Goal: Feedback & Contribution: Leave review/rating

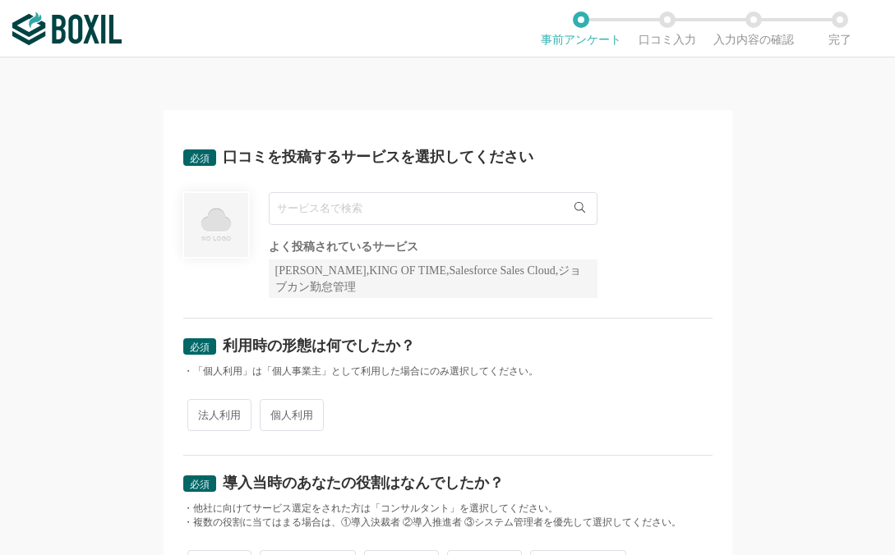
click at [474, 205] on input "text" at bounding box center [433, 208] width 329 height 33
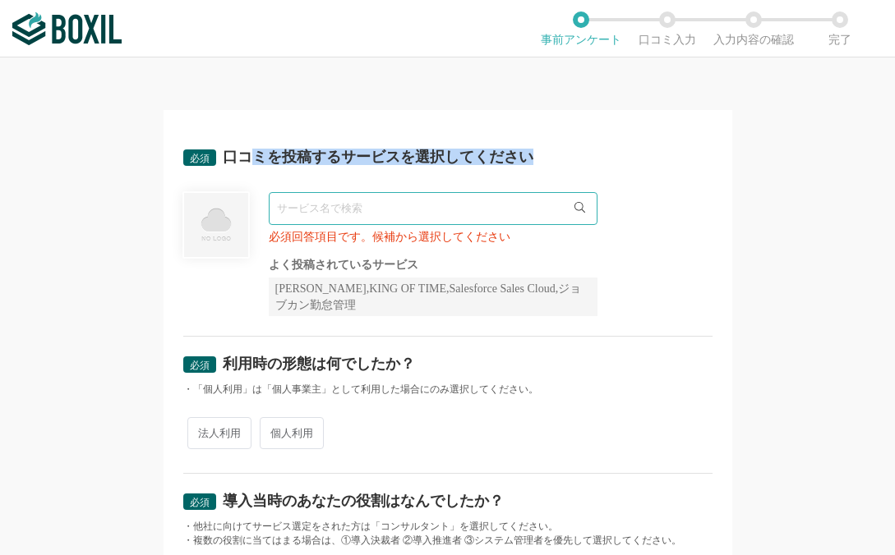
drag, startPoint x: 253, startPoint y: 156, endPoint x: 353, endPoint y: 171, distance: 101.3
click at [353, 171] on div "必須 口コミを投稿するサービスを選択してください" at bounding box center [447, 162] width 529 height 26
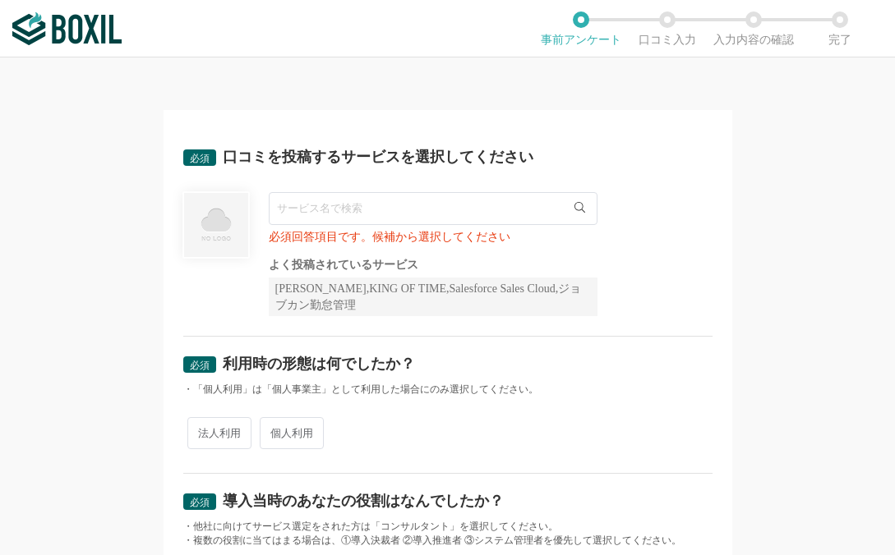
click at [455, 164] on div "必須 口コミを投稿するサービスを選択してください" at bounding box center [447, 162] width 529 height 26
click at [423, 218] on input "text" at bounding box center [433, 208] width 329 height 33
click at [337, 197] on input "text" at bounding box center [433, 208] width 329 height 33
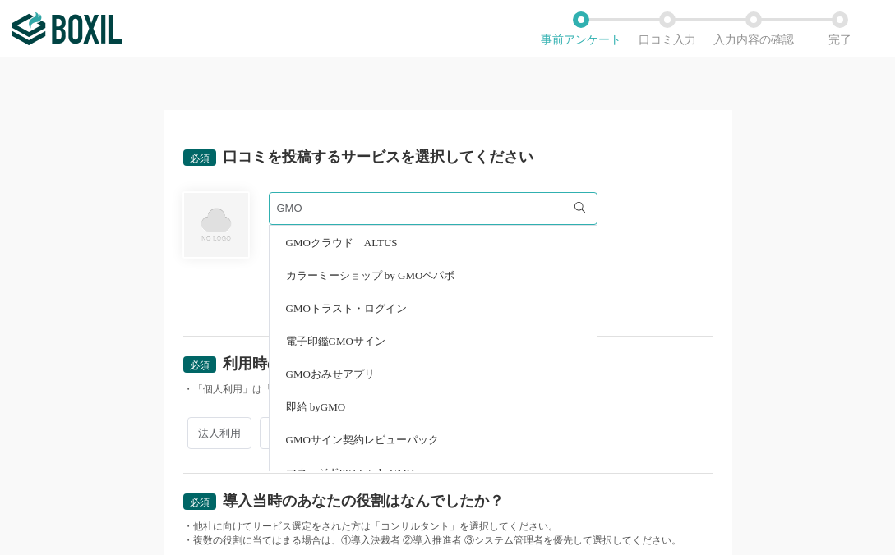
click at [401, 344] on li "電子印鑑GMOサイン" at bounding box center [432, 340] width 327 height 33
type input "電子印鑑GMOサイン"
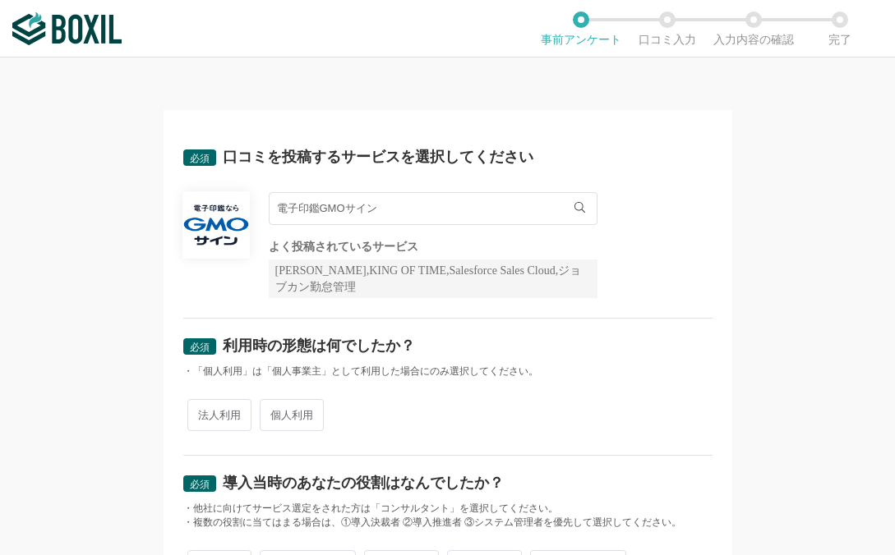
scroll to position [10, 0]
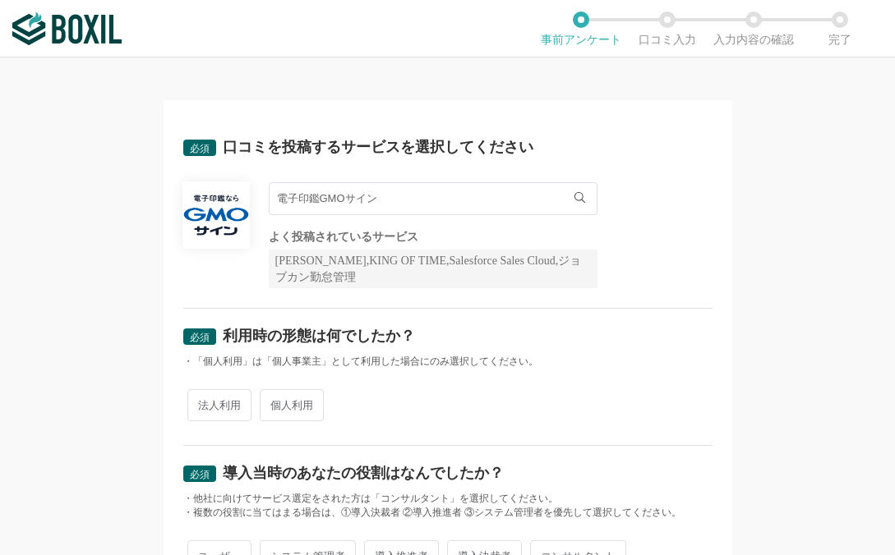
click at [223, 398] on span "法人利用" at bounding box center [219, 405] width 64 height 32
click at [202, 398] on input "法人利用" at bounding box center [196, 397] width 11 height 11
radio input "true"
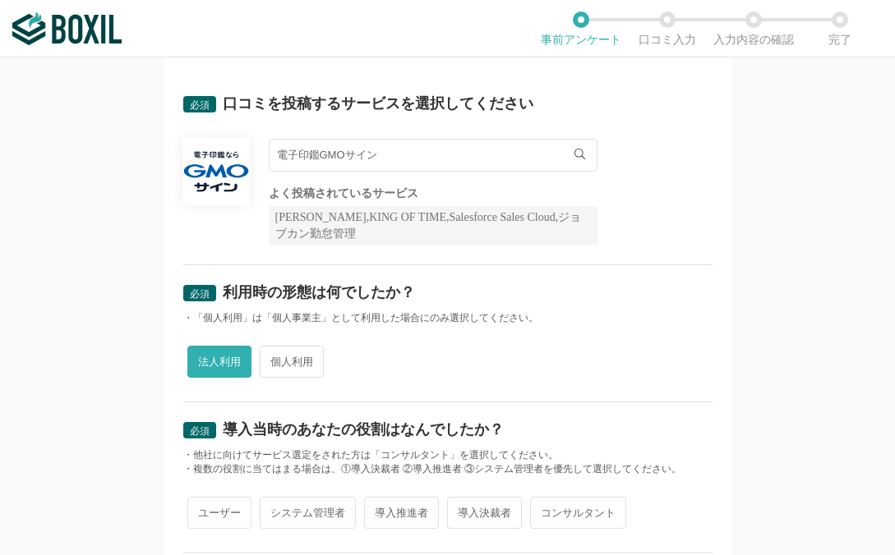
scroll to position [167, 0]
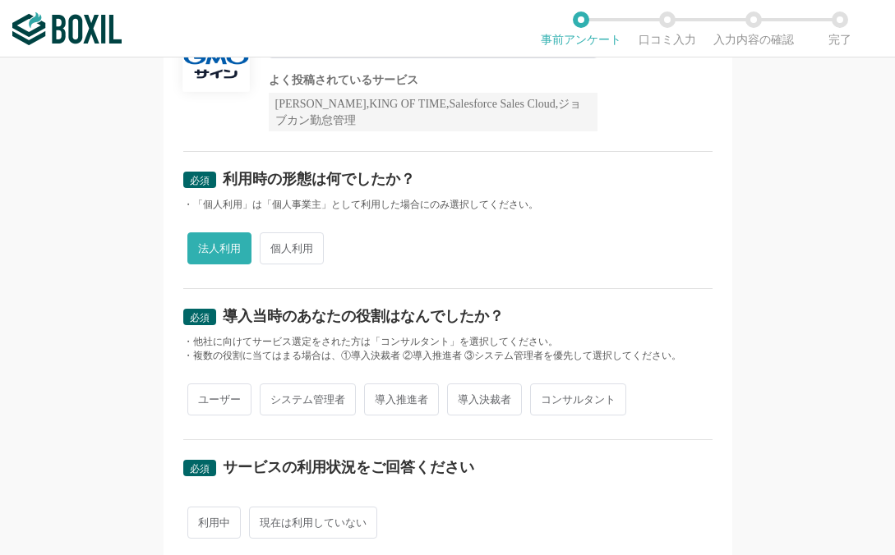
click at [471, 395] on span "導入決裁者" at bounding box center [484, 400] width 75 height 32
click at [462, 395] on input "導入決裁者" at bounding box center [456, 391] width 11 height 11
radio input "true"
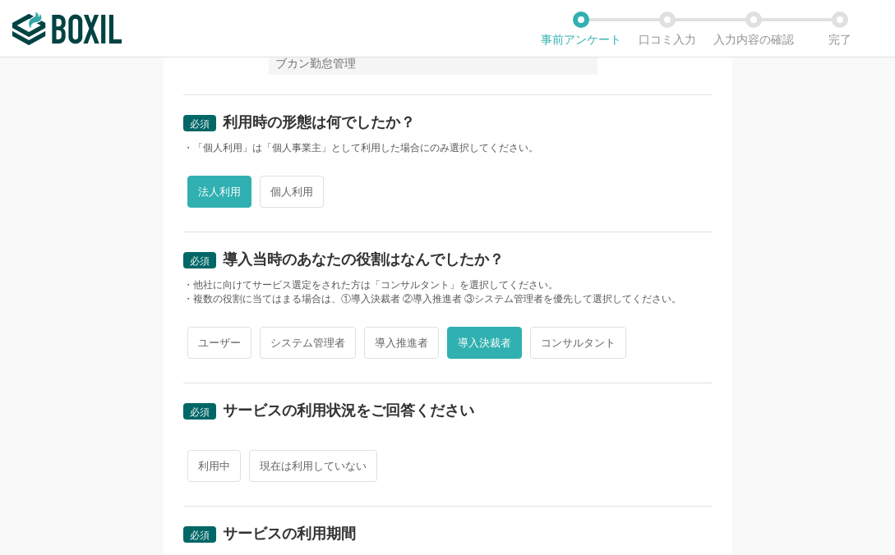
scroll to position [234, 0]
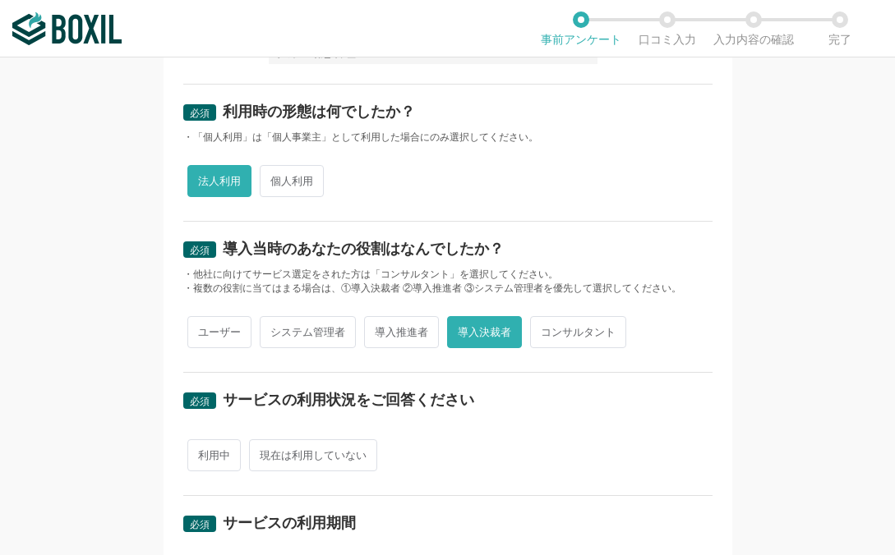
click at [209, 448] on span "利用中" at bounding box center [213, 455] width 53 height 32
click at [202, 448] on input "利用中" at bounding box center [196, 447] width 11 height 11
radio input "true"
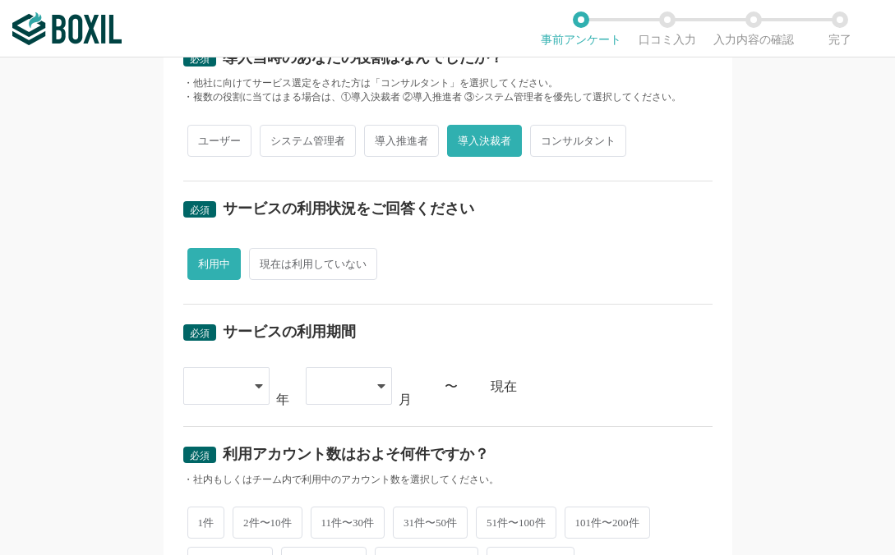
click at [232, 389] on div at bounding box center [218, 386] width 48 height 36
click at [218, 554] on span "[DATE]" at bounding box center [217, 560] width 43 height 13
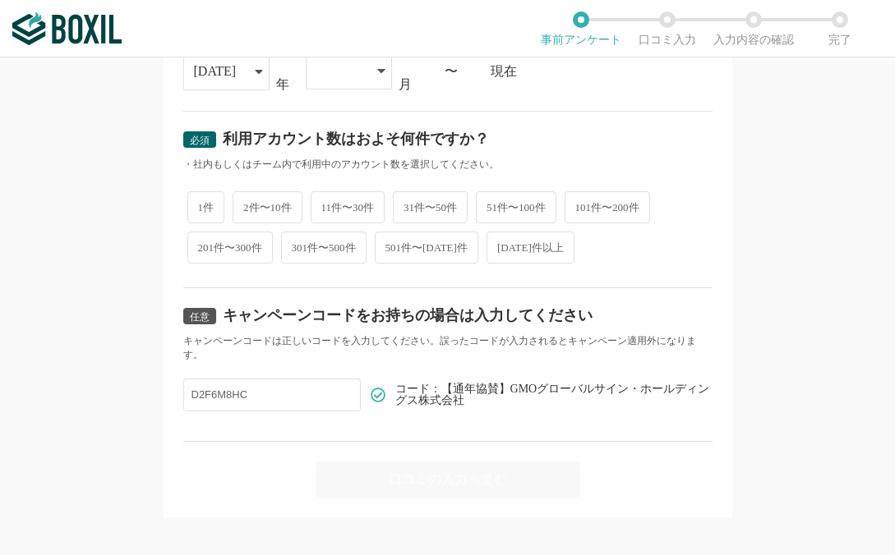
click at [214, 82] on div "[DATE]" at bounding box center [215, 71] width 43 height 36
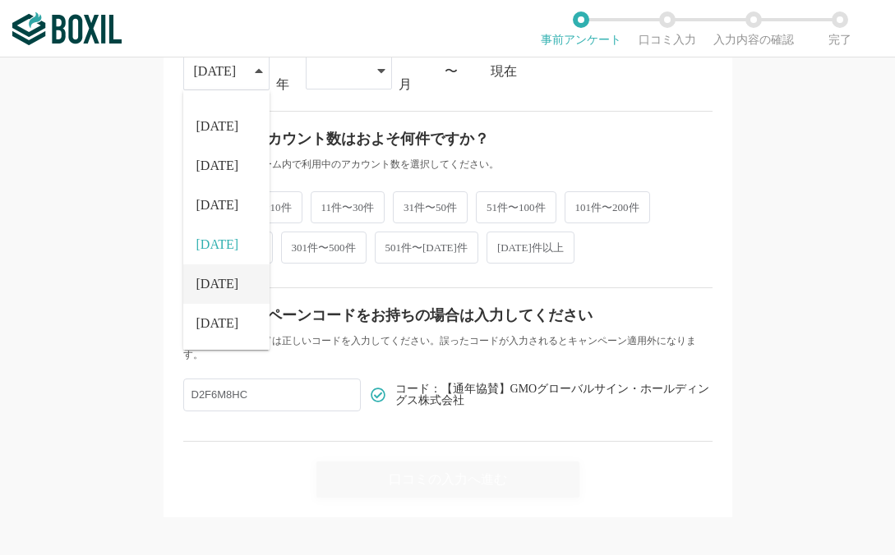
click at [206, 271] on li "[DATE]" at bounding box center [226, 283] width 86 height 39
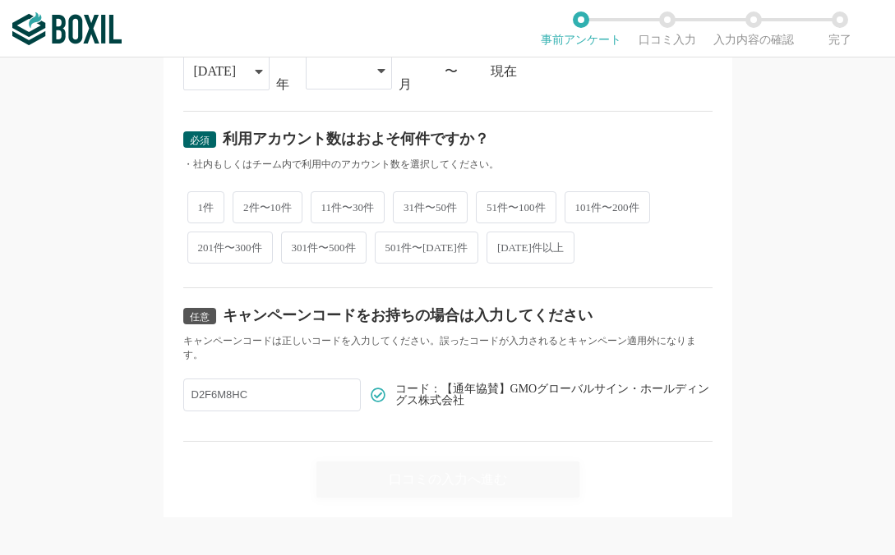
click at [324, 77] on div at bounding box center [340, 71] width 48 height 36
click at [328, 223] on li "04" at bounding box center [349, 235] width 86 height 39
click at [187, 205] on span "1件" at bounding box center [206, 207] width 38 height 32
click at [191, 204] on input "1件" at bounding box center [196, 198] width 11 height 11
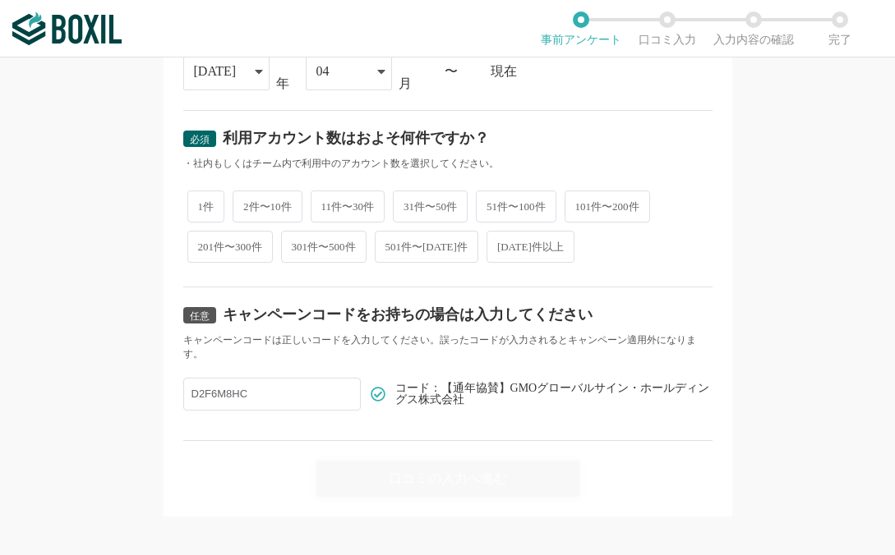
radio input "true"
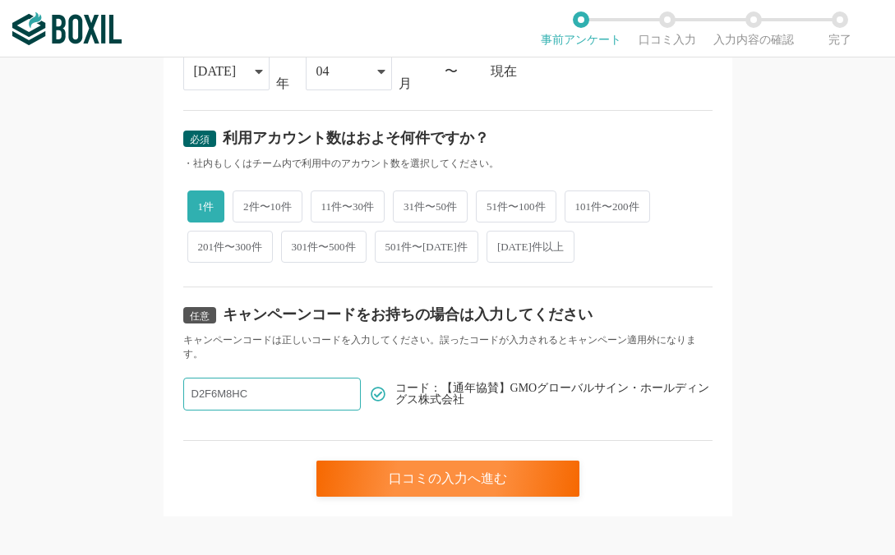
click at [297, 378] on input "D2F6M8HC" at bounding box center [271, 394] width 177 height 33
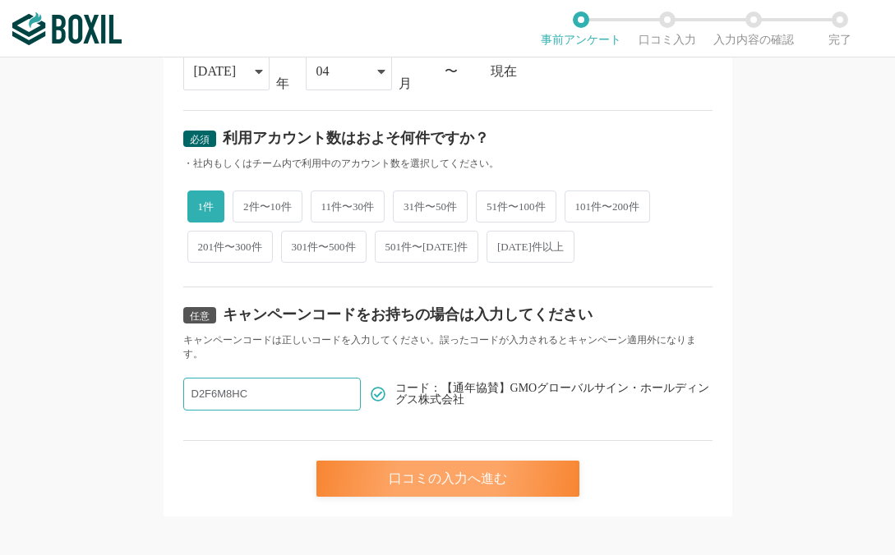
click at [475, 481] on div "口コミの入力へ進む" at bounding box center [447, 479] width 263 height 36
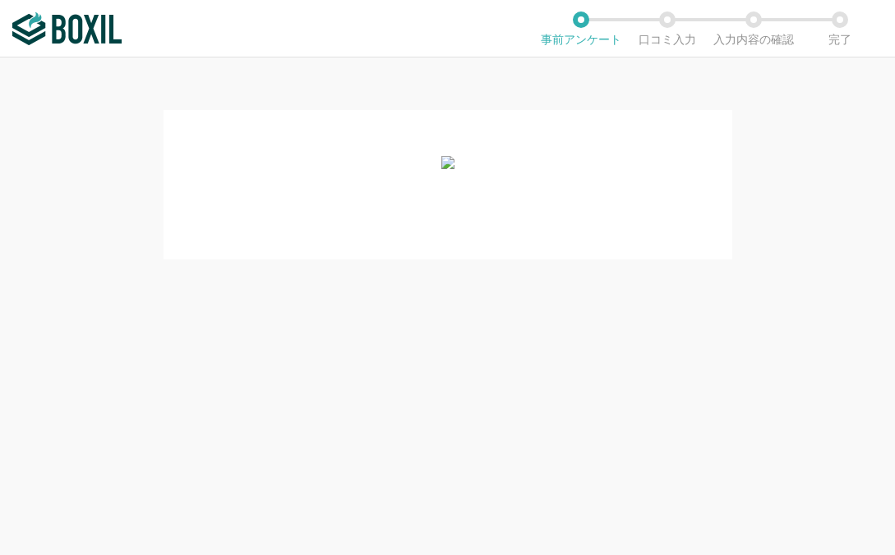
scroll to position [0, 0]
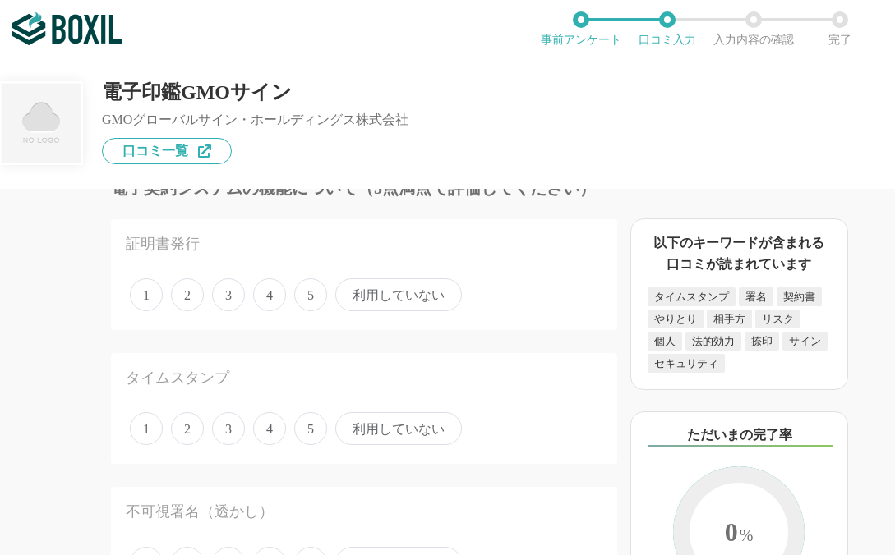
scroll to position [63, 0]
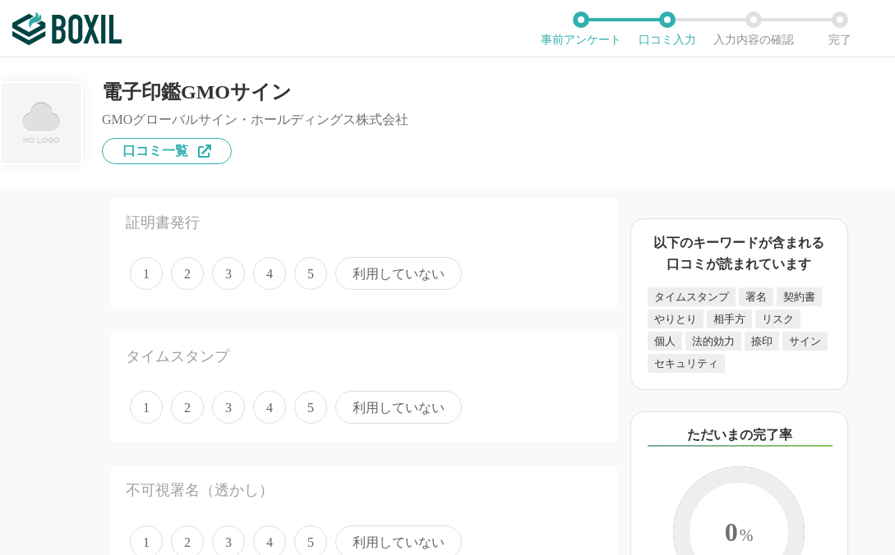
click at [320, 276] on span "5" at bounding box center [310, 273] width 33 height 33
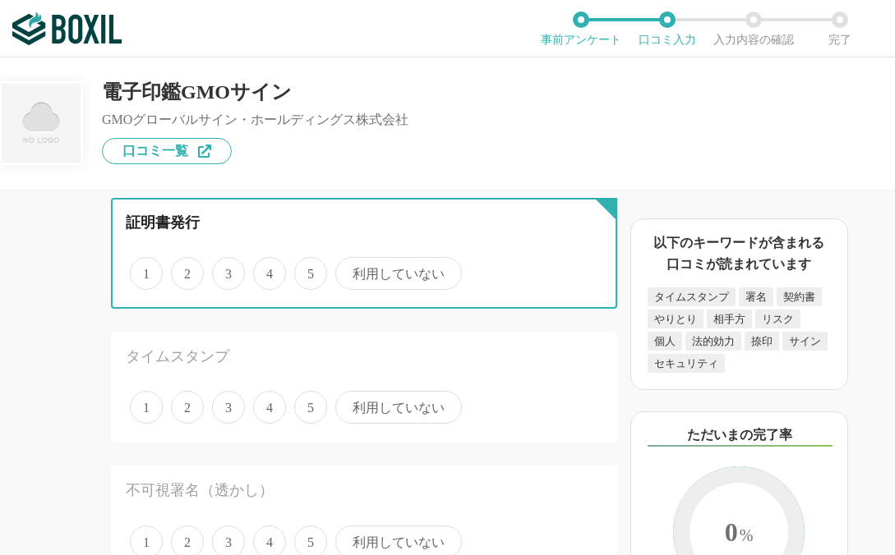
click at [309, 270] on input "5" at bounding box center [303, 265] width 11 height 11
radio input "true"
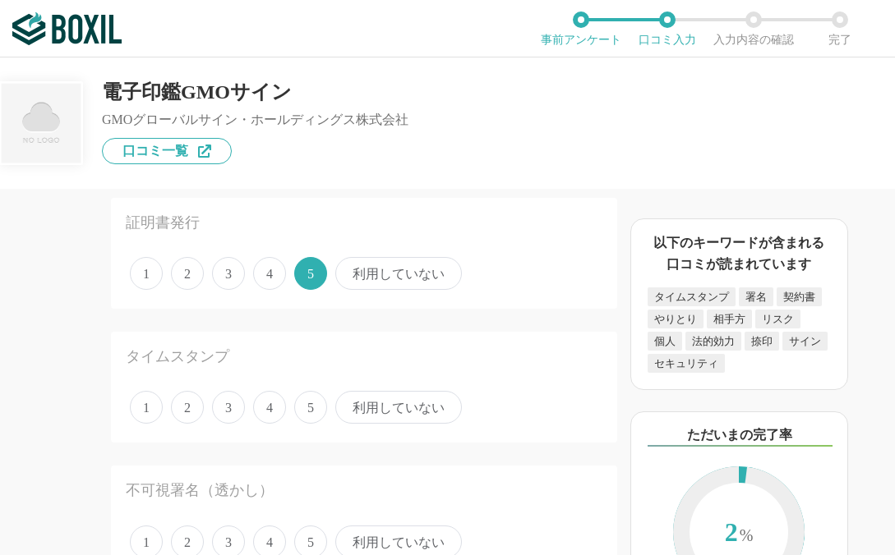
click at [375, 402] on span "利用していない" at bounding box center [398, 407] width 126 height 33
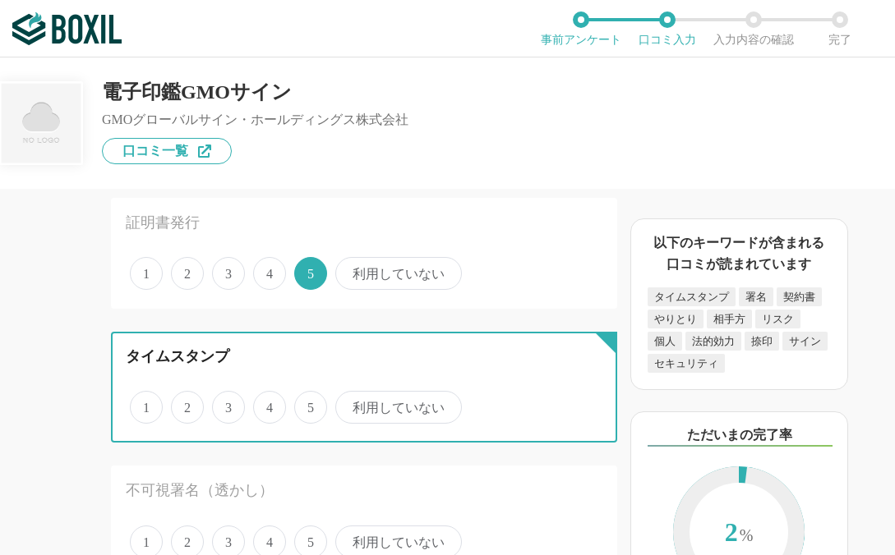
click at [350, 402] on input "利用していない" at bounding box center [344, 398] width 11 height 11
radio input "true"
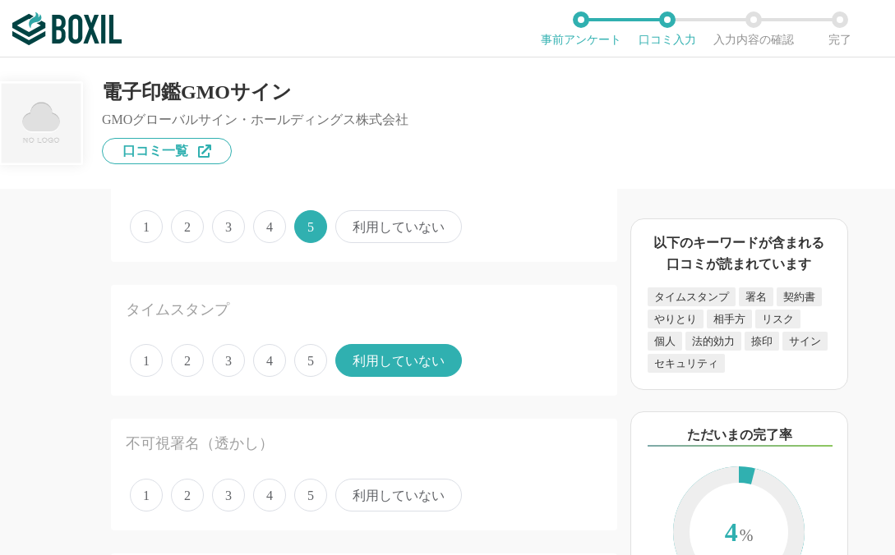
click at [381, 510] on span "利用していない" at bounding box center [398, 495] width 126 height 33
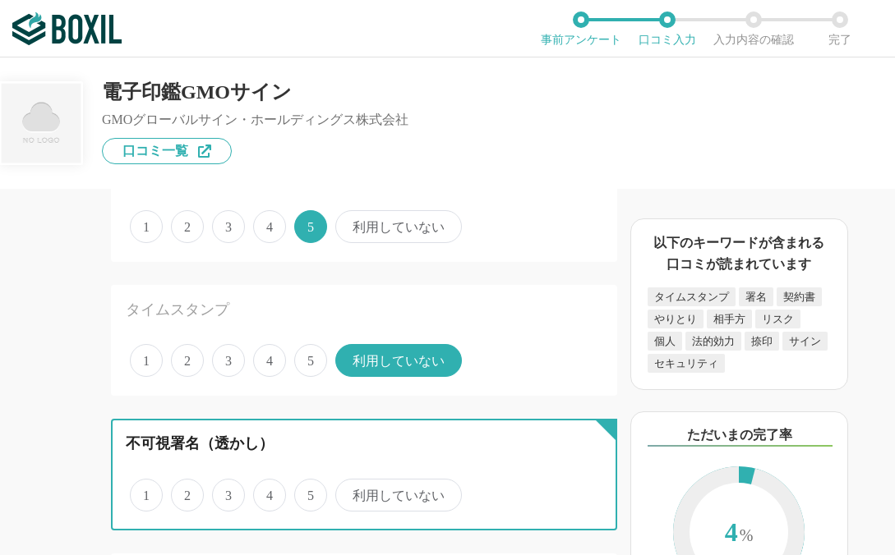
click at [350, 492] on input "利用していない" at bounding box center [344, 486] width 11 height 11
radio input "true"
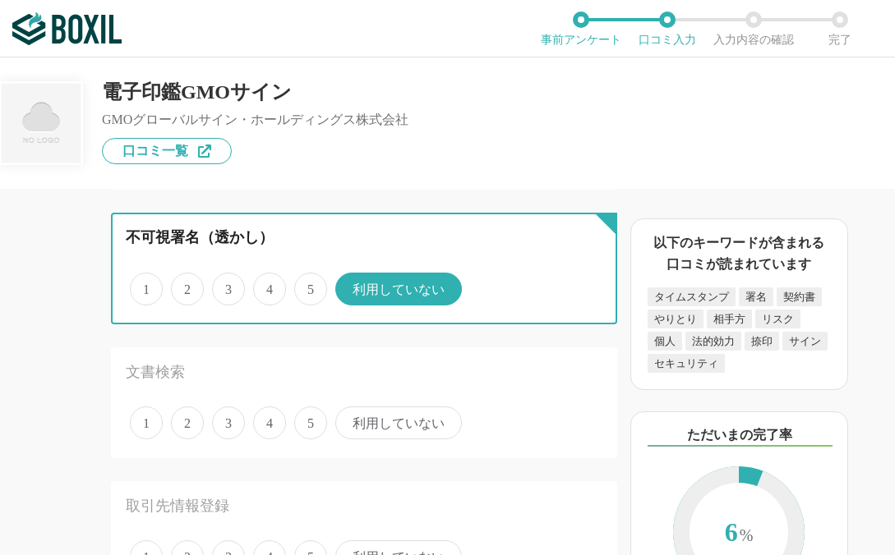
scroll to position [338, 0]
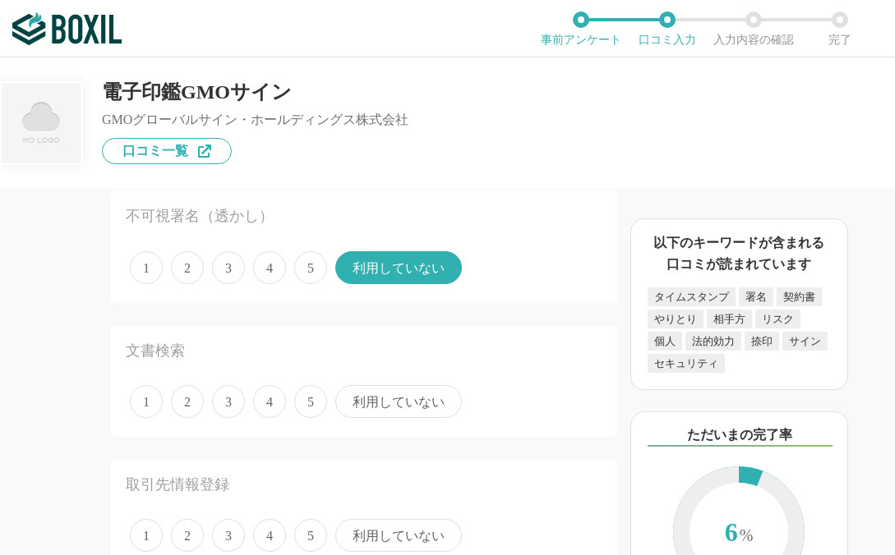
click at [363, 401] on span "利用していない" at bounding box center [398, 401] width 126 height 33
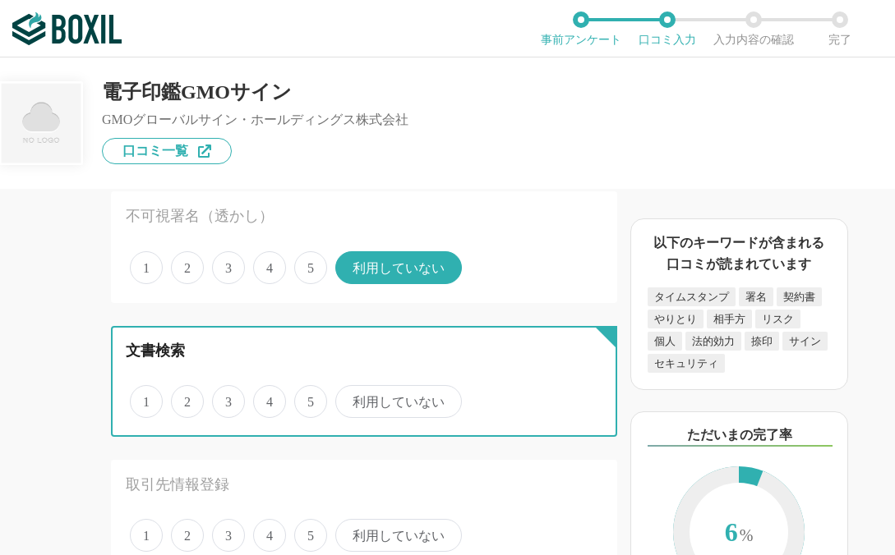
click at [350, 398] on input "利用していない" at bounding box center [344, 393] width 11 height 11
radio input "true"
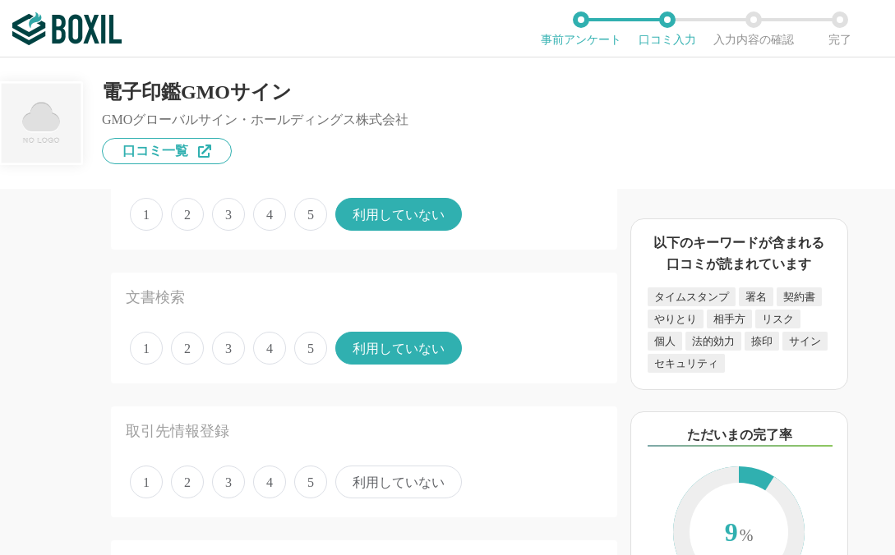
click at [309, 485] on span "5" at bounding box center [310, 482] width 33 height 33
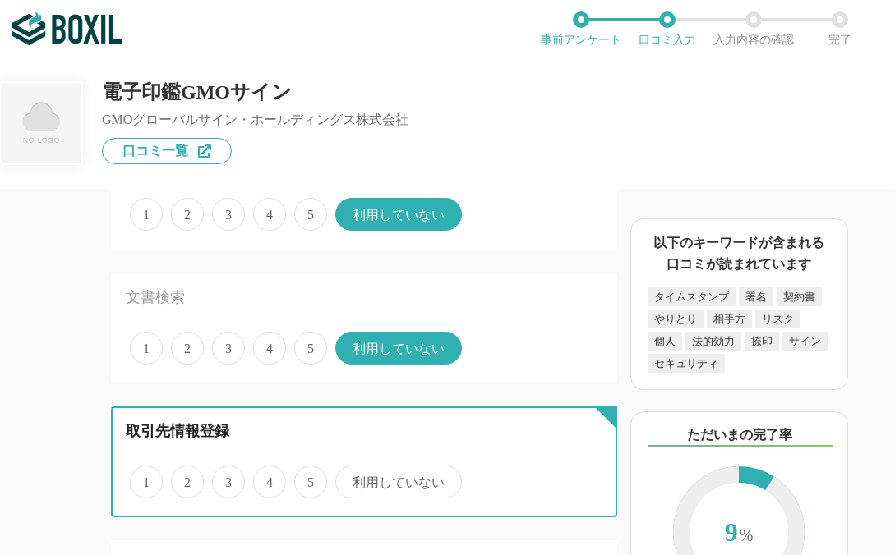
click at [309, 479] on input "5" at bounding box center [303, 473] width 11 height 11
radio input "true"
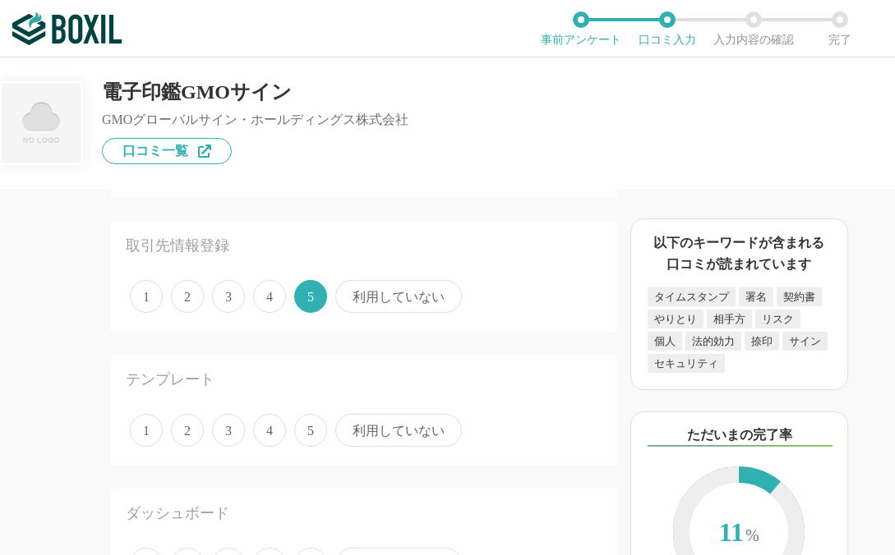
click at [264, 301] on span "4" at bounding box center [269, 296] width 33 height 33
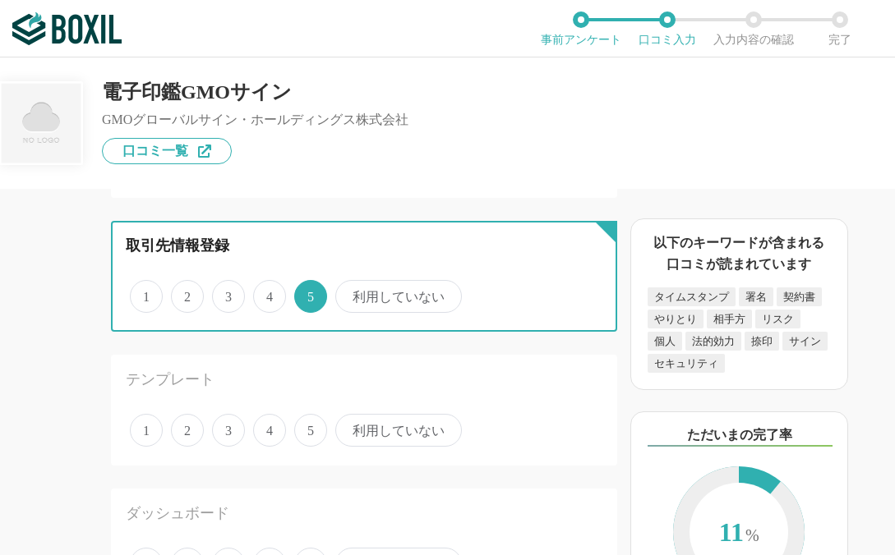
click at [264, 293] on input "4" at bounding box center [262, 288] width 11 height 11
radio input "true"
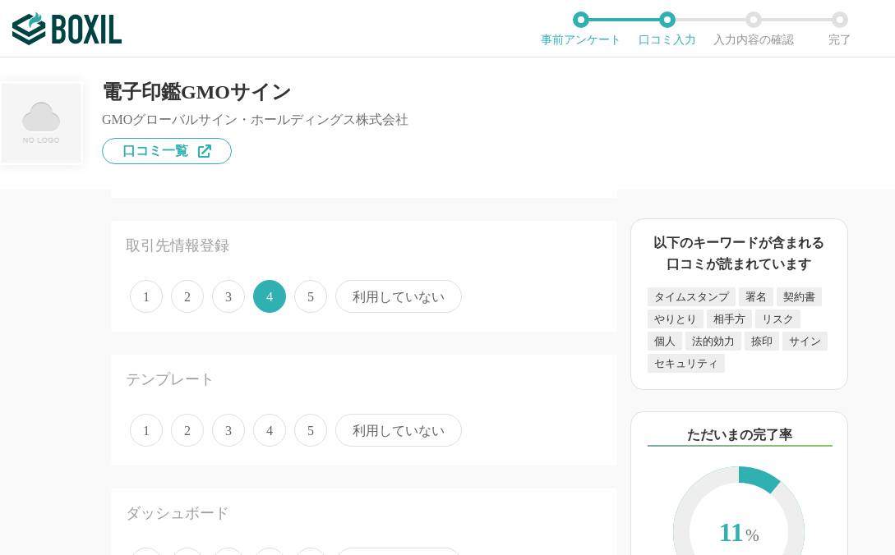
click at [356, 444] on span "利用していない" at bounding box center [398, 430] width 126 height 33
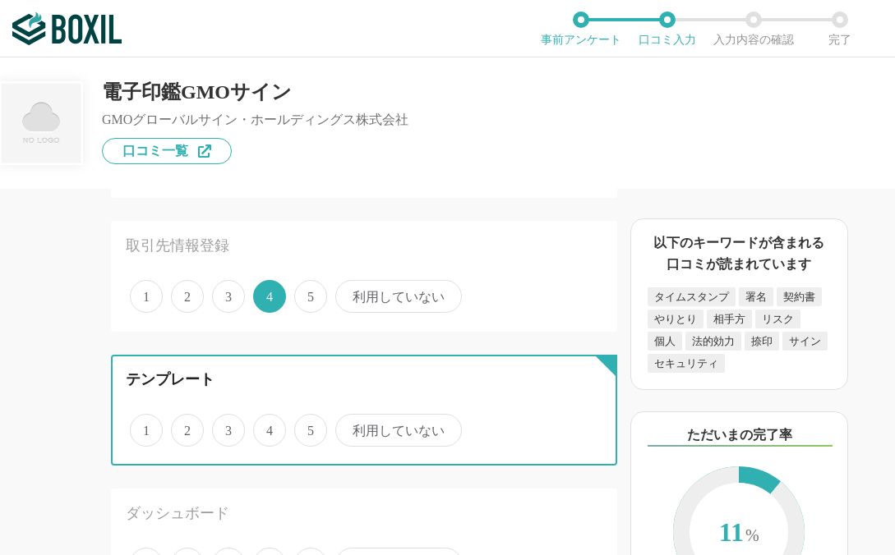
click at [350, 427] on input "利用していない" at bounding box center [344, 421] width 11 height 11
radio input "true"
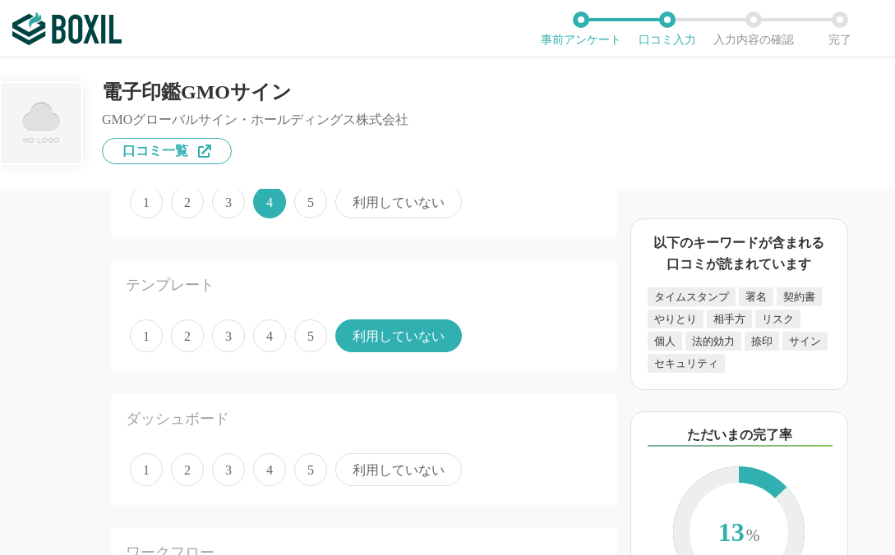
click at [373, 485] on span "利用していない" at bounding box center [398, 469] width 126 height 33
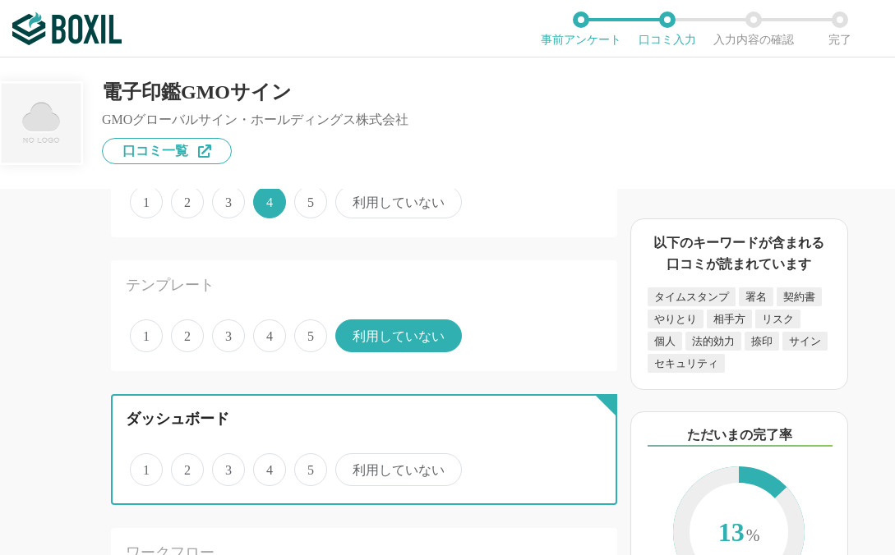
click at [350, 467] on input "利用していない" at bounding box center [344, 461] width 11 height 11
radio input "true"
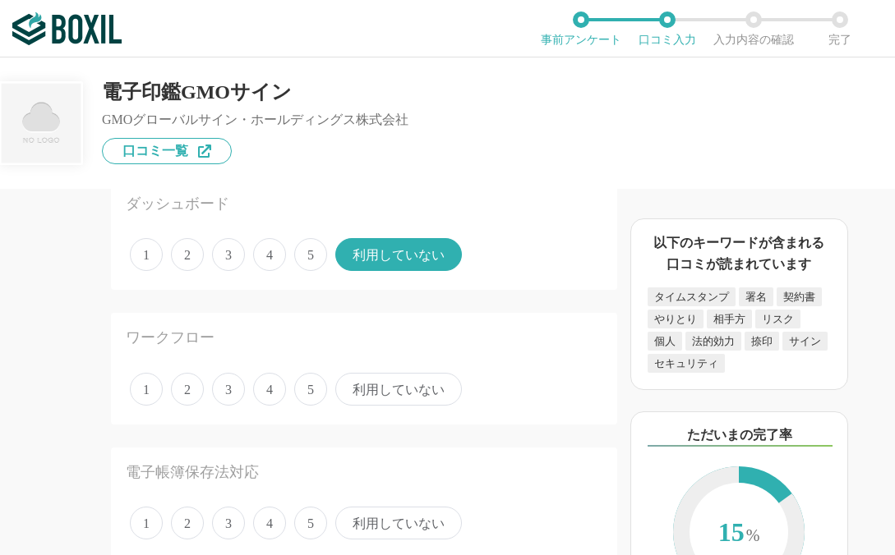
click at [392, 392] on span "利用していない" at bounding box center [398, 389] width 126 height 33
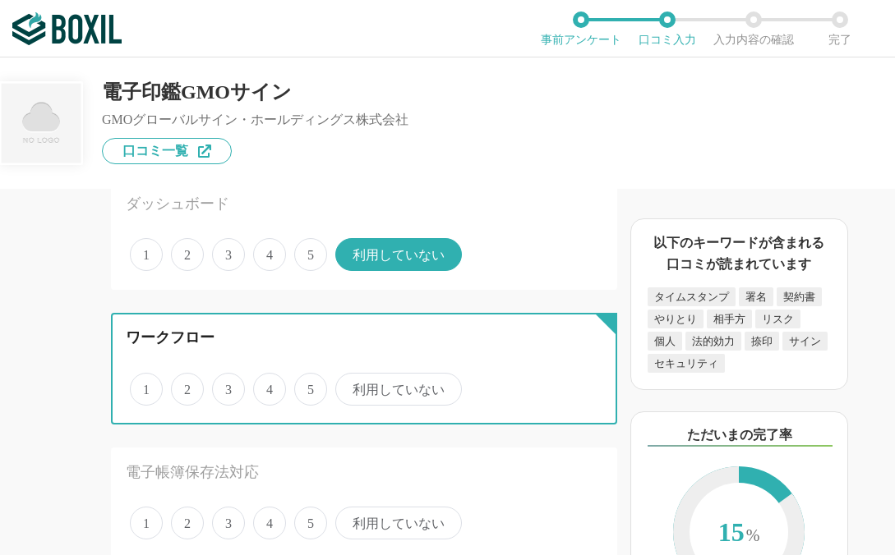
click at [350, 386] on input "利用していない" at bounding box center [344, 380] width 11 height 11
radio input "true"
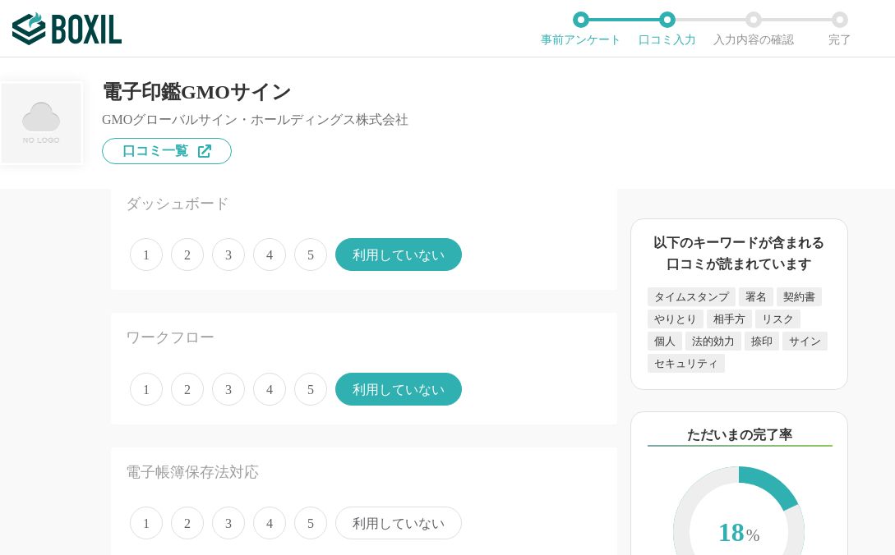
click at [386, 499] on div "電子帳簿保存法対応 1 2 3 4 5 利用していない" at bounding box center [364, 503] width 506 height 111
click at [393, 536] on span "利用していない" at bounding box center [398, 523] width 126 height 33
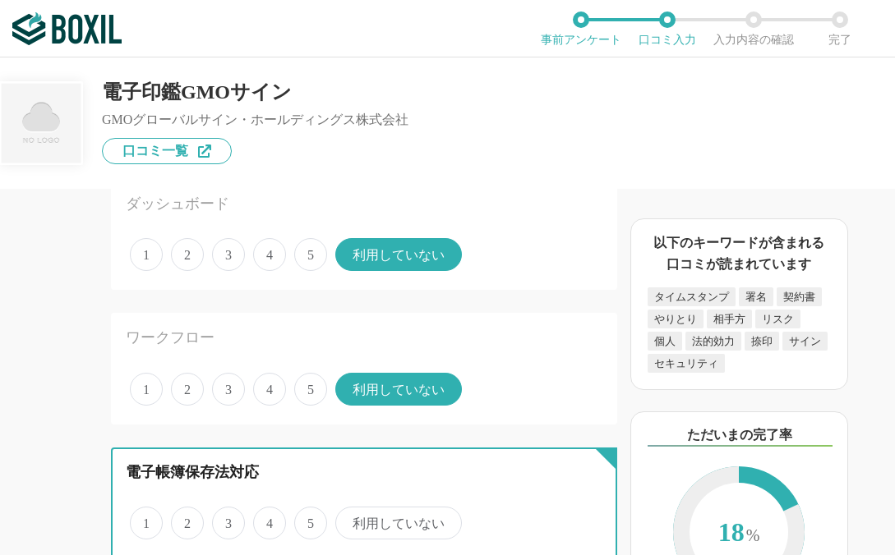
click at [350, 520] on input "利用していない" at bounding box center [344, 514] width 11 height 11
radio input "true"
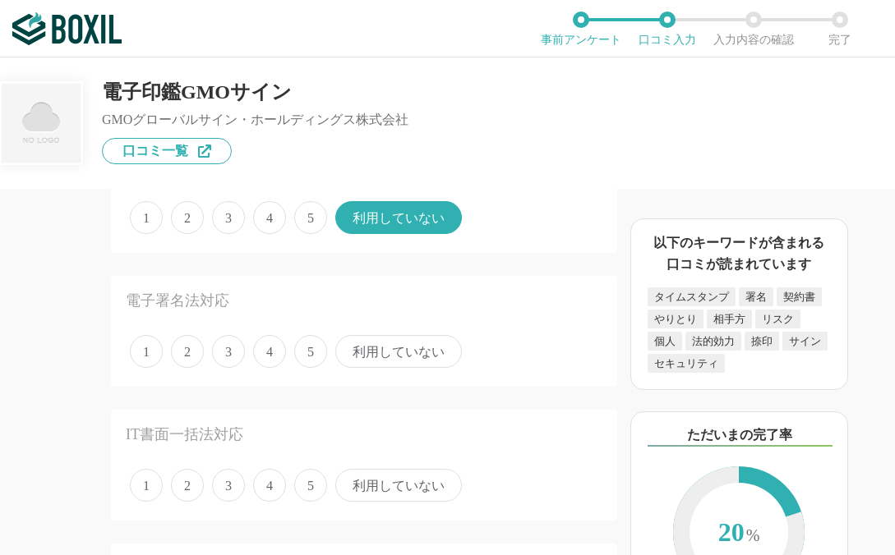
click at [402, 356] on span "利用していない" at bounding box center [398, 351] width 126 height 33
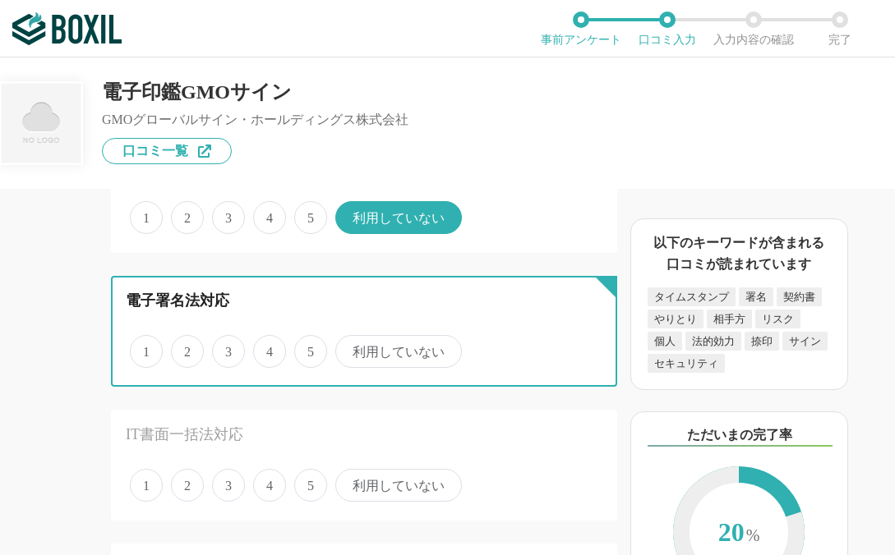
click at [350, 348] on input "利用していない" at bounding box center [344, 343] width 11 height 11
radio input "true"
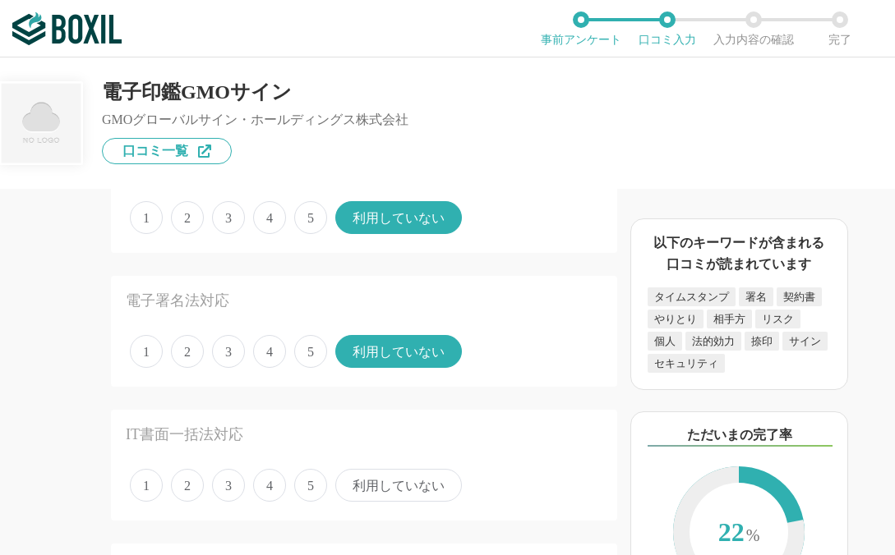
click at [403, 497] on span "利用していない" at bounding box center [398, 485] width 126 height 33
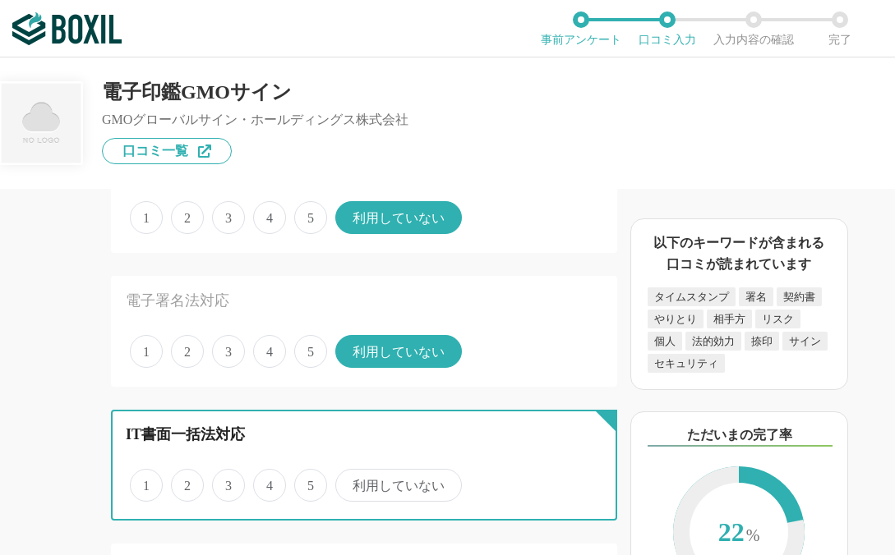
click at [350, 482] on input "利用していない" at bounding box center [344, 476] width 11 height 11
radio input "true"
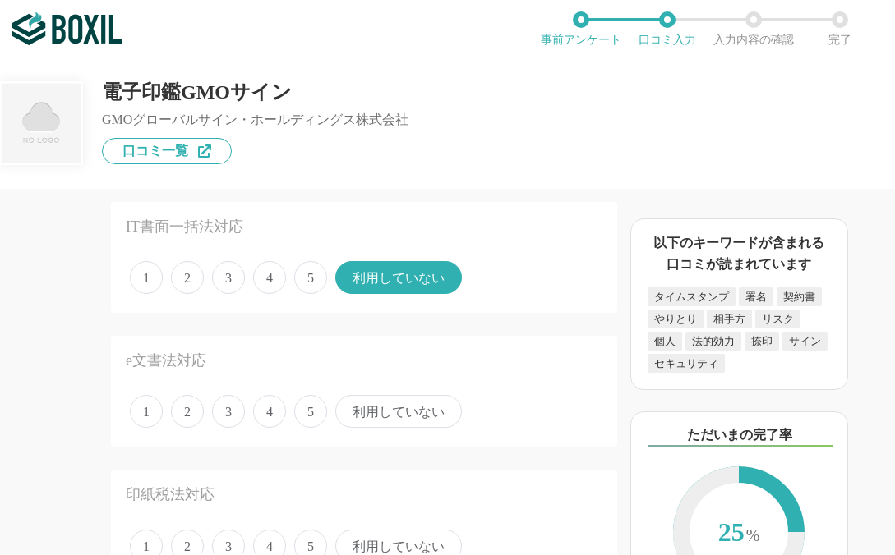
click at [402, 433] on div "e文書法対応 1 2 3 4 5 利用していない" at bounding box center [364, 391] width 506 height 111
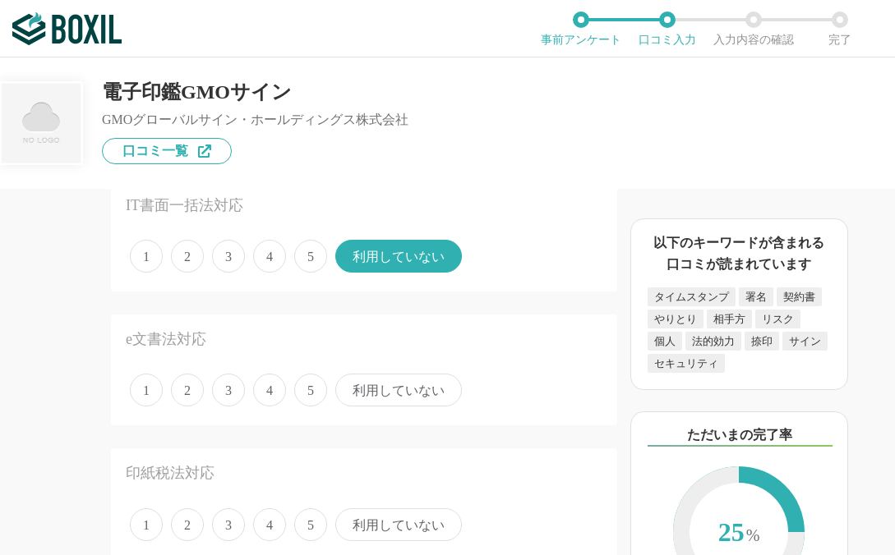
click at [395, 397] on span "利用していない" at bounding box center [398, 390] width 126 height 33
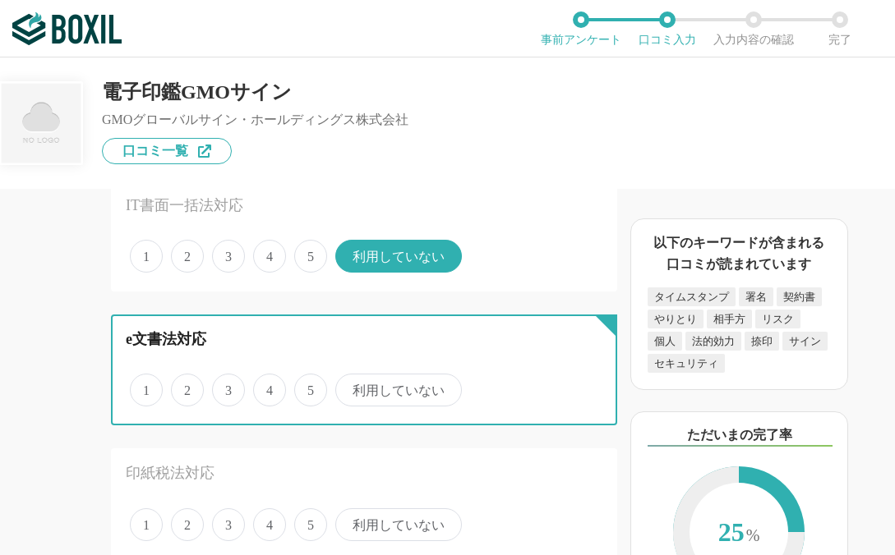
click at [350, 387] on input "利用していない" at bounding box center [344, 381] width 11 height 11
radio input "true"
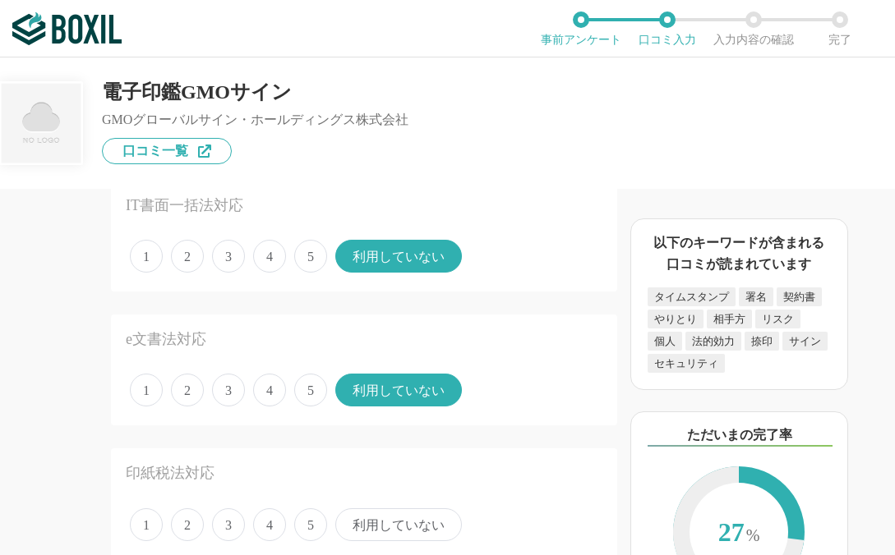
click at [384, 523] on span "利用していない" at bounding box center [398, 524] width 126 height 33
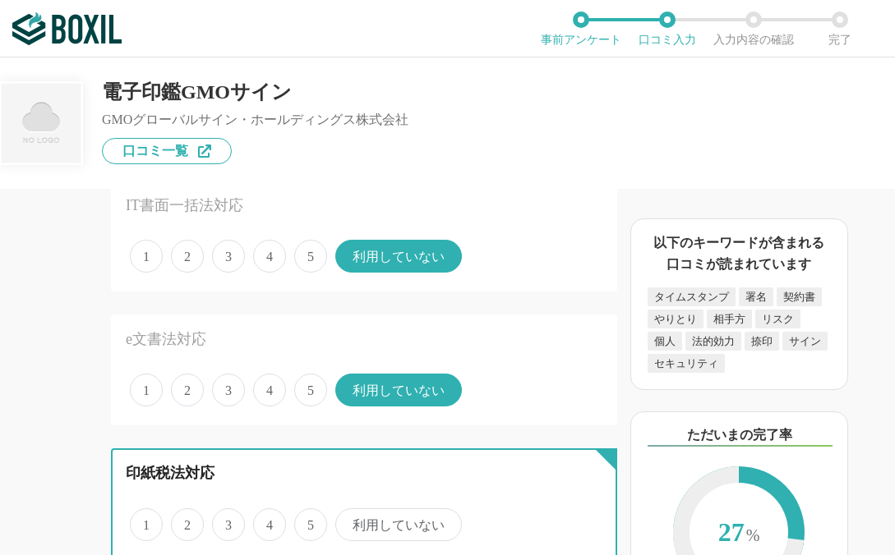
click at [350, 522] on input "利用していない" at bounding box center [344, 516] width 11 height 11
radio input "true"
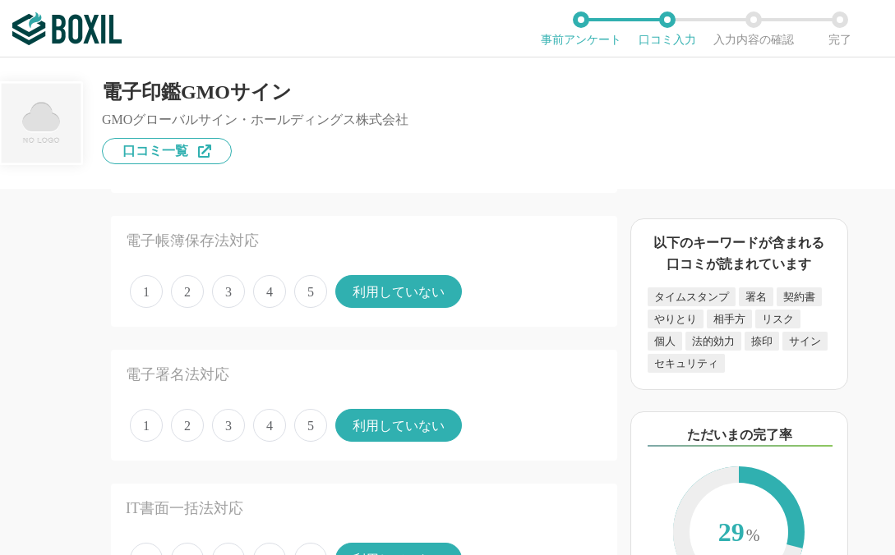
click at [311, 430] on span "5" at bounding box center [310, 425] width 33 height 33
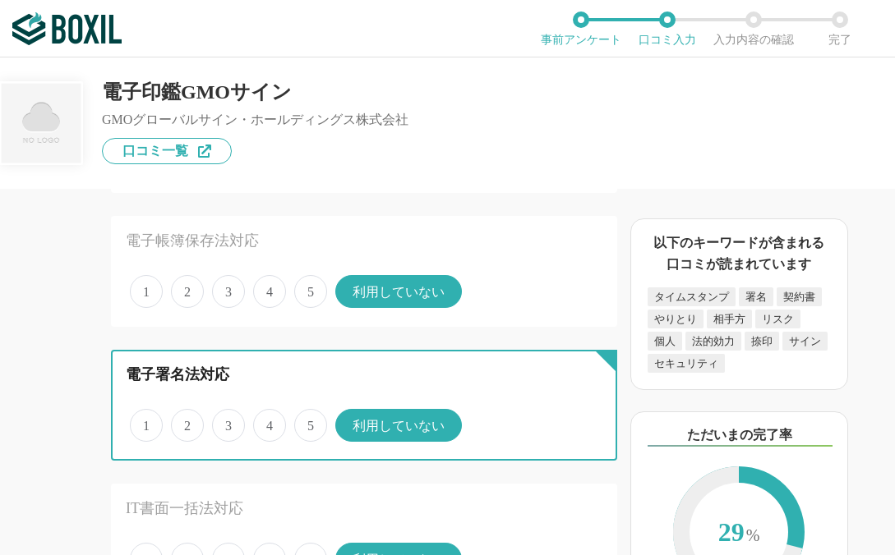
click at [309, 422] on input "5" at bounding box center [303, 417] width 11 height 11
radio input "true"
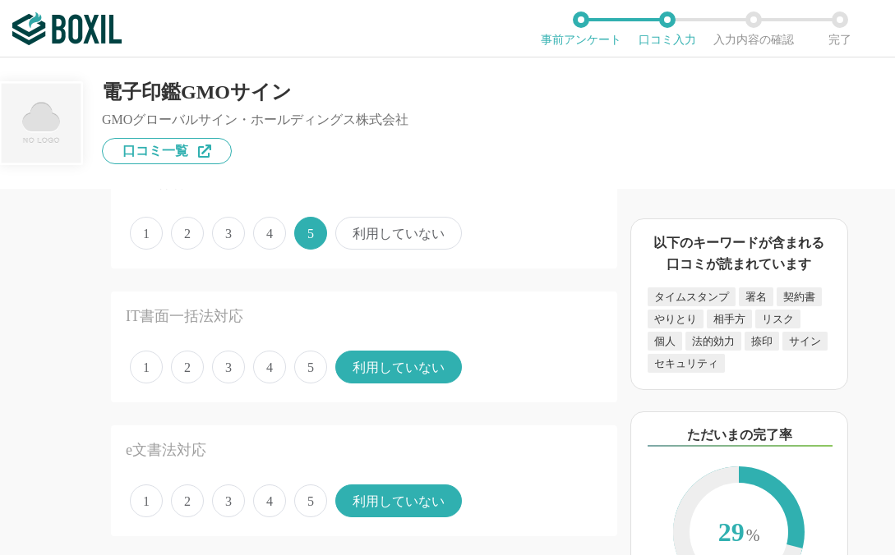
click at [391, 240] on span "利用していない" at bounding box center [398, 233] width 126 height 33
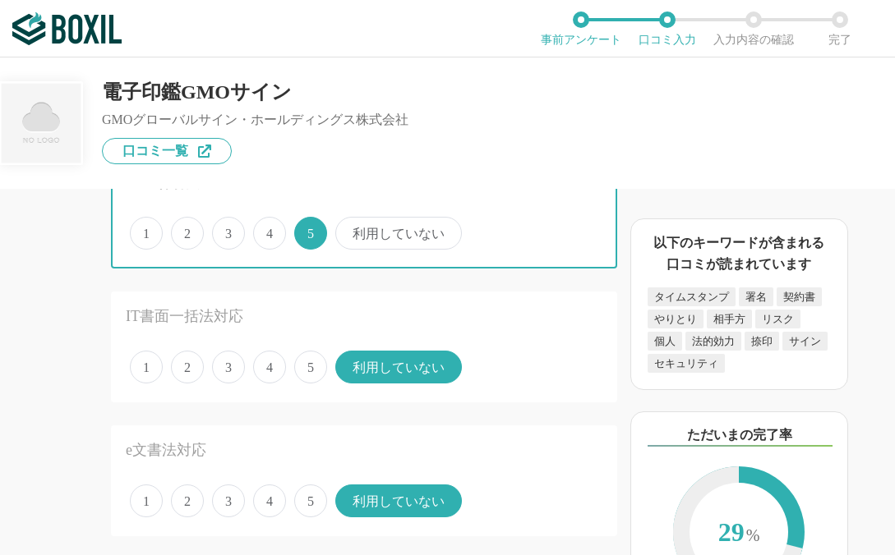
click at [350, 230] on input "利用していない" at bounding box center [344, 224] width 11 height 11
radio input "true"
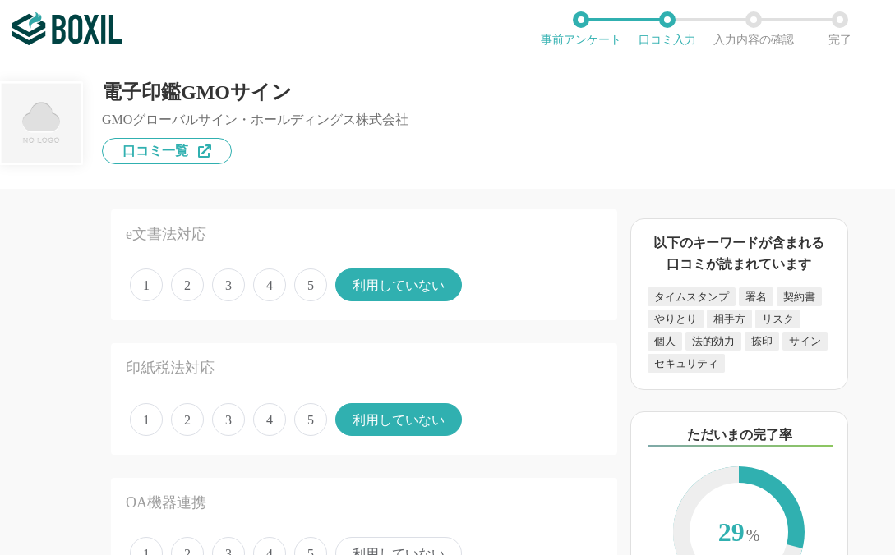
scroll to position [1800, 0]
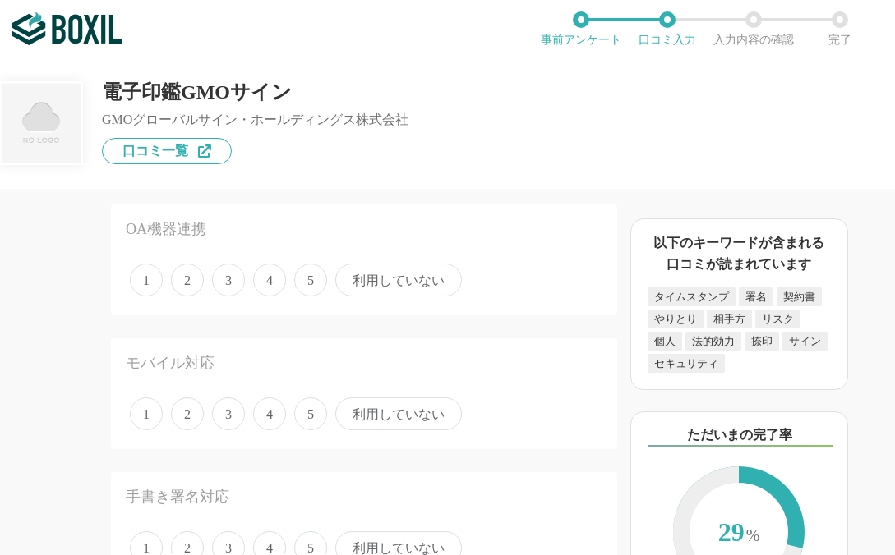
click at [399, 283] on span "利用していない" at bounding box center [398, 280] width 126 height 33
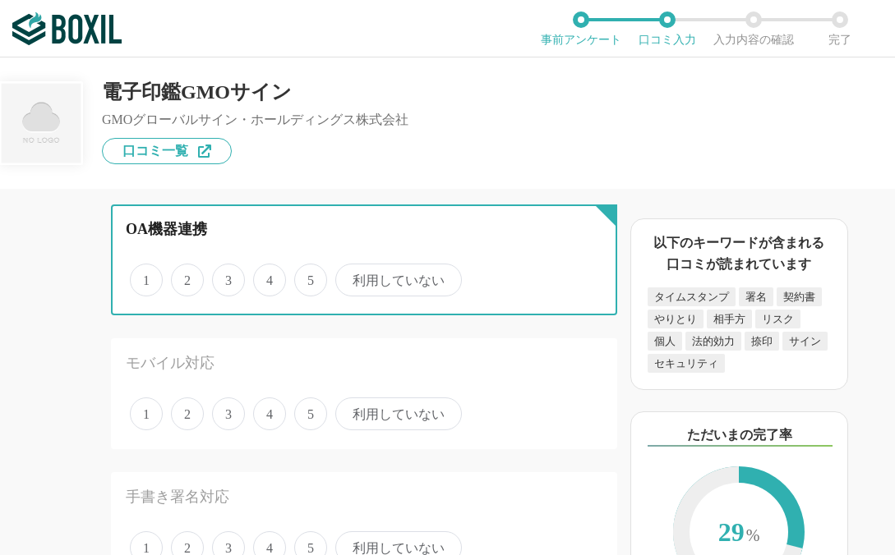
click at [350, 277] on input "利用していない" at bounding box center [344, 271] width 11 height 11
radio input "true"
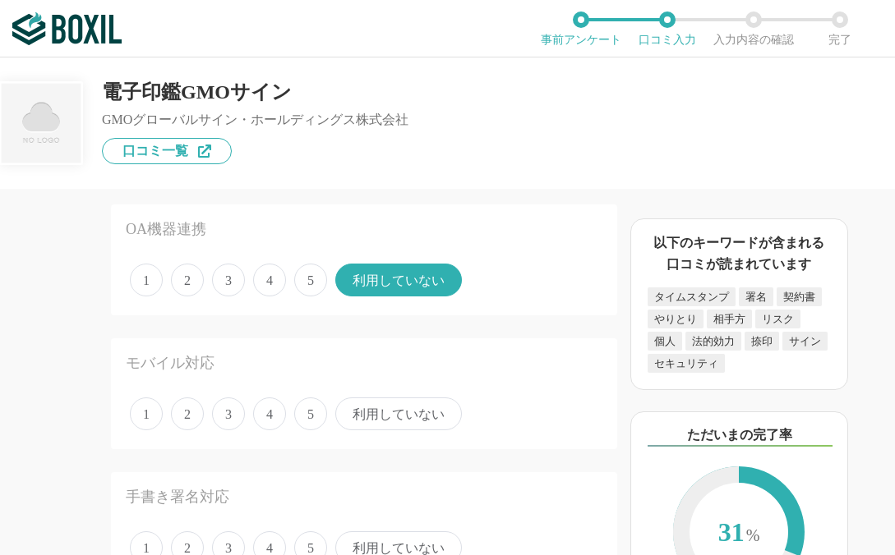
click at [391, 407] on span "利用していない" at bounding box center [398, 414] width 126 height 33
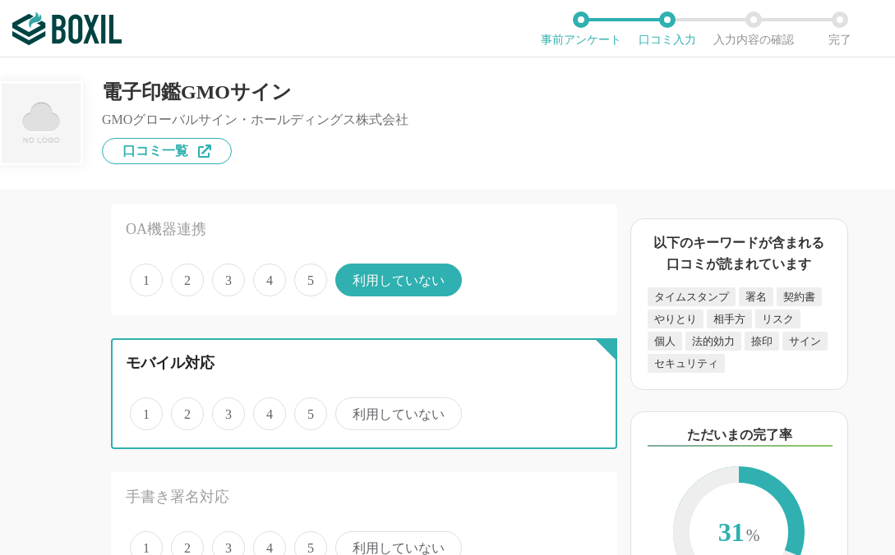
click at [350, 407] on input "利用していない" at bounding box center [344, 405] width 11 height 11
radio input "true"
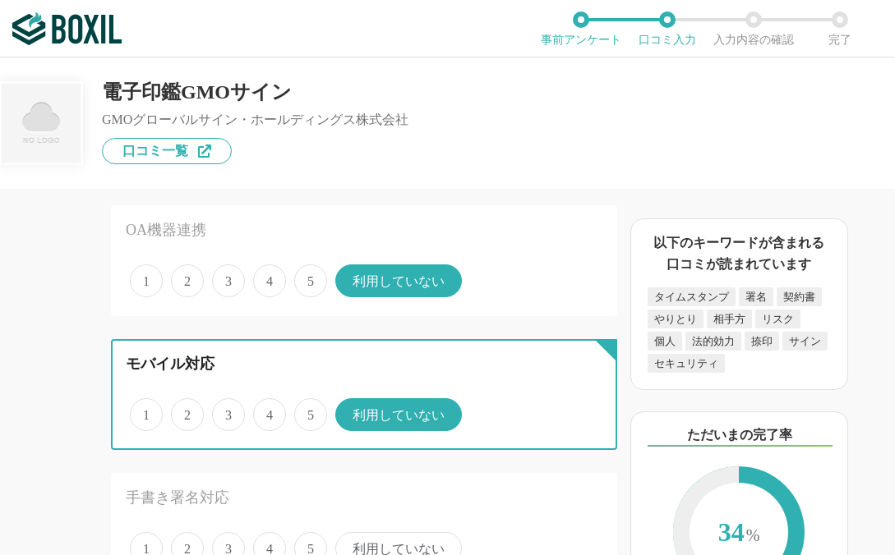
scroll to position [1958, 0]
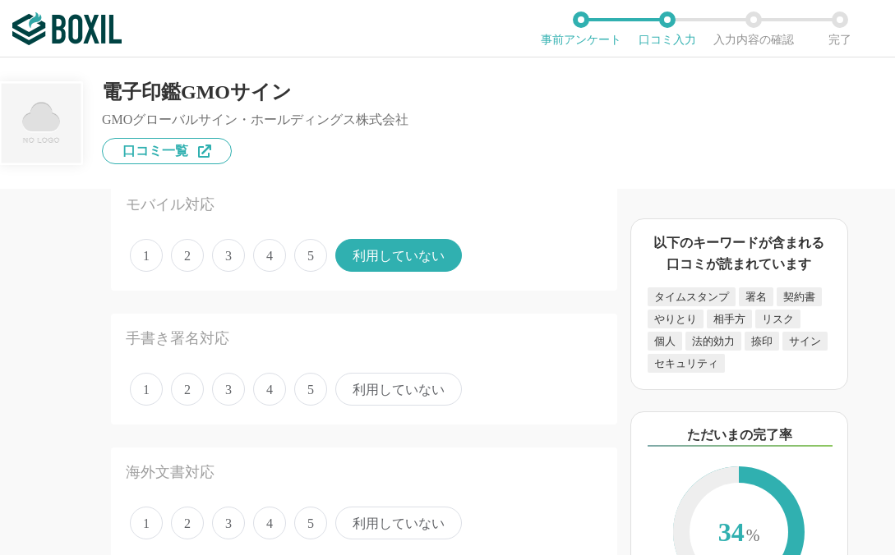
click at [397, 388] on span "利用していない" at bounding box center [398, 389] width 126 height 33
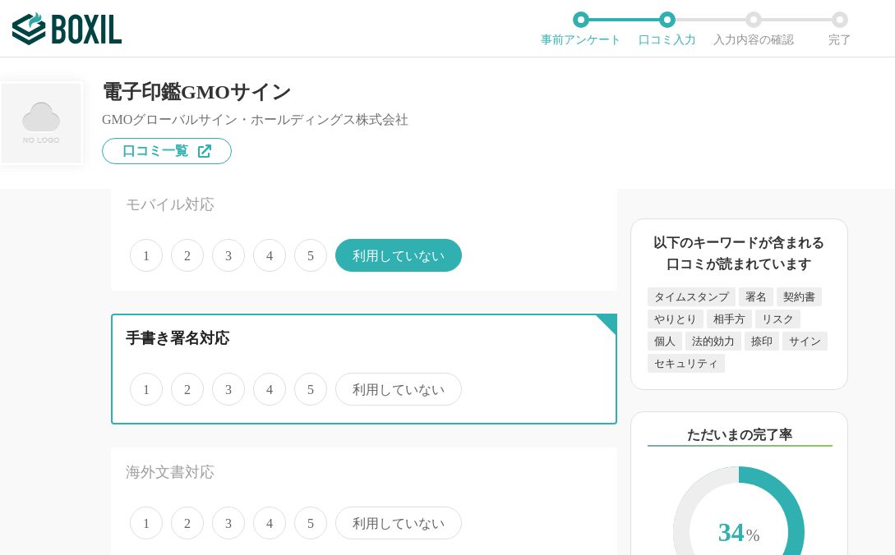
click at [350, 386] on input "利用していない" at bounding box center [344, 380] width 11 height 11
radio input "true"
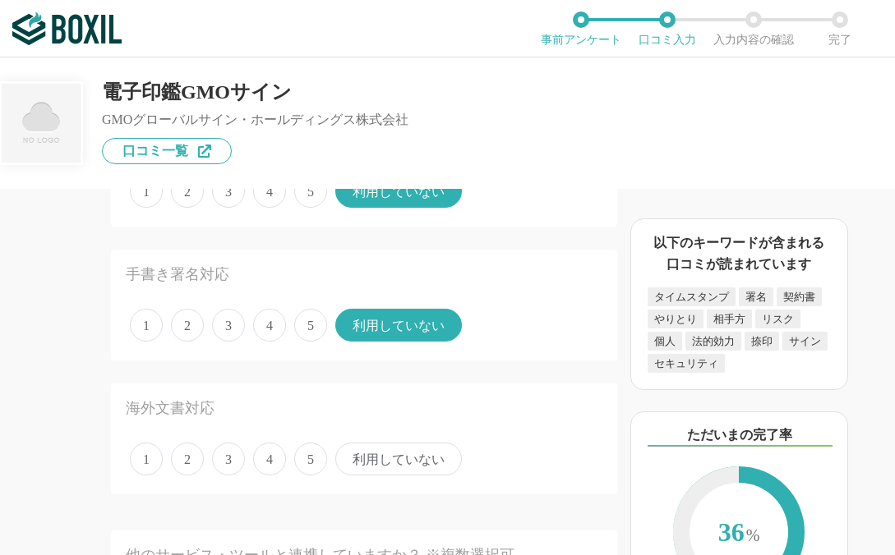
click at [385, 455] on span "利用していない" at bounding box center [398, 459] width 126 height 33
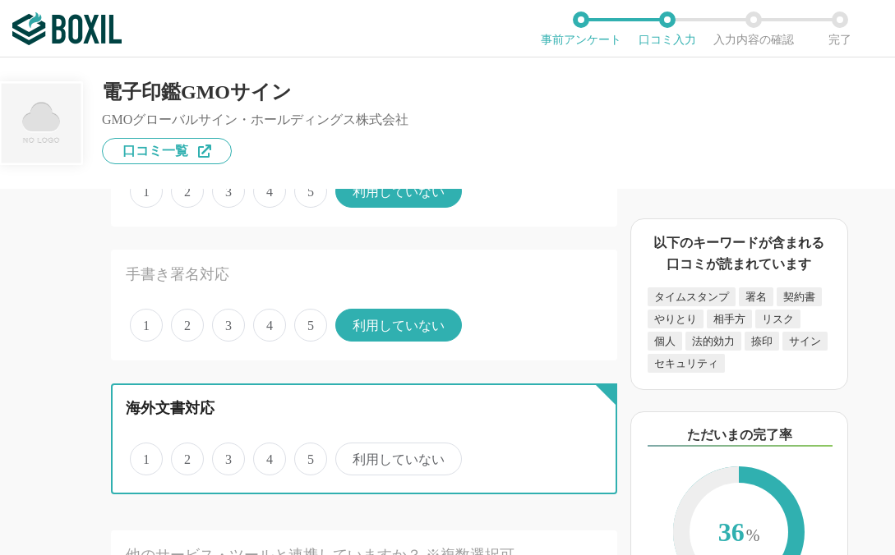
click at [350, 455] on input "利用していない" at bounding box center [344, 450] width 11 height 11
radio input "true"
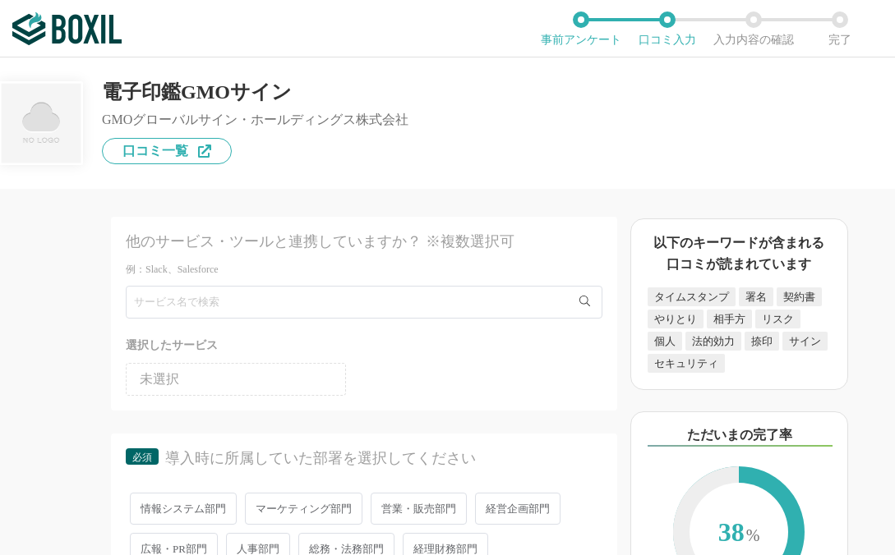
scroll to position [2463, 0]
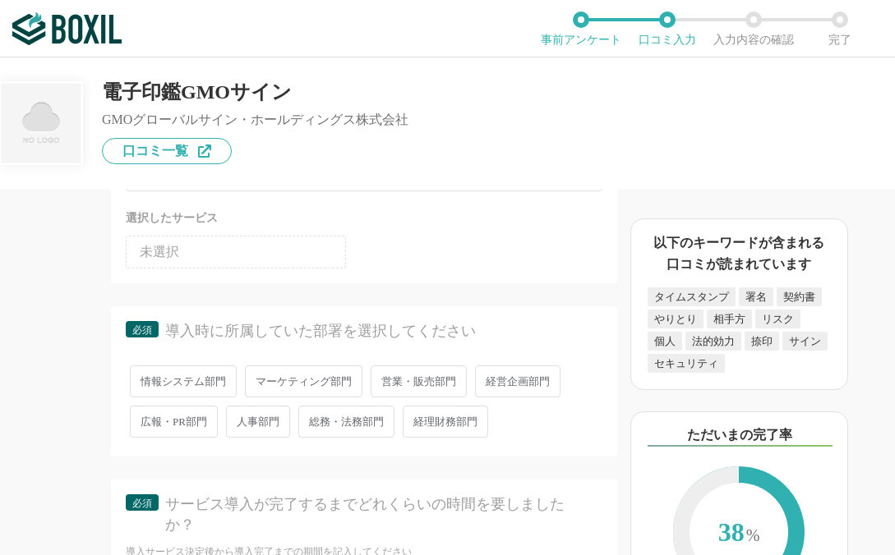
click at [516, 386] on span "経営企画部門" at bounding box center [517, 382] width 85 height 32
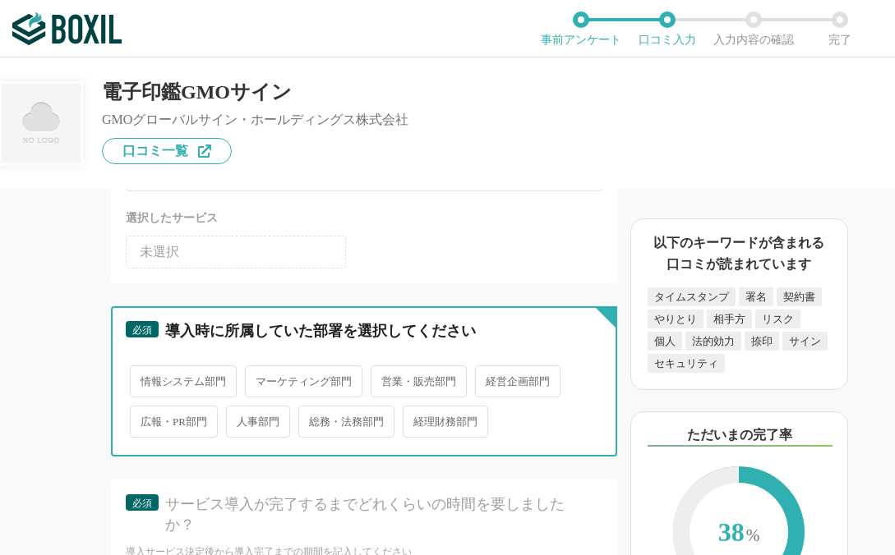
click at [490, 379] on input "経営企画部門" at bounding box center [484, 373] width 11 height 11
radio input "true"
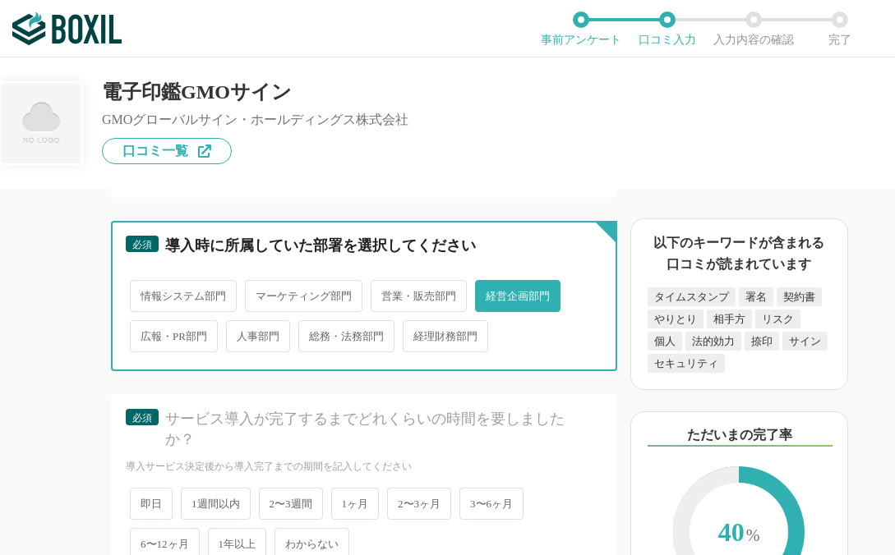
scroll to position [2683, 0]
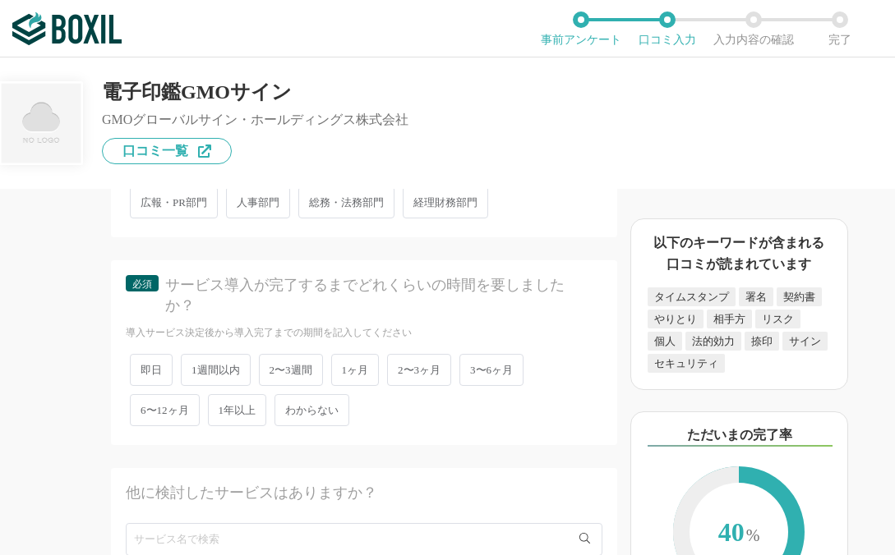
click at [216, 360] on span "1週間以内" at bounding box center [216, 370] width 70 height 32
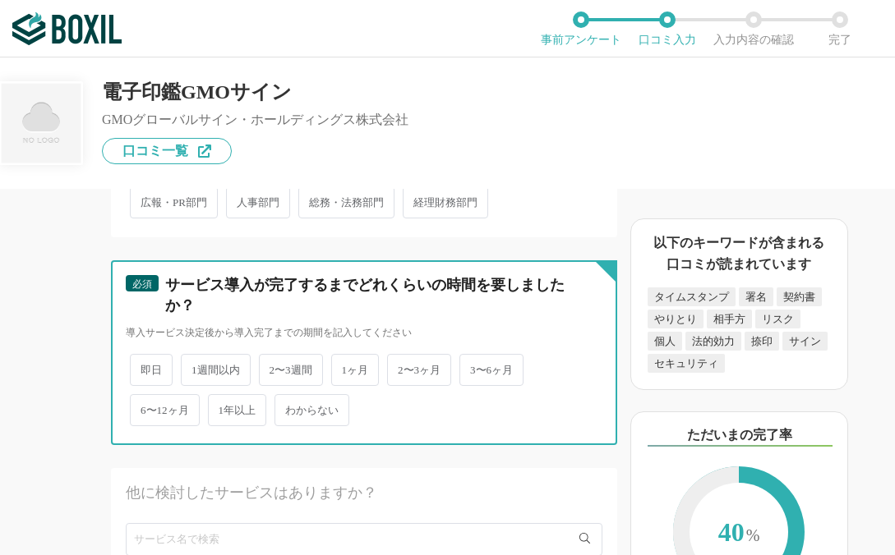
click at [195, 360] on input "1週間以内" at bounding box center [190, 361] width 11 height 11
radio input "true"
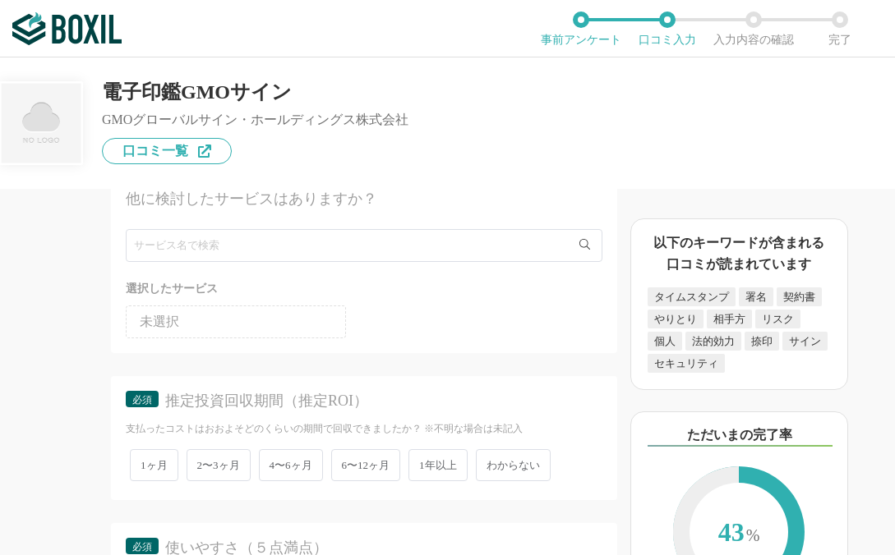
scroll to position [2987, 0]
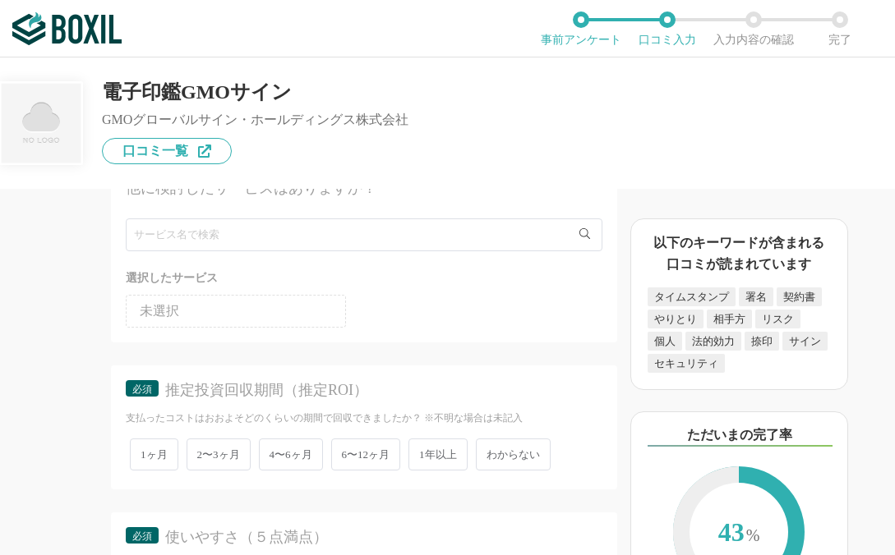
click at [522, 462] on span "わからない" at bounding box center [513, 455] width 75 height 32
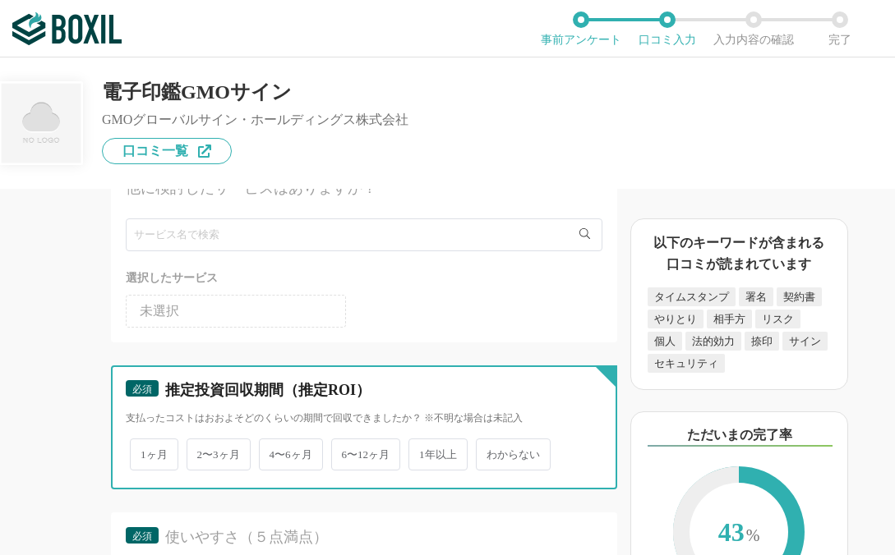
click at [490, 452] on input "わからない" at bounding box center [485, 446] width 11 height 11
radio input "true"
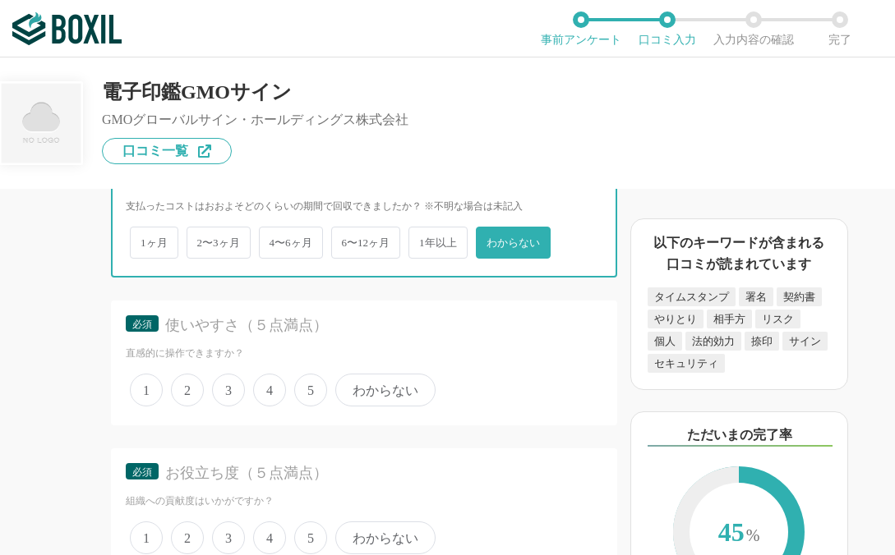
scroll to position [3291, 0]
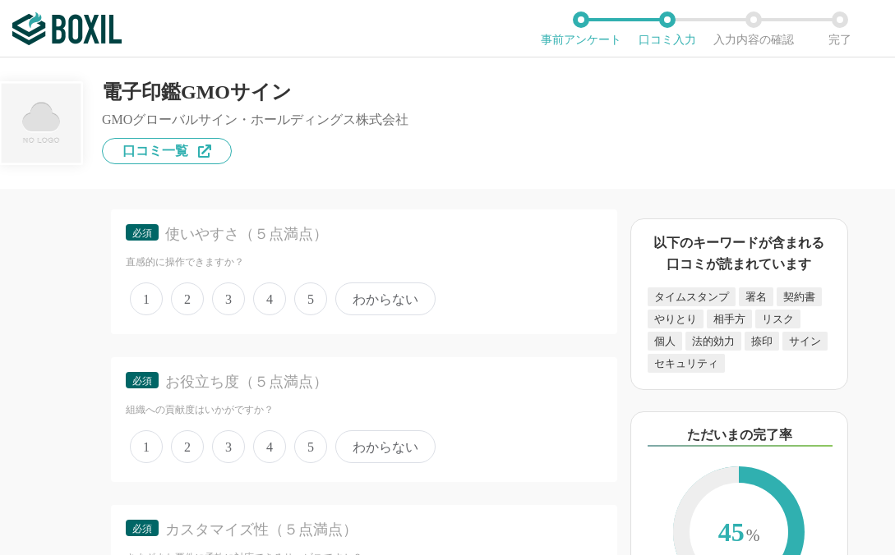
click at [301, 306] on span "5" at bounding box center [310, 299] width 33 height 33
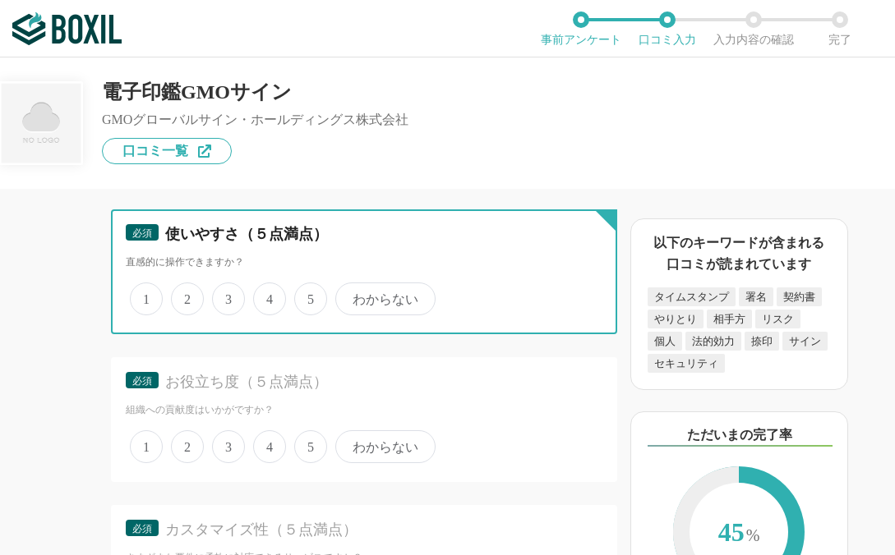
click at [301, 296] on input "5" at bounding box center [303, 290] width 11 height 11
radio input "true"
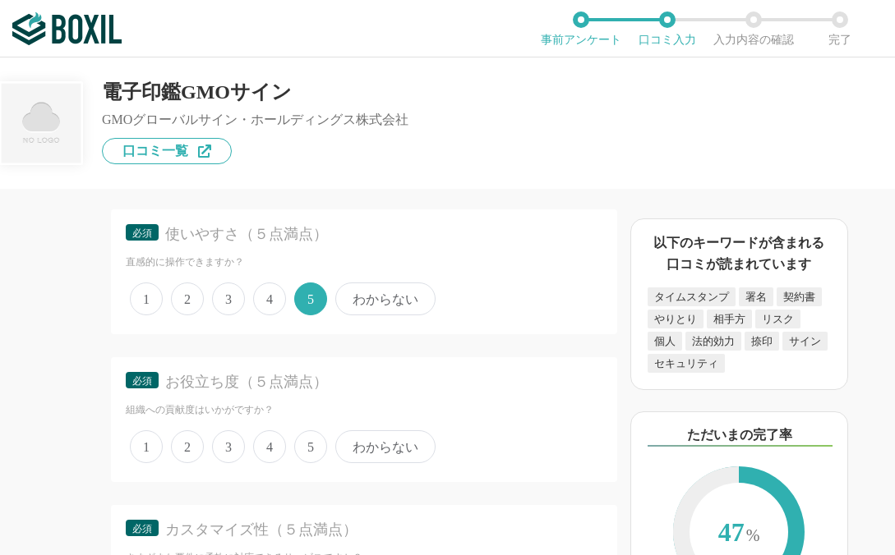
click at [308, 432] on span "5" at bounding box center [310, 446] width 33 height 33
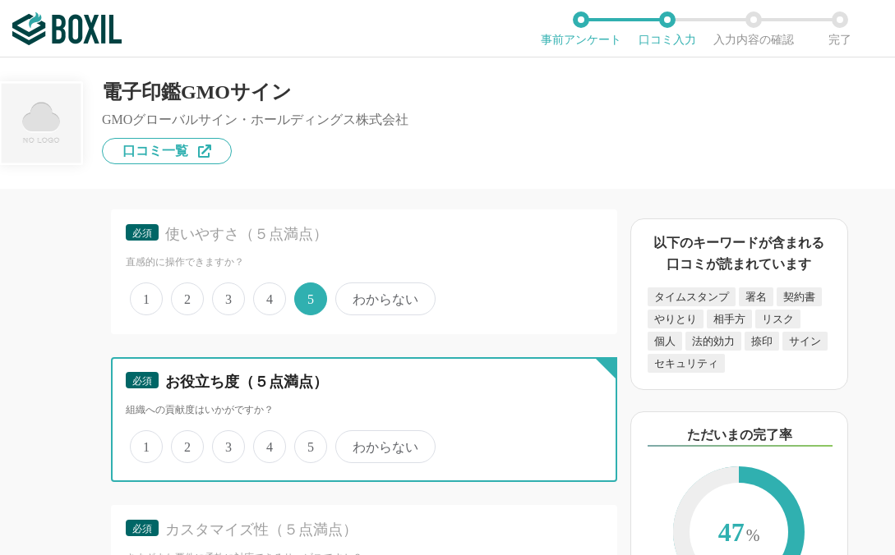
click at [308, 433] on input "5" at bounding box center [303, 438] width 11 height 11
radio input "true"
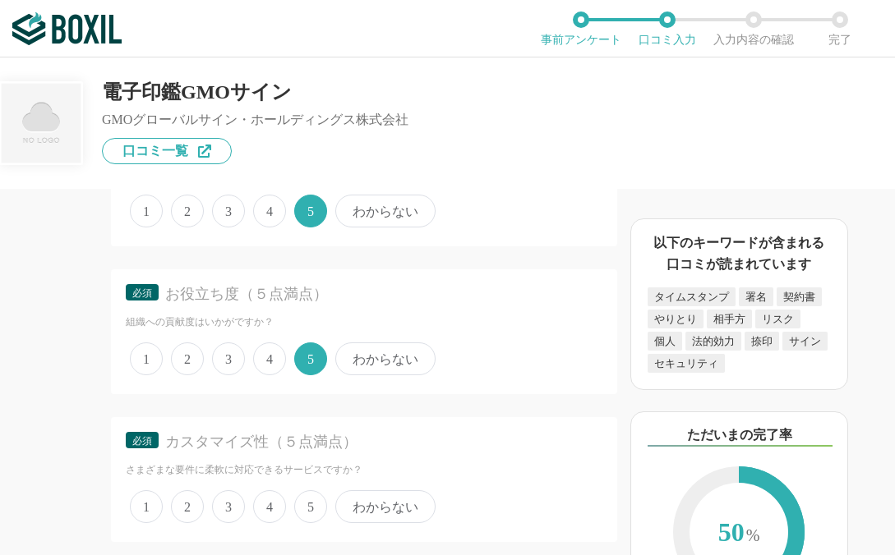
click at [260, 503] on span "4" at bounding box center [269, 506] width 33 height 33
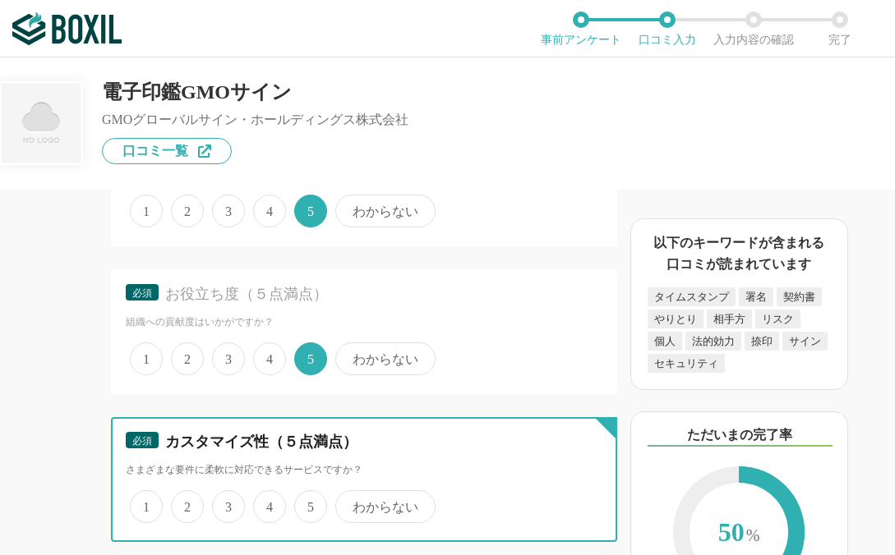
click at [260, 503] on input "4" at bounding box center [262, 498] width 11 height 11
radio input "true"
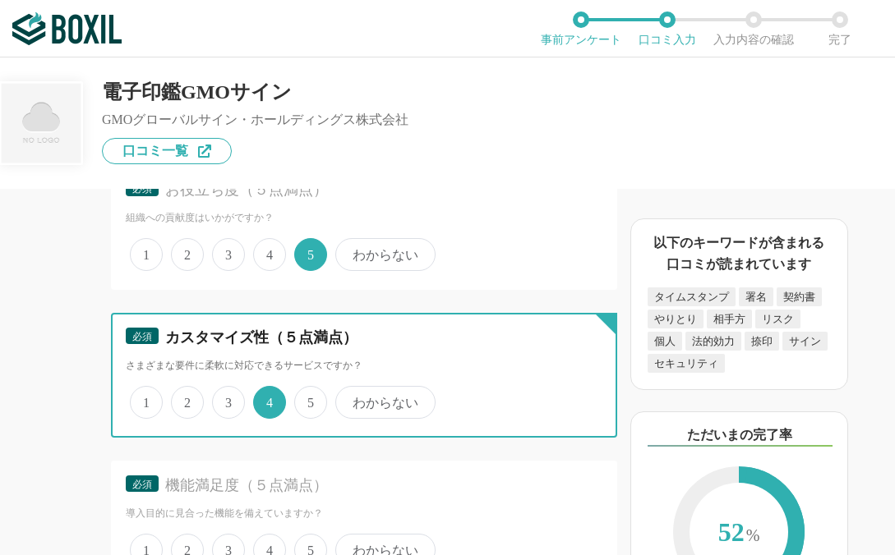
scroll to position [3574, 0]
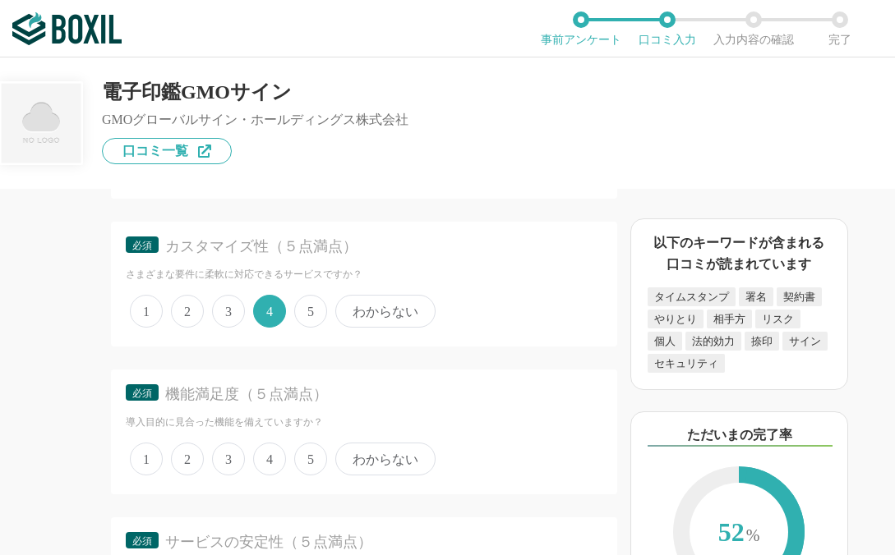
click at [313, 454] on span "5" at bounding box center [310, 459] width 33 height 33
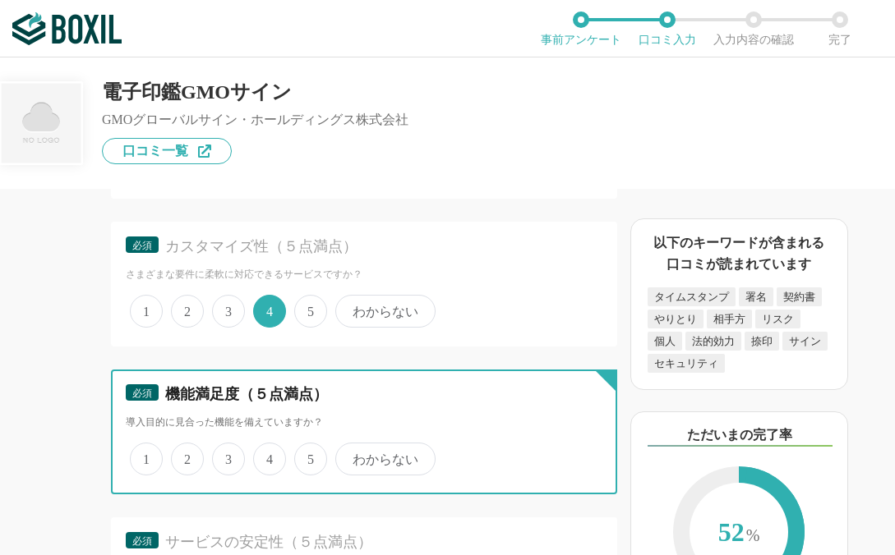
click at [309, 454] on input "5" at bounding box center [303, 450] width 11 height 11
radio input "true"
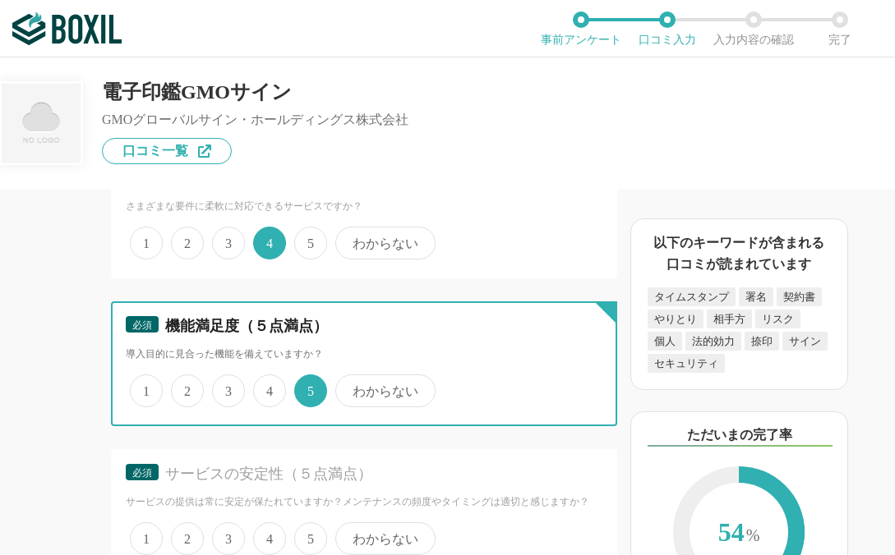
scroll to position [3664, 0]
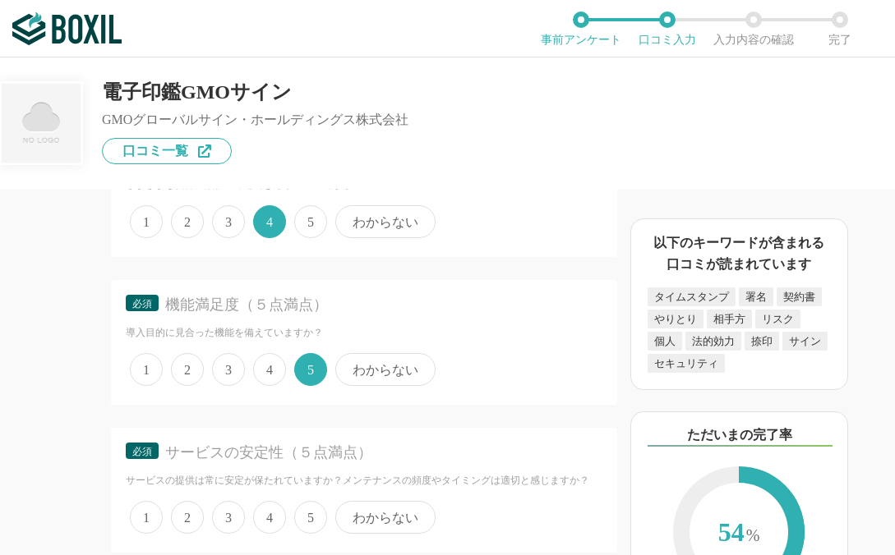
click at [276, 381] on span "4" at bounding box center [269, 369] width 33 height 33
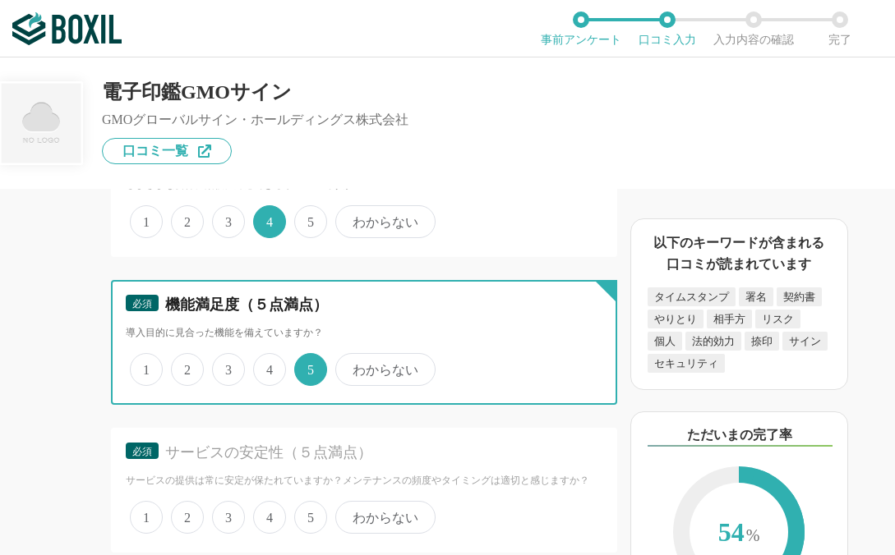
click at [268, 366] on input "4" at bounding box center [262, 361] width 11 height 11
radio input "true"
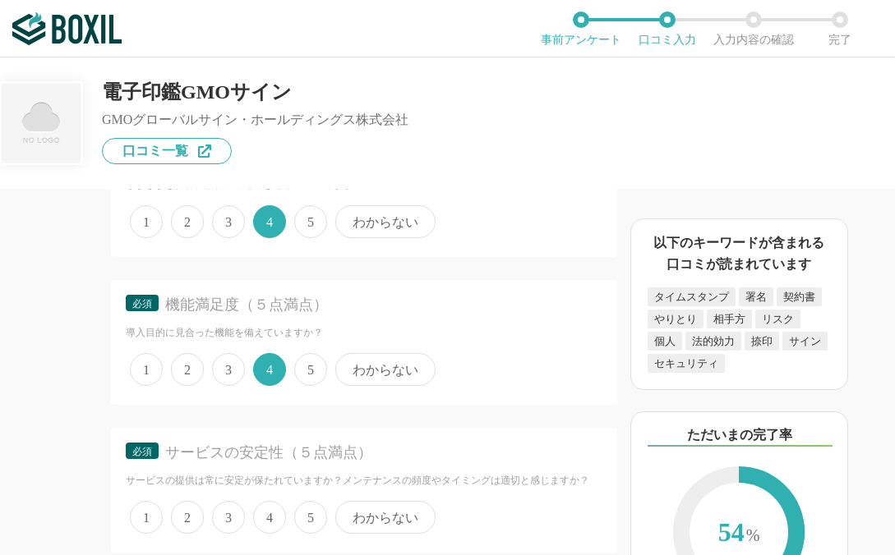
click at [271, 529] on span "4" at bounding box center [269, 517] width 33 height 33
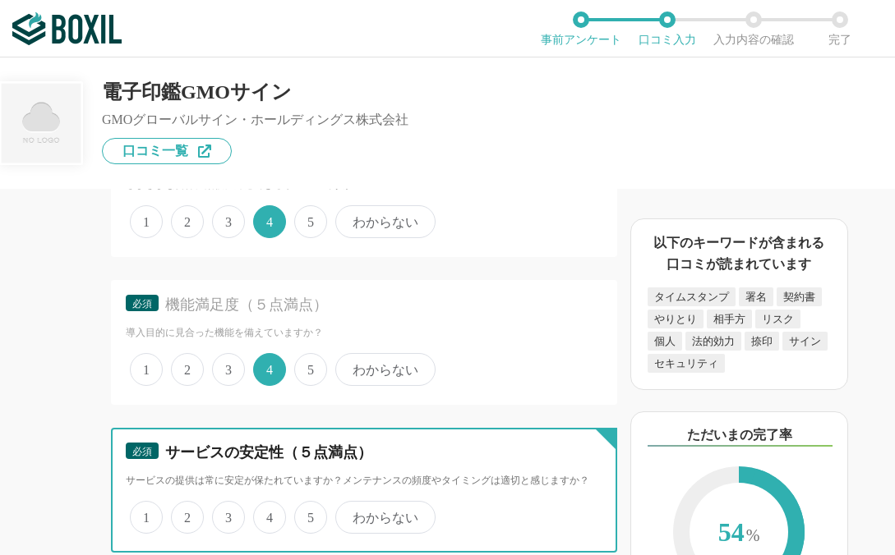
click at [268, 514] on input "4" at bounding box center [262, 509] width 11 height 11
radio input "true"
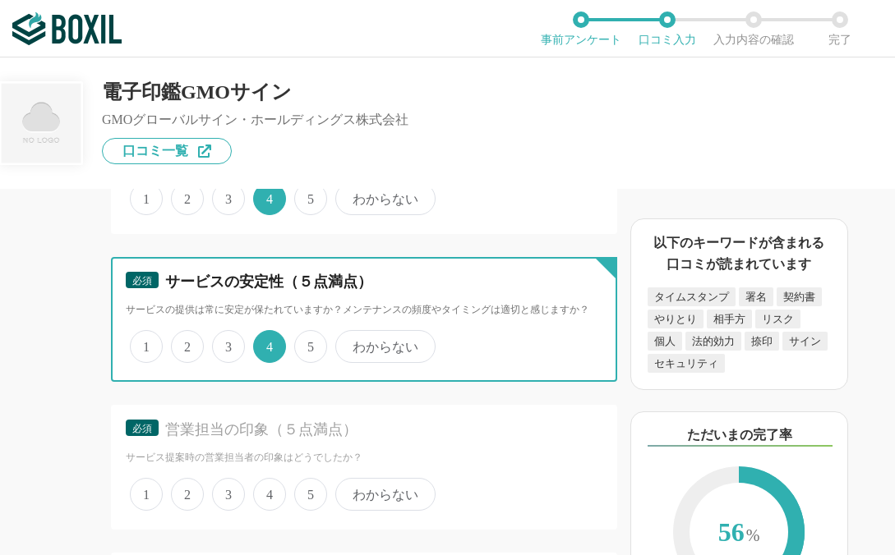
scroll to position [3845, 0]
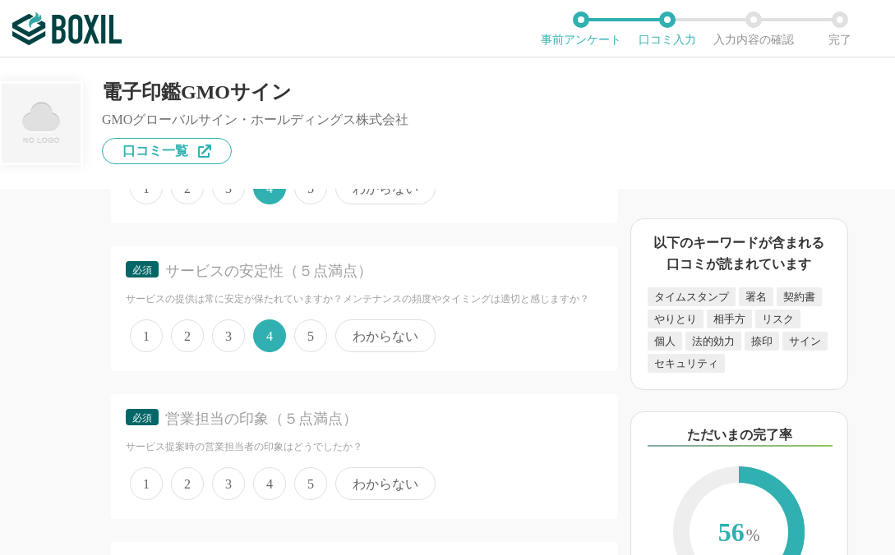
click at [362, 486] on span "わからない" at bounding box center [385, 483] width 100 height 33
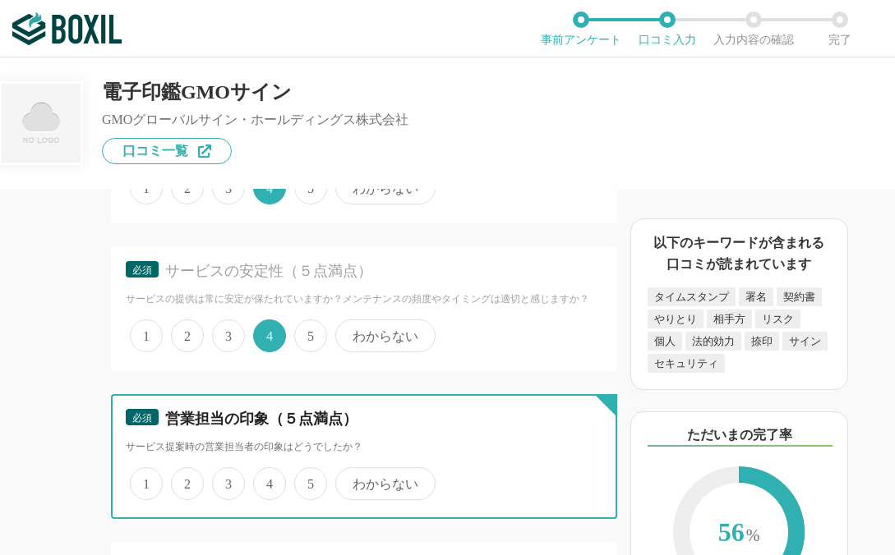
click at [350, 481] on input "わからない" at bounding box center [344, 475] width 11 height 11
radio input "true"
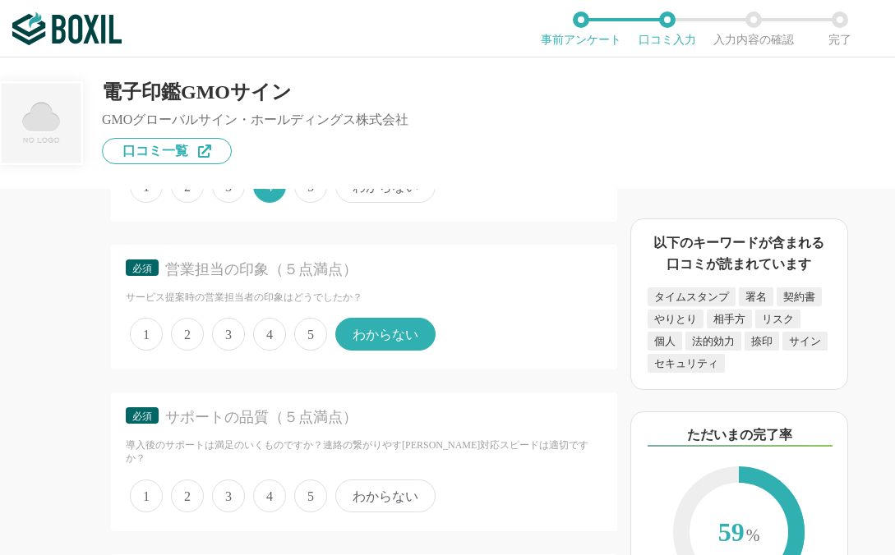
click at [312, 480] on span "5" at bounding box center [310, 496] width 33 height 33
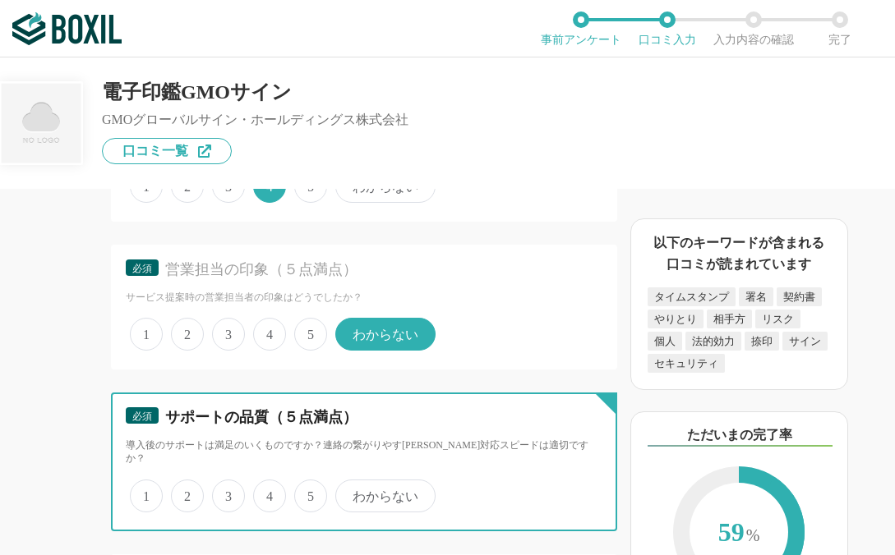
click at [309, 482] on input "5" at bounding box center [303, 487] width 11 height 11
radio input "true"
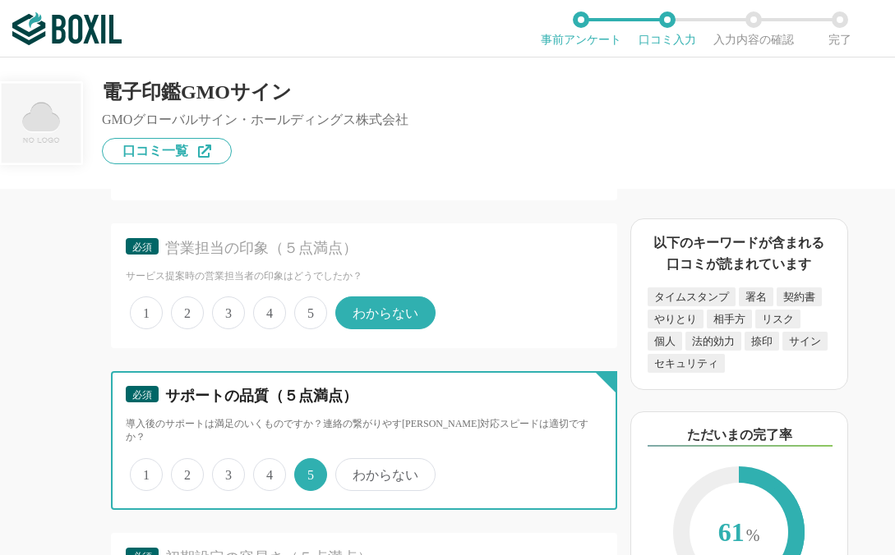
scroll to position [4057, 0]
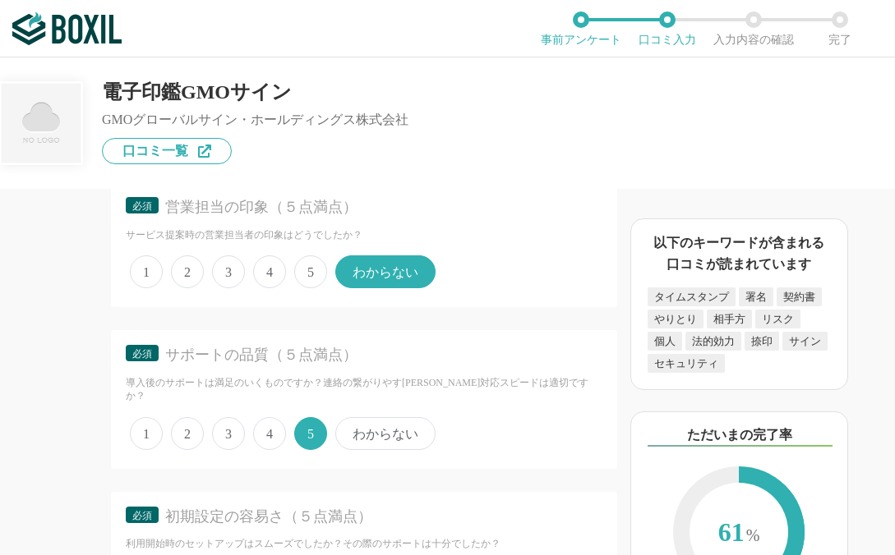
click at [389, 427] on span "わからない" at bounding box center [385, 433] width 100 height 33
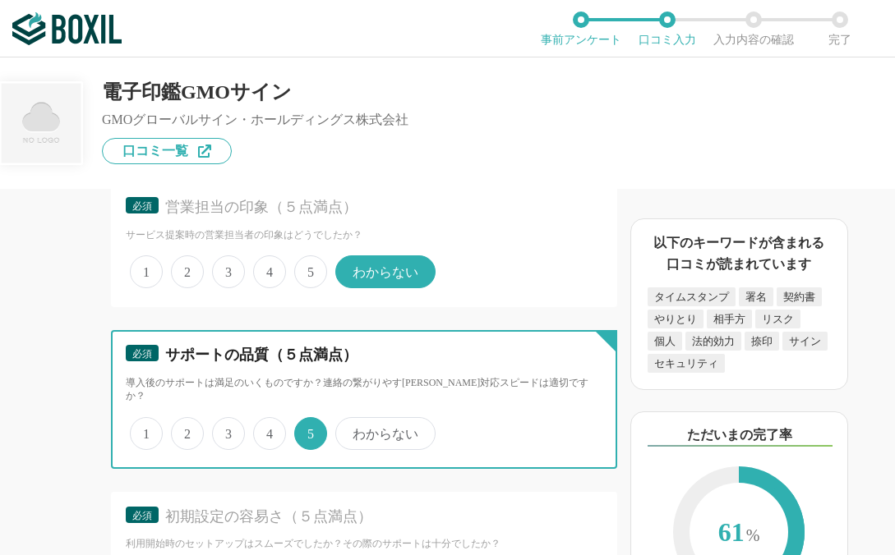
click at [350, 427] on input "わからない" at bounding box center [344, 425] width 11 height 11
radio input "true"
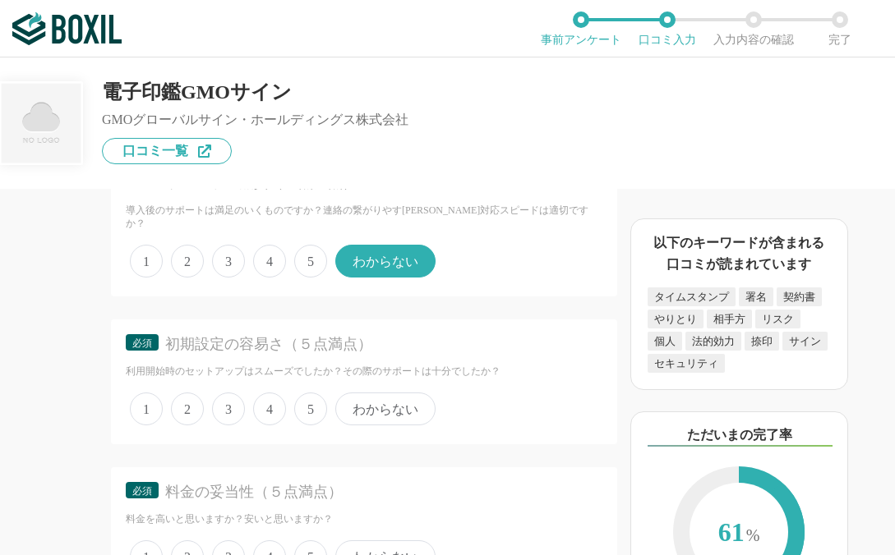
click at [322, 398] on span "5" at bounding box center [310, 409] width 33 height 33
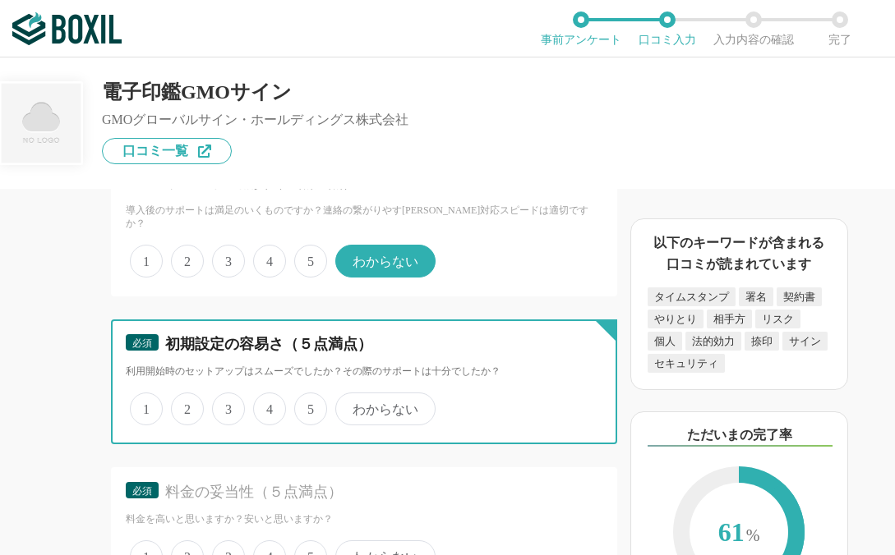
click at [309, 398] on input "5" at bounding box center [303, 400] width 11 height 11
radio input "true"
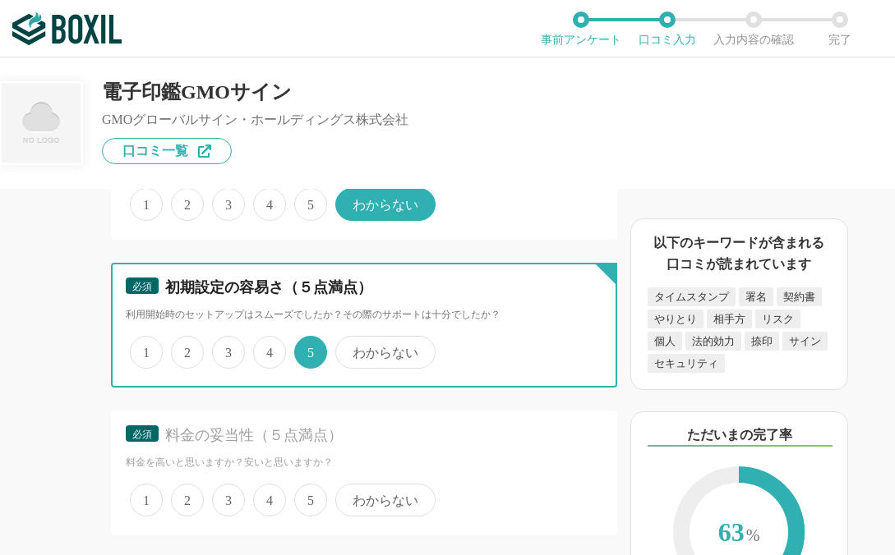
scroll to position [4348, 0]
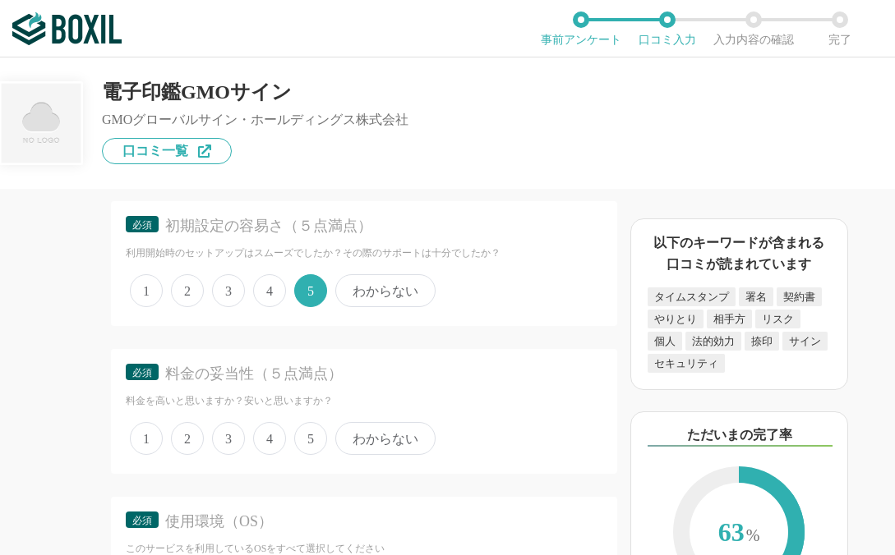
click at [313, 430] on span "5" at bounding box center [310, 438] width 33 height 33
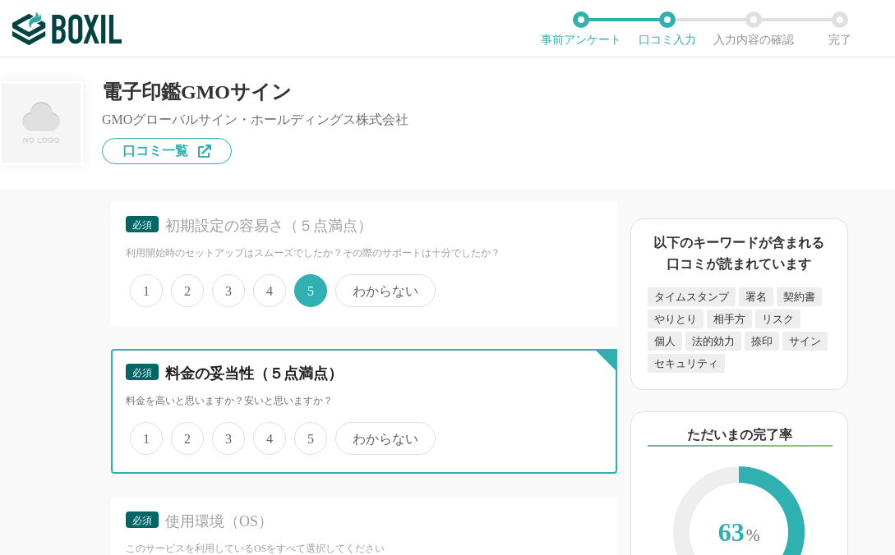
click at [309, 430] on input "5" at bounding box center [303, 430] width 11 height 11
radio input "true"
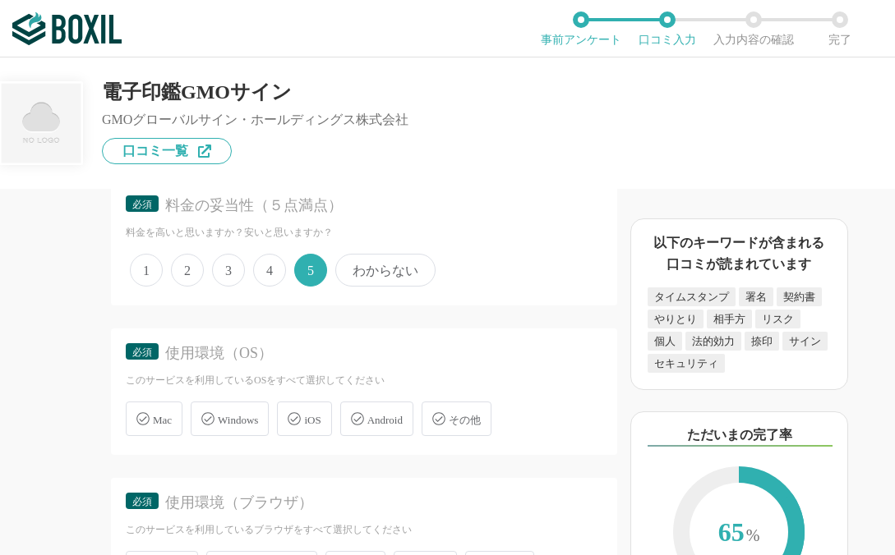
click at [142, 413] on icon at bounding box center [142, 419] width 13 height 13
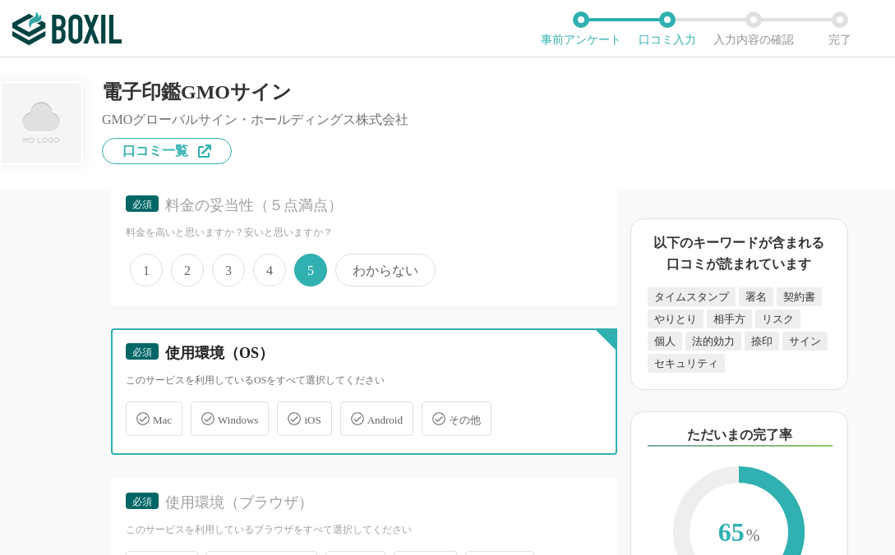
click at [140, 404] on input "Mac" at bounding box center [134, 409] width 11 height 11
checkbox input "true"
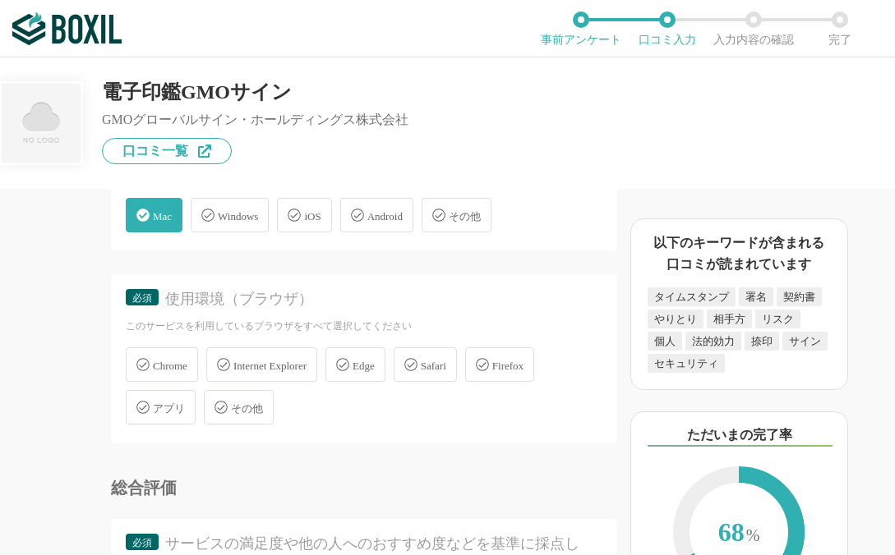
click at [177, 360] on span "Chrome" at bounding box center [170, 366] width 34 height 12
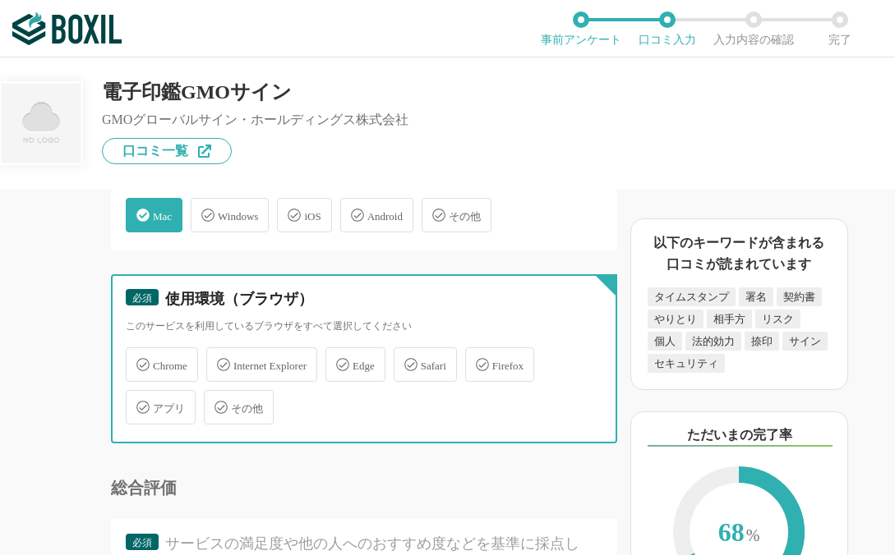
click at [140, 355] on input "Chrome" at bounding box center [134, 355] width 11 height 11
checkbox input "true"
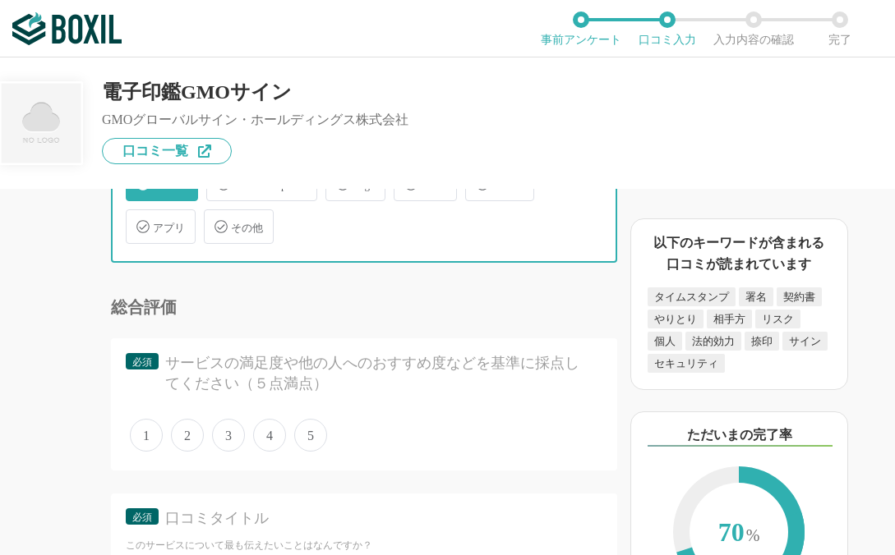
scroll to position [4992, 0]
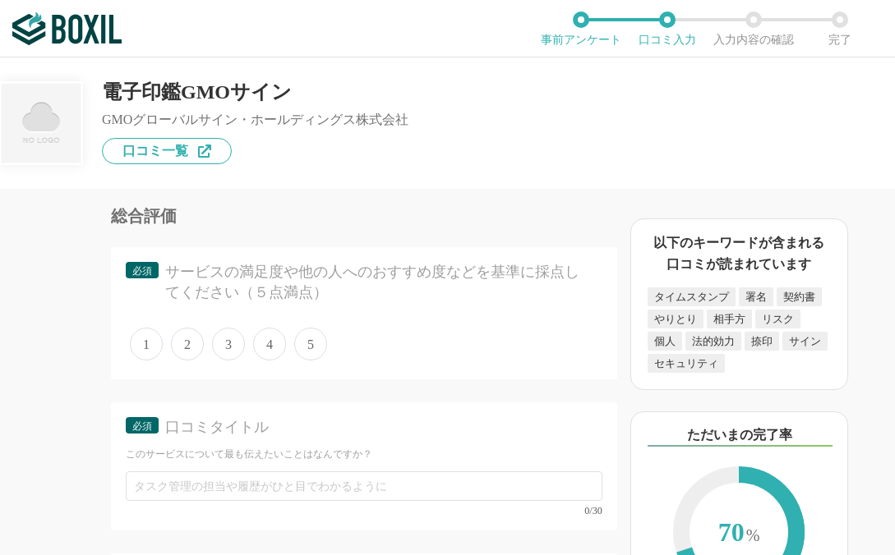
click at [298, 333] on span "5" at bounding box center [310, 344] width 33 height 33
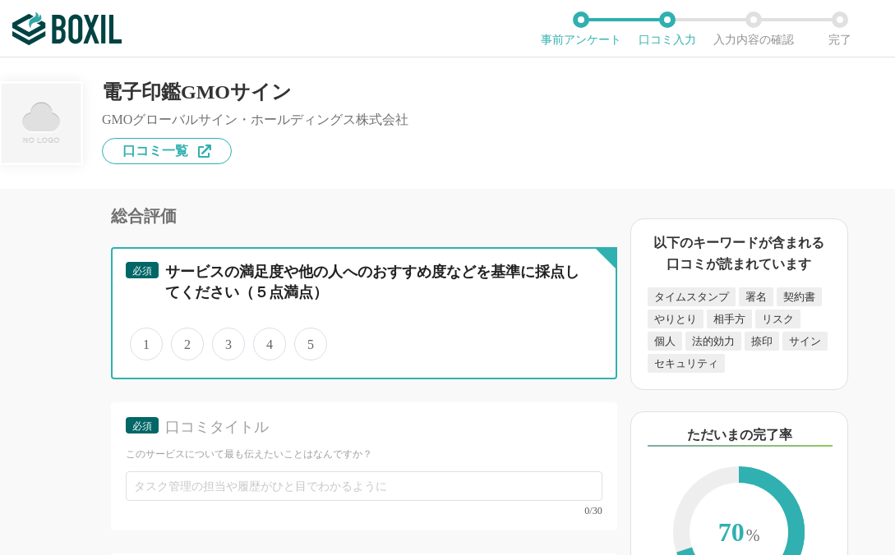
click at [298, 333] on input "5" at bounding box center [303, 335] width 11 height 11
radio input "true"
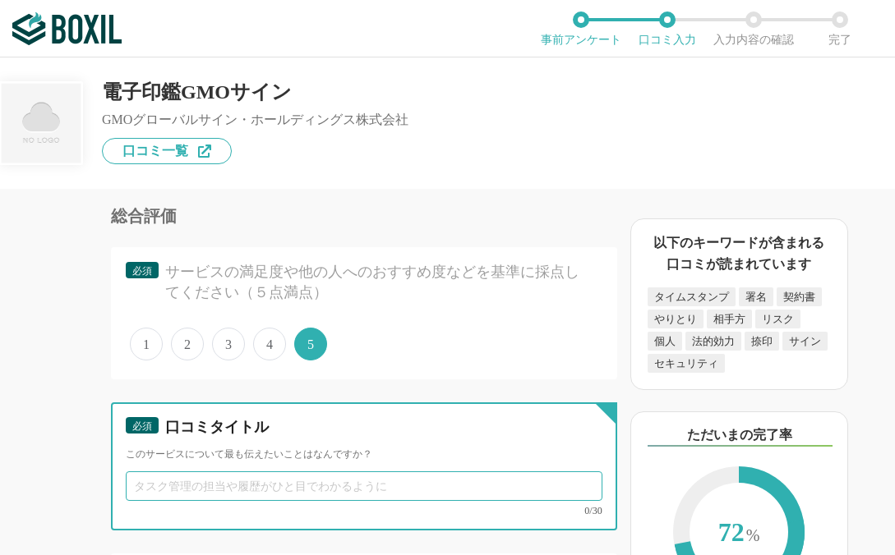
click at [315, 471] on input "text" at bounding box center [364, 486] width 476 height 30
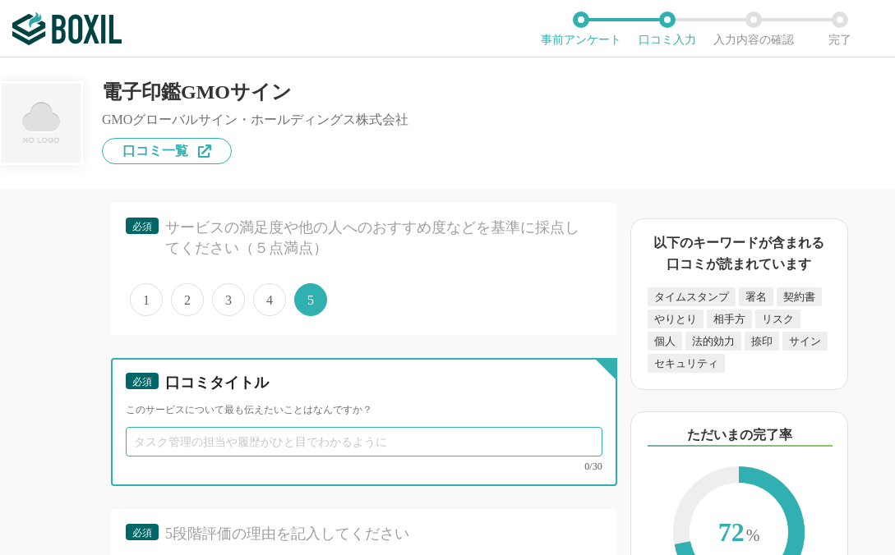
scroll to position [5071, 0]
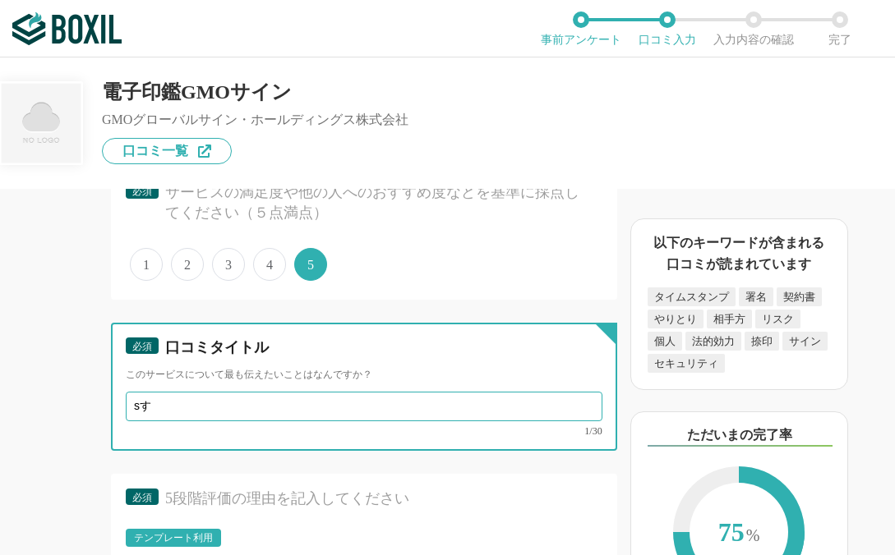
type input "s"
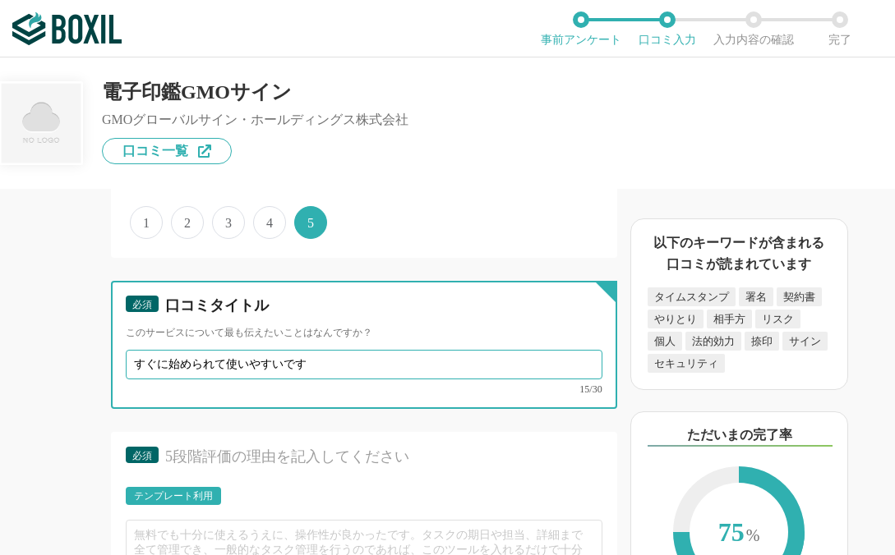
scroll to position [5135, 0]
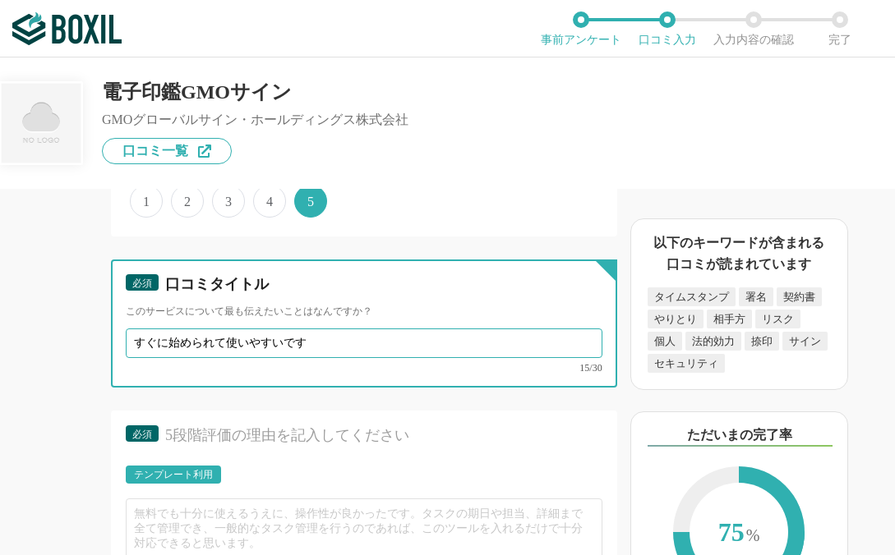
click at [292, 329] on input "すぐに始められて使いやすいです" at bounding box center [364, 344] width 476 height 30
type input "すぐに始められて使いやすいです"
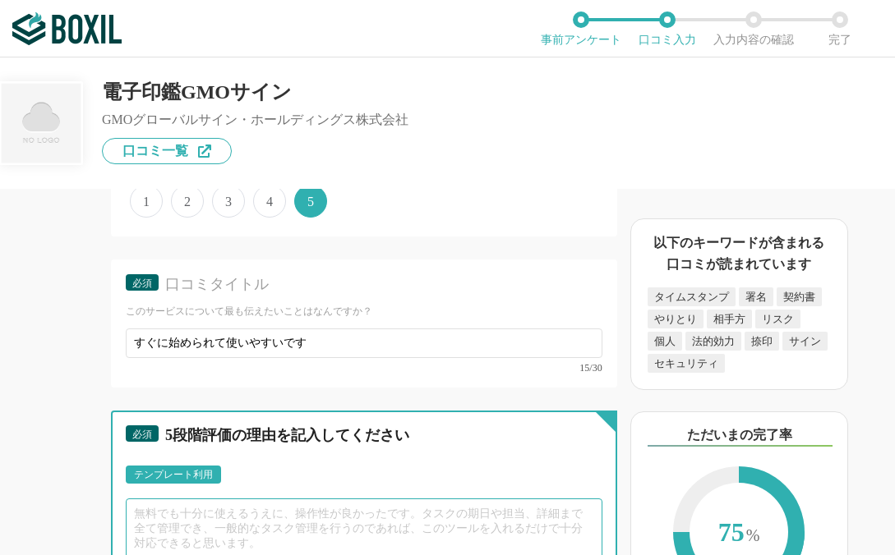
click at [325, 504] on textarea at bounding box center [364, 546] width 476 height 95
paste textarea "すぐに始められて使いやすいです"
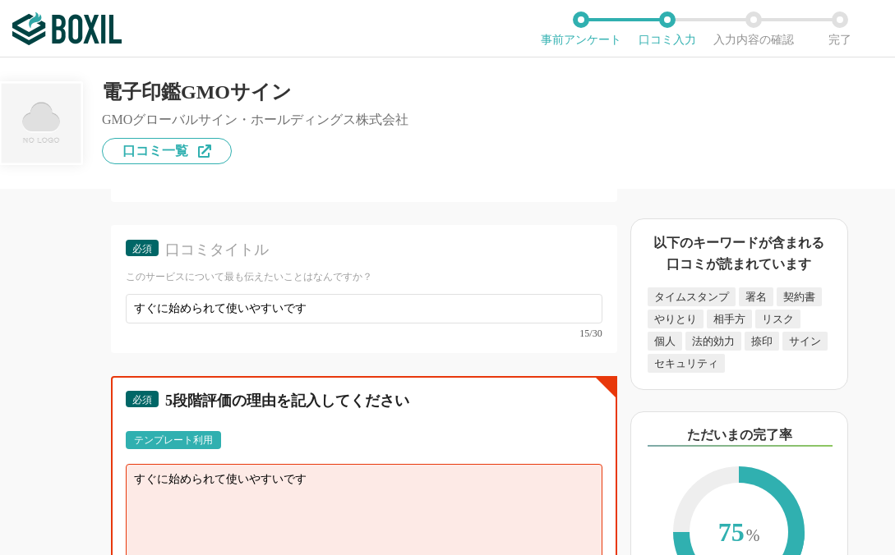
scroll to position [5277, 0]
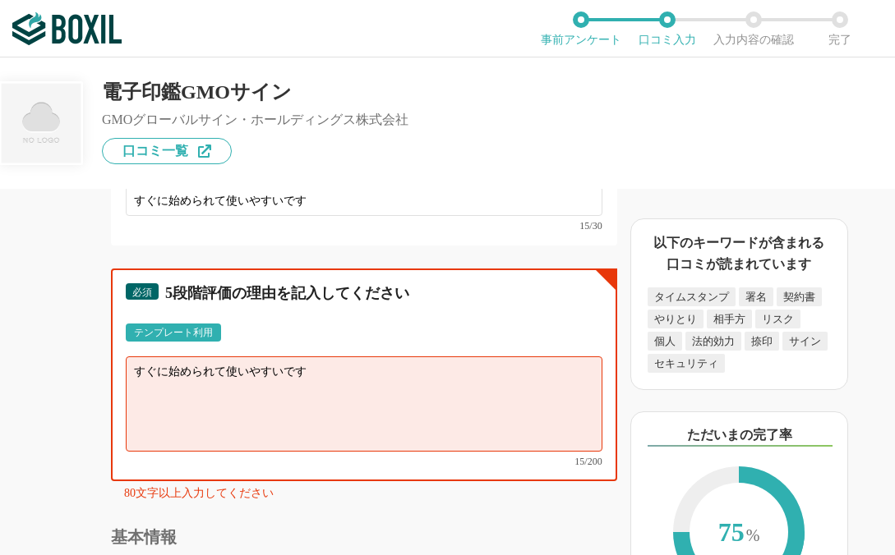
type textarea "￥"
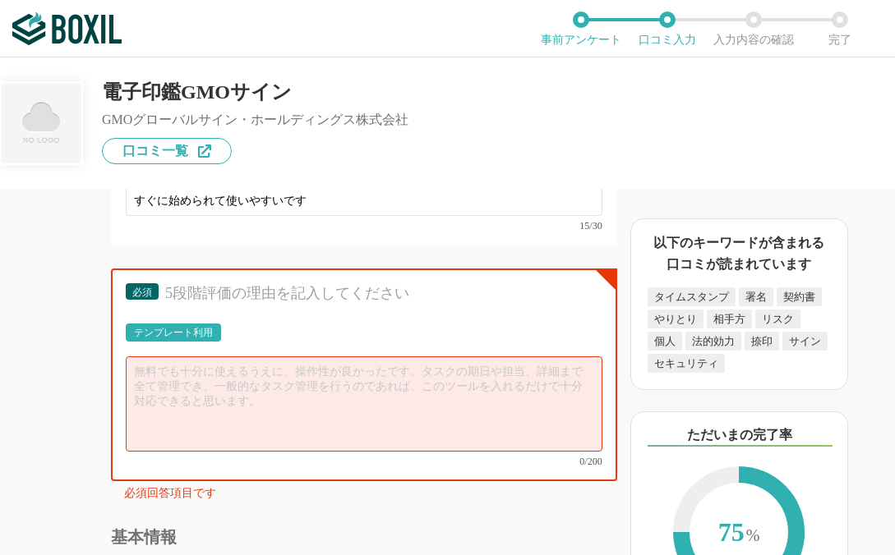
click at [189, 324] on div "テンプレート利用" at bounding box center [173, 333] width 95 height 18
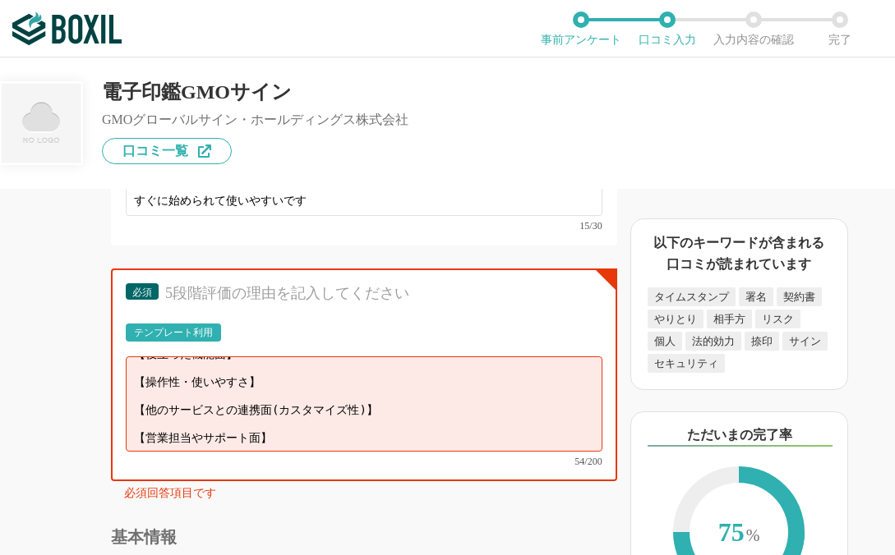
scroll to position [0, 0]
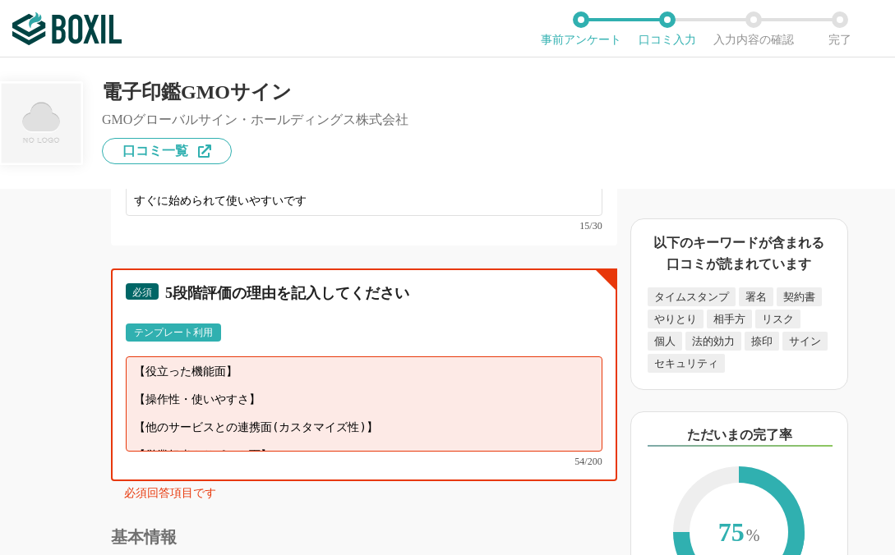
click at [277, 374] on textarea "【役立った機能面】 【操作性・使いやすさ】 【他のサービスとの連携面(カスタマイズ性)】 【営業担当やサポート面】" at bounding box center [364, 403] width 476 height 95
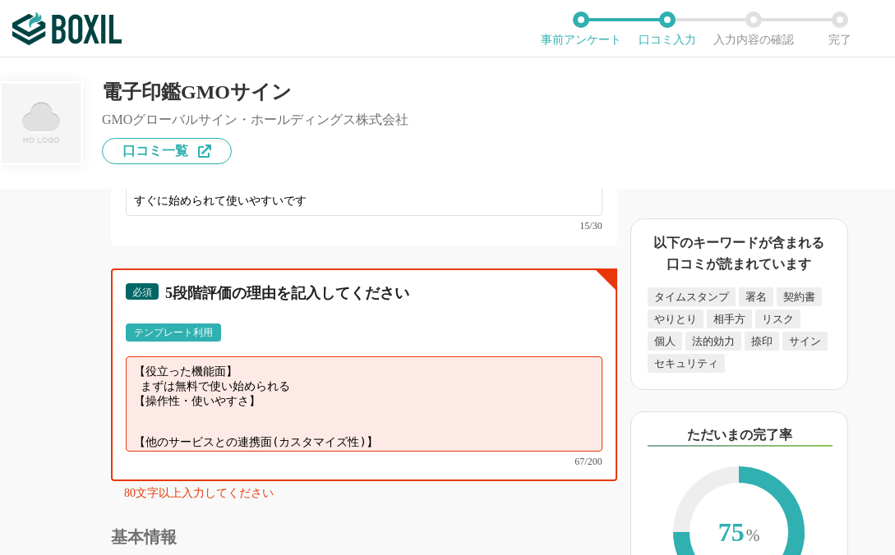
paste textarea "すぐに始められて使いやすいです"
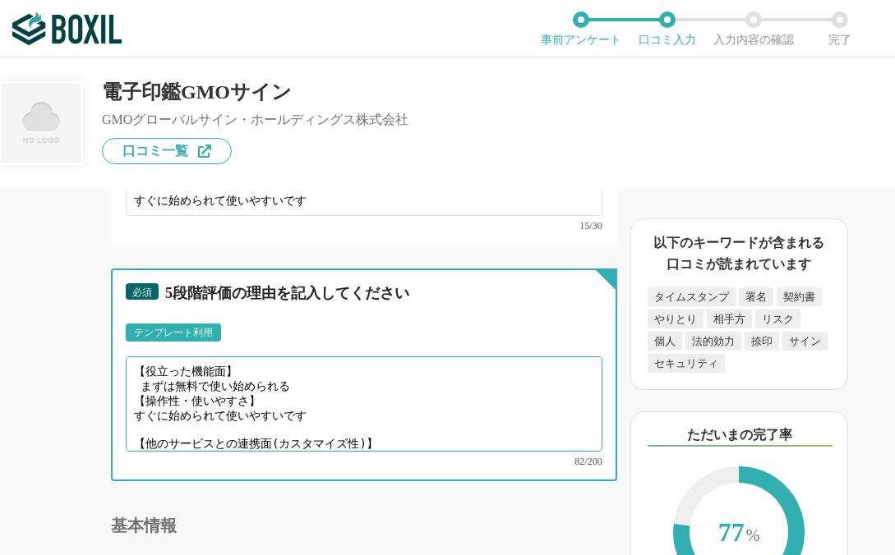
scroll to position [34, 0]
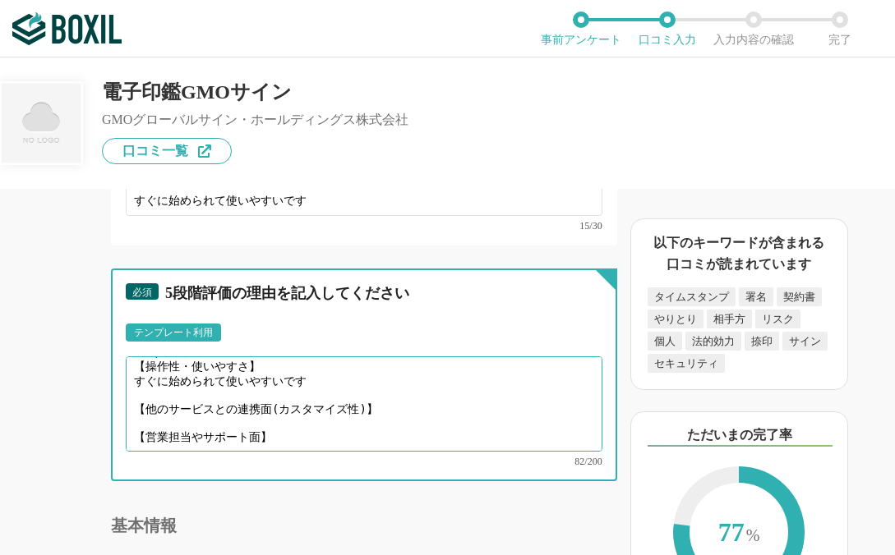
click at [301, 431] on textarea "【役立った機能面】 まずは無料で使い始められる 【操作性・使いやすさ】 すぐに始められて使いやすいです 【他のサービスとの連携面(カスタマイズ性)】 【営業担…" at bounding box center [364, 403] width 476 height 95
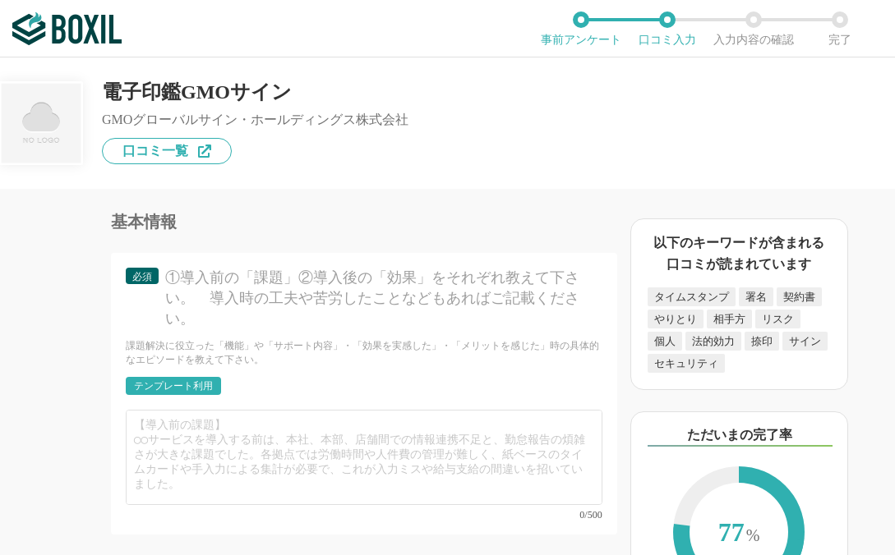
scroll to position [5585, 0]
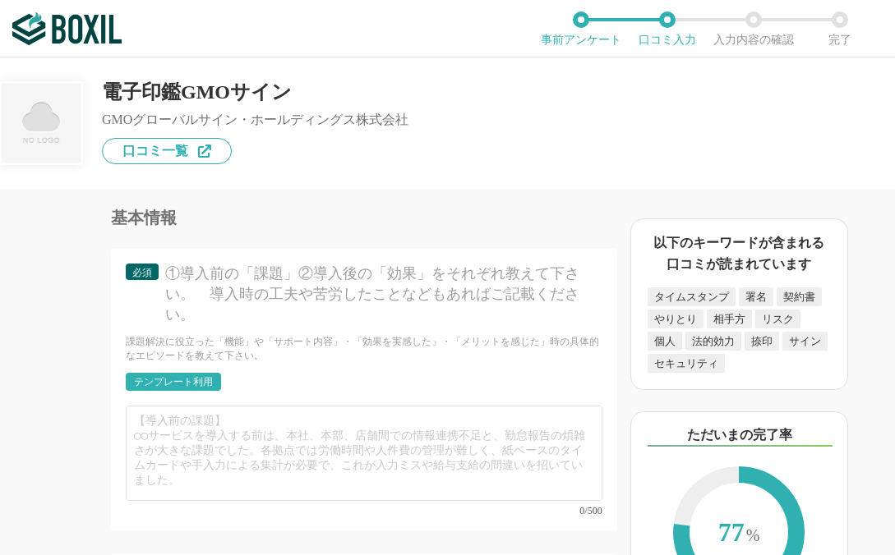
type textarea "【役立った機能面】 まずは無料で使い始められる 【操作性・使いやすさ】 すぐに始められて使いやすいです 【他のサービスとの連携面(カスタマイズ性)】 【営業担…"
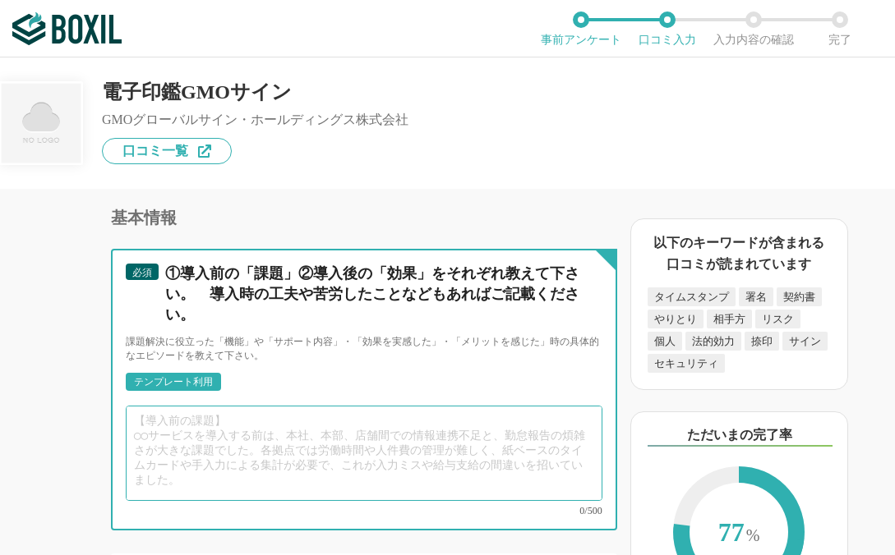
click at [301, 473] on textarea at bounding box center [364, 453] width 476 height 95
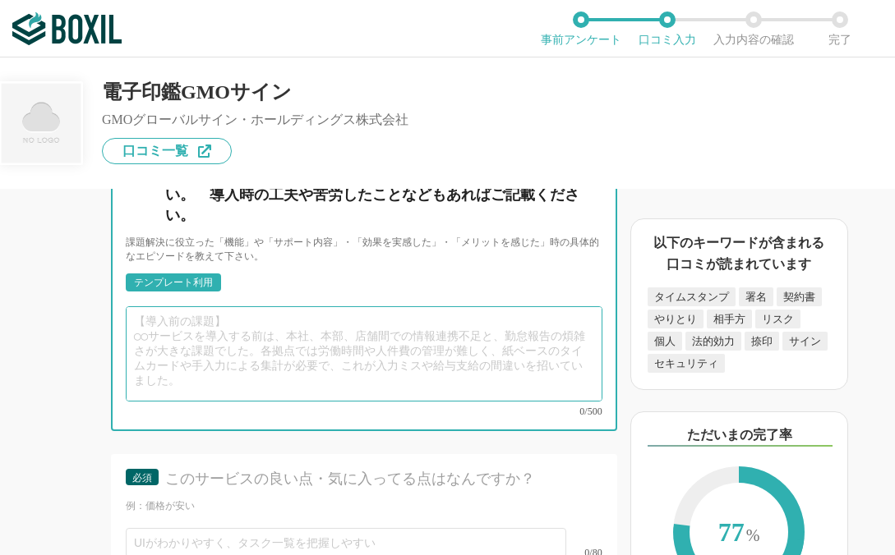
scroll to position [5686, 0]
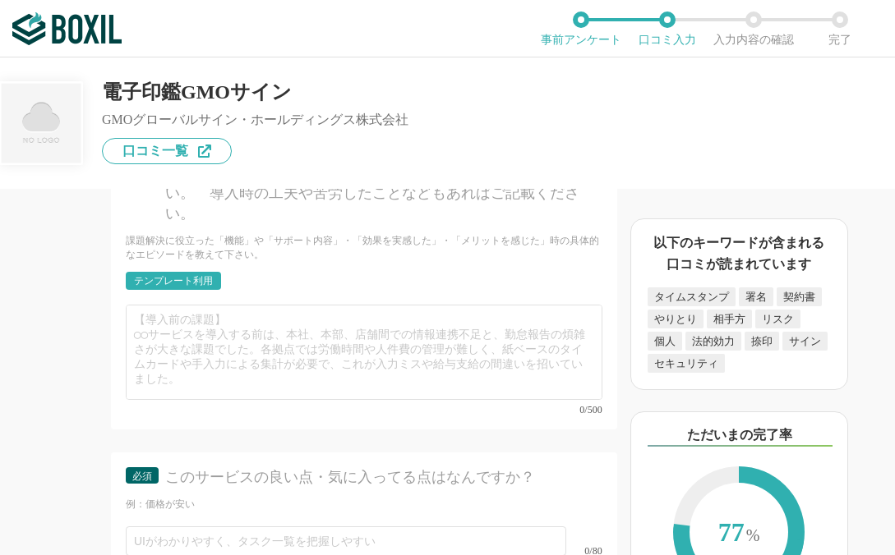
click at [168, 286] on div "テンプレート利用" at bounding box center [173, 281] width 79 height 10
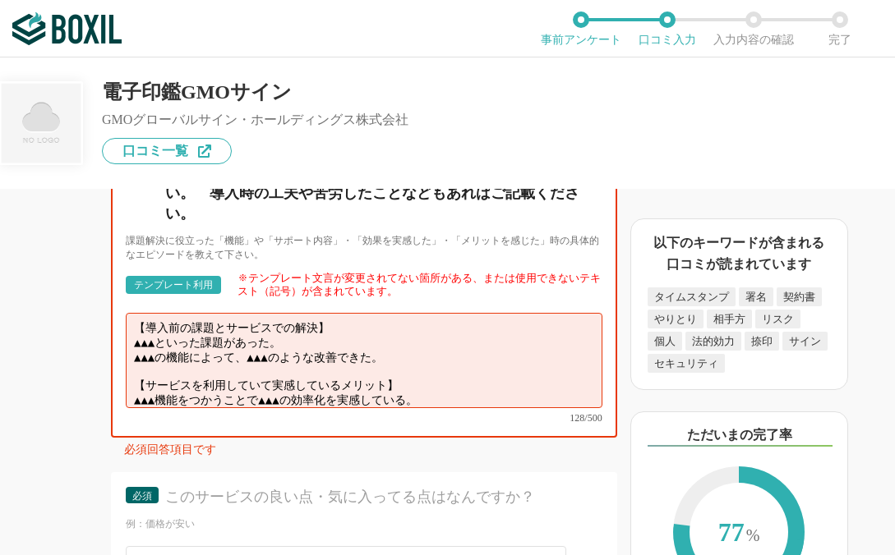
drag, startPoint x: 449, startPoint y: 393, endPoint x: 119, endPoint y: 359, distance: 332.0
click at [119, 359] on div "必須 ①導入前の「課題」②導入後の「効果」をそれぞれ教えて下さい。　導入時の工夫や苦労したことなどもあればご記載ください。 課題解決に役立った「機能」や「サポ…" at bounding box center [364, 293] width 506 height 290
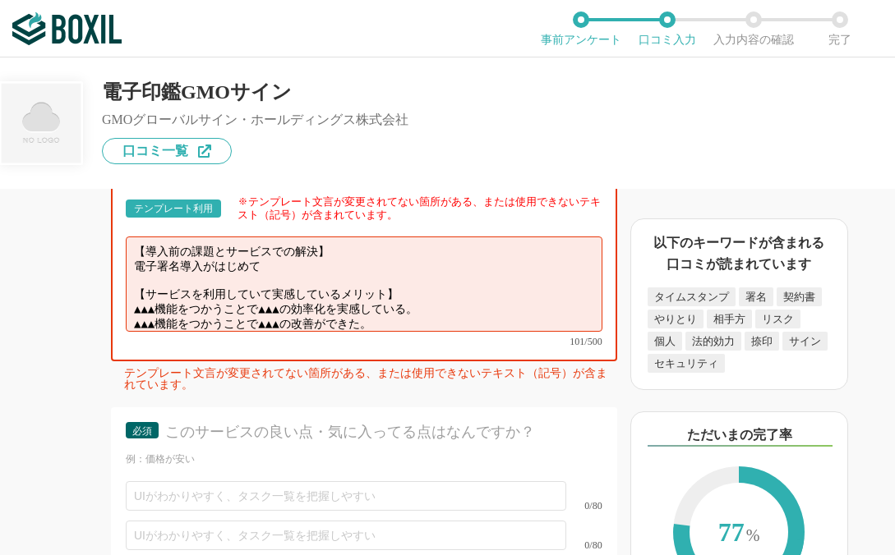
scroll to position [5785, 0]
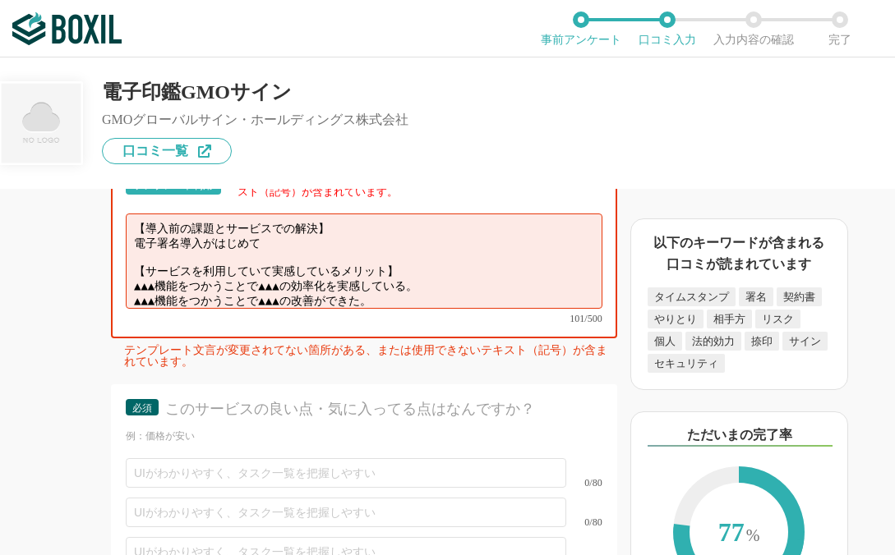
drag, startPoint x: 430, startPoint y: 326, endPoint x: 122, endPoint y: 312, distance: 307.5
click at [122, 312] on div "必須 ①導入前の「課題」②導入後の「効果」をそれぞれ教えて下さい。　導入時の工夫や苦労したことなどもあればご記載ください。 課題解決に役立った「機能」や「サポ…" at bounding box center [364, 193] width 506 height 290
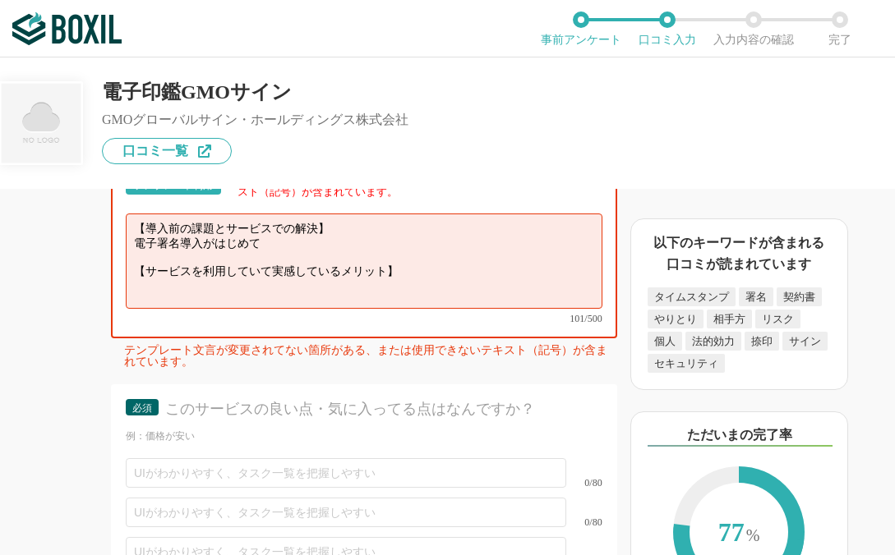
scroll to position [5781, 0]
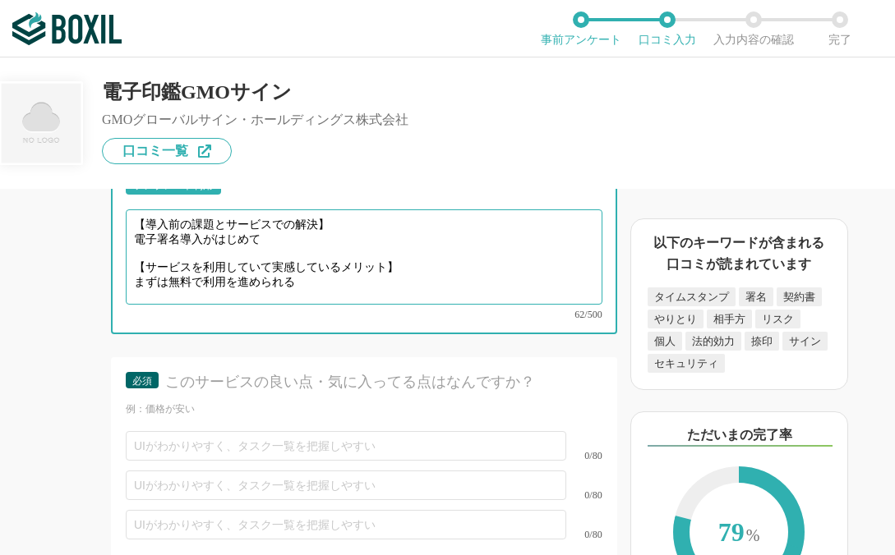
type textarea "【導入前の課題とサービスでの解決】 電子署名導入がはじめて 【サービスを利用していて実感しているメリット】 まずは無料で利用を進められる"
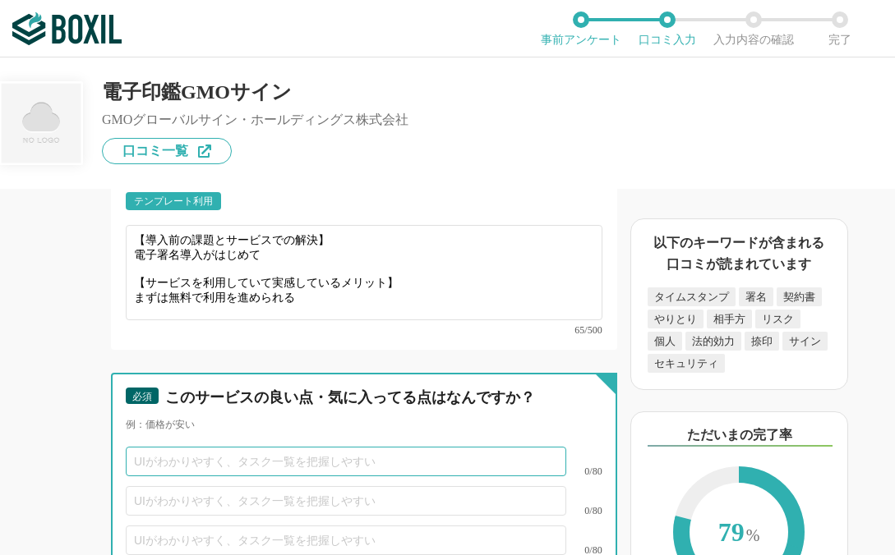
scroll to position [5765, 0]
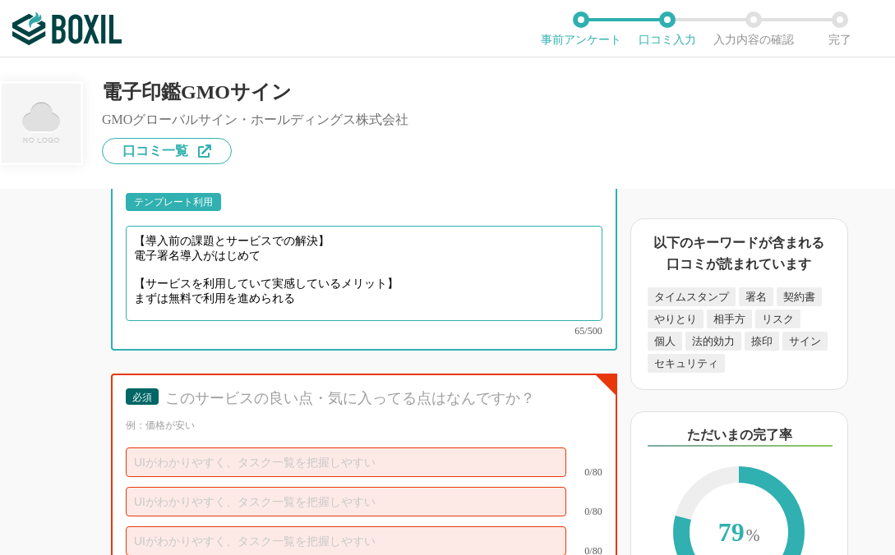
click at [215, 321] on textarea "【導入前の課題とサービスでの解決】 電子署名導入がはじめて 【サービスを利用していて実感しているメリット】 まずは無料で利用を進められる" at bounding box center [364, 273] width 476 height 95
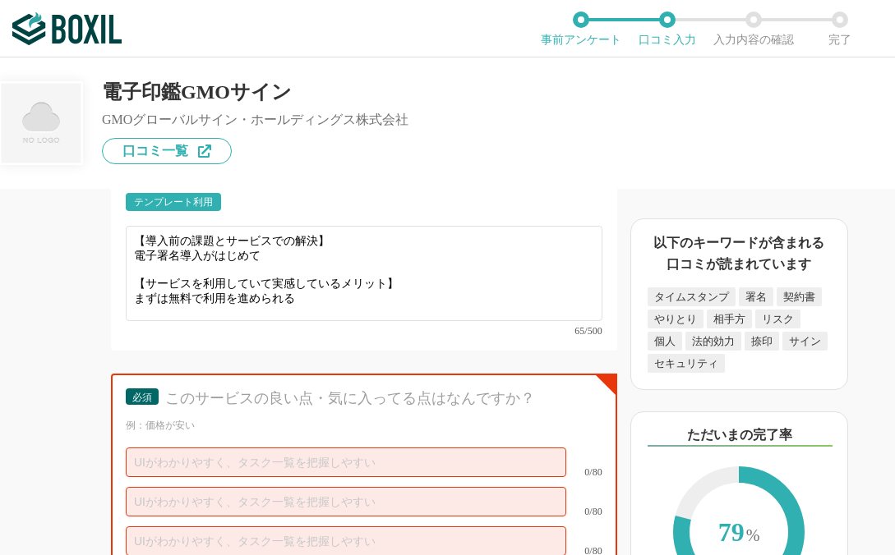
click at [222, 482] on div "0/80" at bounding box center [364, 462] width 476 height 39
click at [217, 477] on input "text" at bounding box center [346, 463] width 440 height 30
paste input "まずは無料で利用を進められる"
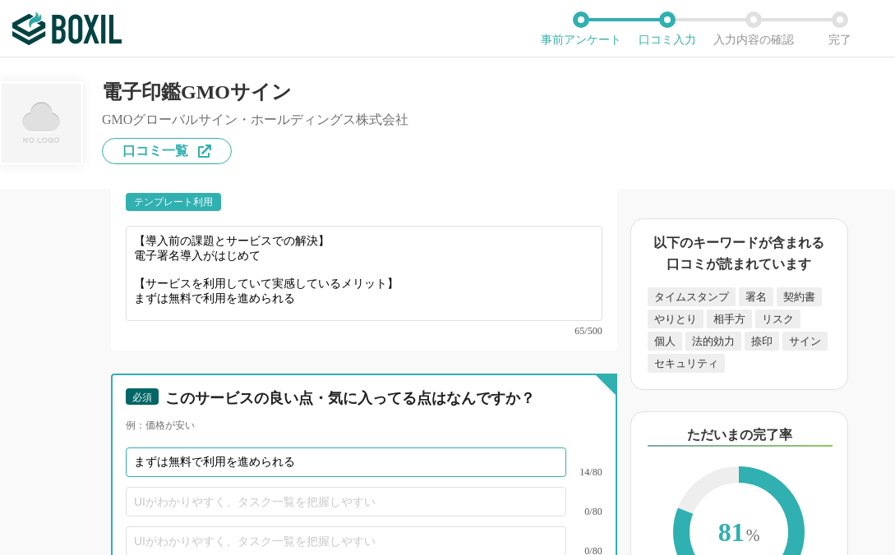
type input "まずは無料で利用を進められる"
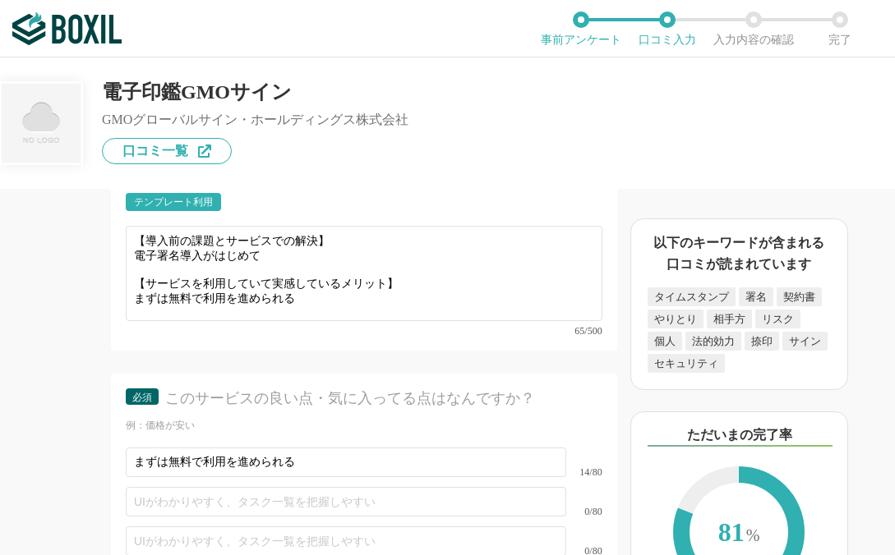
click at [255, 419] on div "必須 このサービスの良い点・気に入ってる点はなんですか？" at bounding box center [364, 404] width 476 height 30
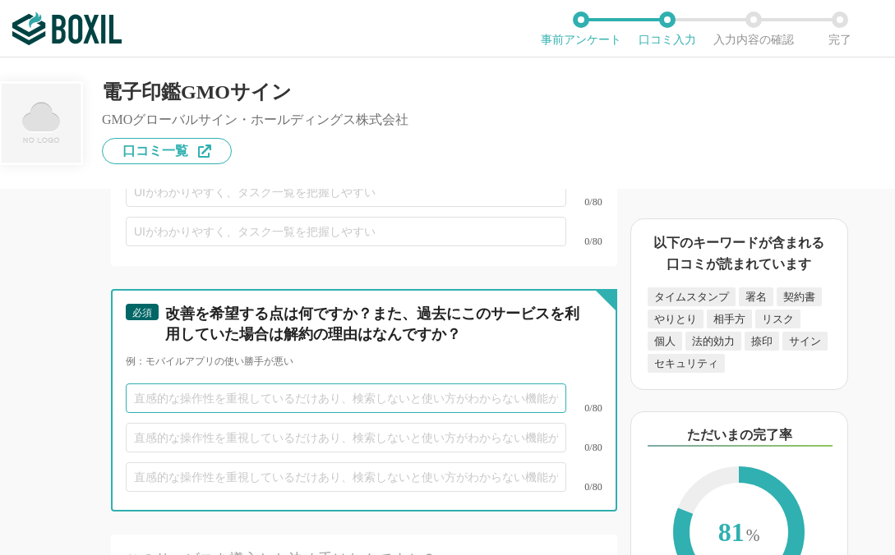
click at [272, 413] on input "text" at bounding box center [346, 399] width 440 height 30
type input "た"
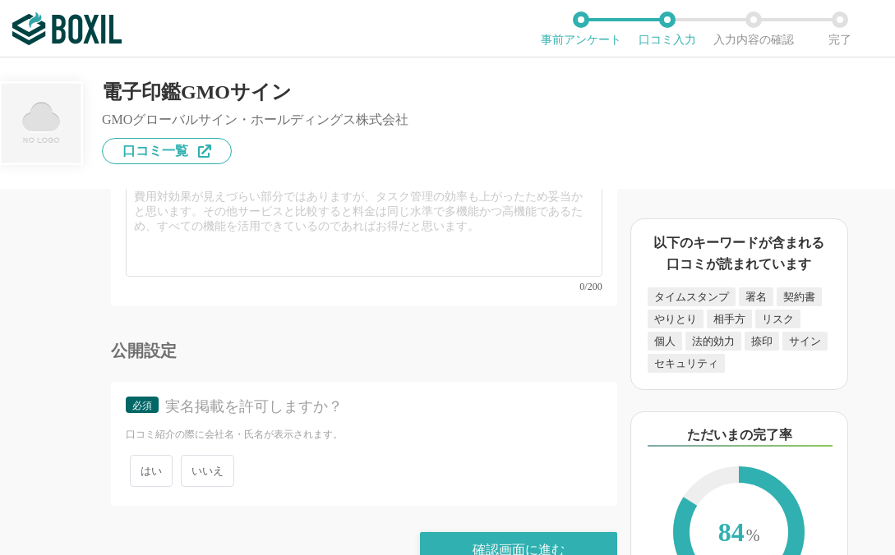
scroll to position [7183, 0]
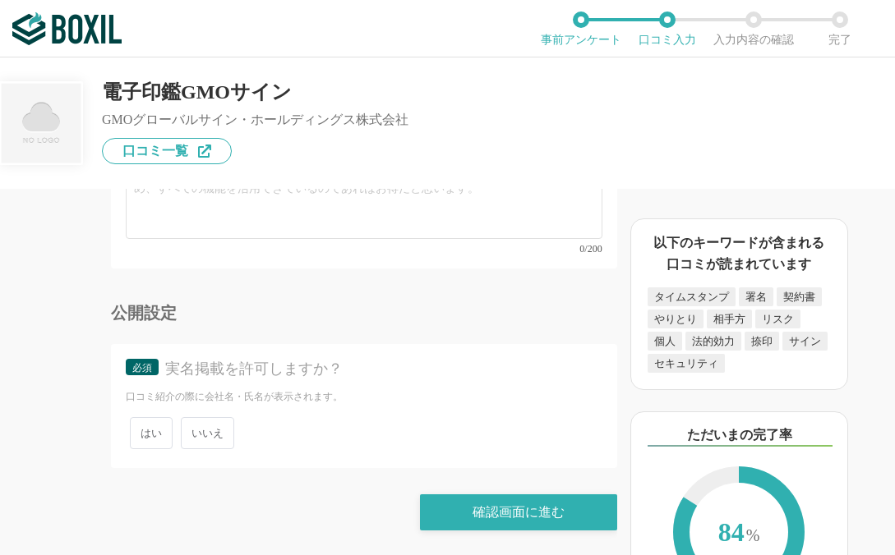
type input "月間で利用可能な文書や、アカウント数"
click at [211, 424] on span "いいえ" at bounding box center [207, 433] width 53 height 32
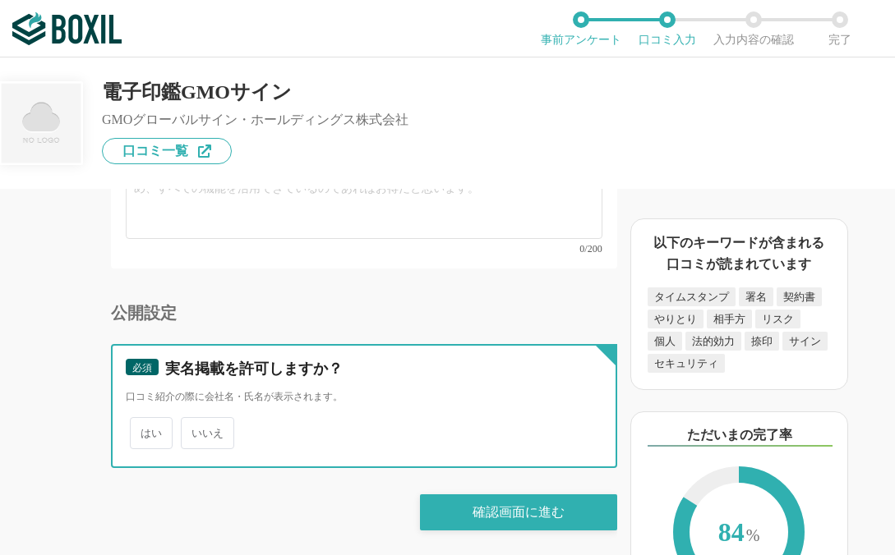
click at [195, 424] on input "いいえ" at bounding box center [190, 425] width 11 height 11
radio input "true"
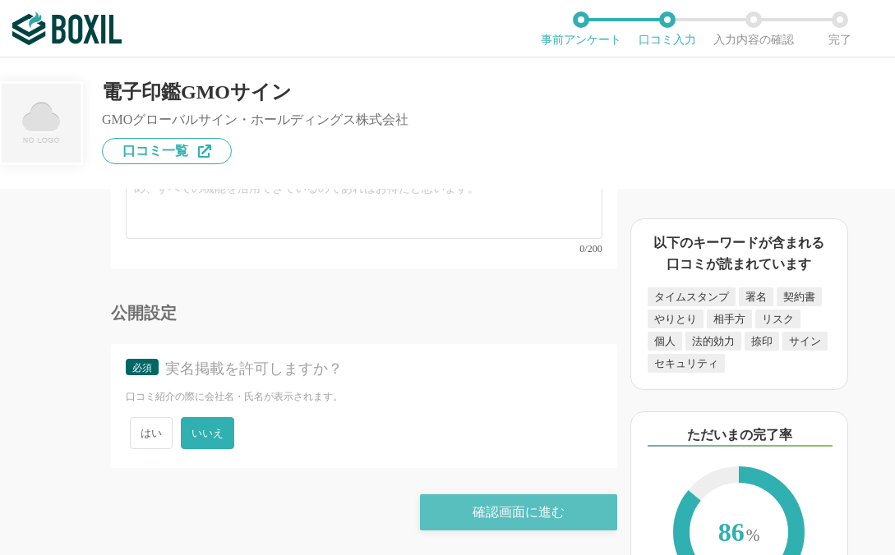
click at [486, 518] on div "確認画面に進む" at bounding box center [518, 512] width 197 height 36
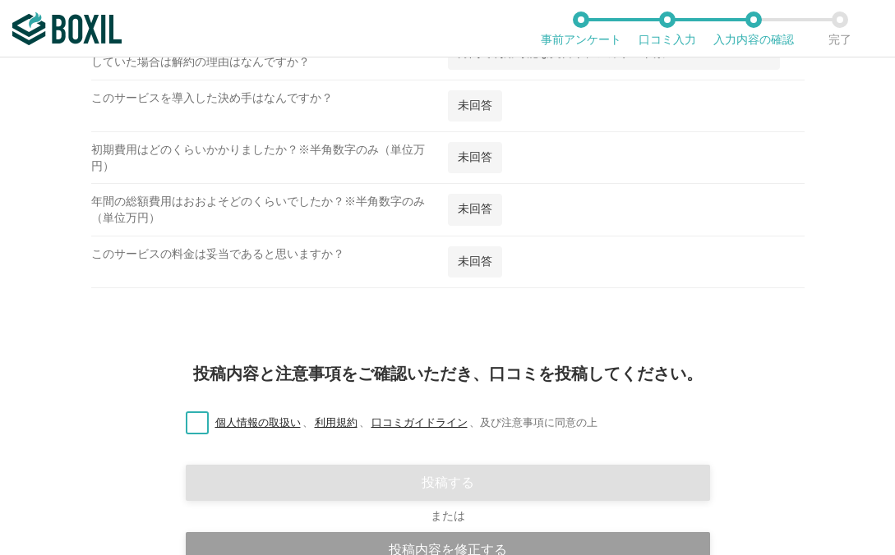
scroll to position [2549, 0]
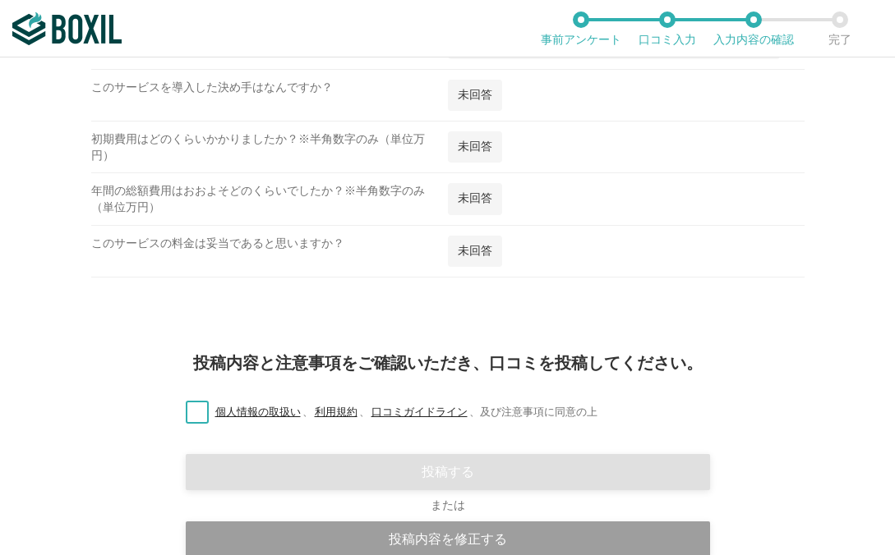
click at [557, 404] on label "個人情報の取扱い 、 利用規約 、 口コミガイドライン 、 及び注意事項に同意の上" at bounding box center [384, 412] width 425 height 17
click at [0, 0] on input "個人情報の取扱い 、 利用規約 、 口コミガイドライン 、 及び注意事項に同意の上" at bounding box center [0, 0] width 0 height 0
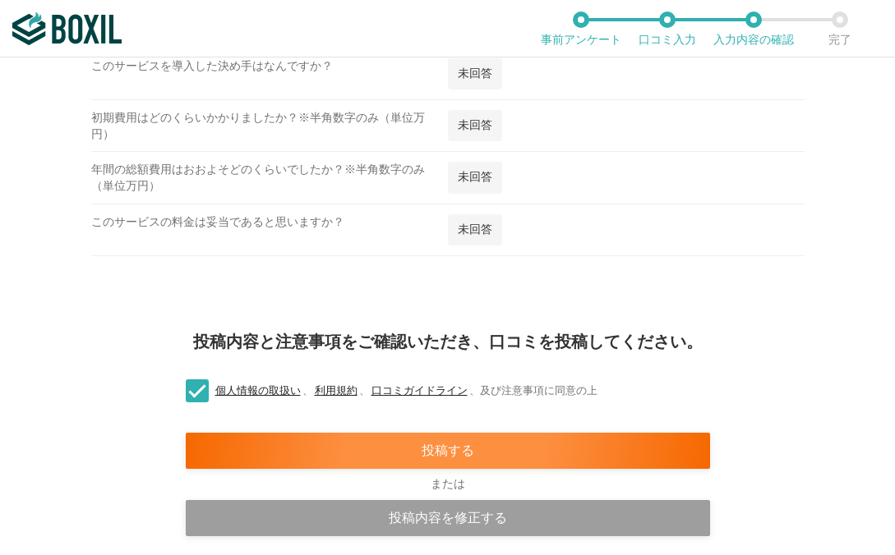
scroll to position [2610, 0]
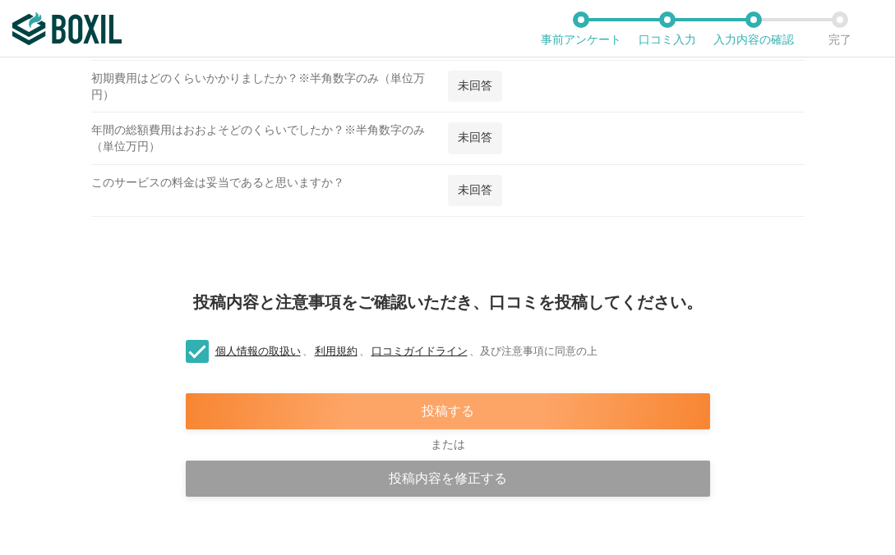
click at [563, 416] on div "投稿する" at bounding box center [448, 411] width 524 height 36
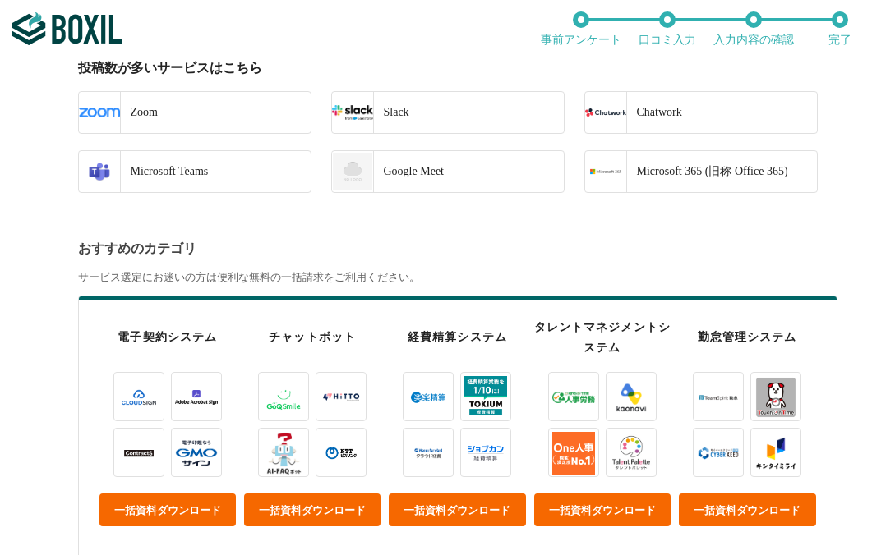
scroll to position [131, 0]
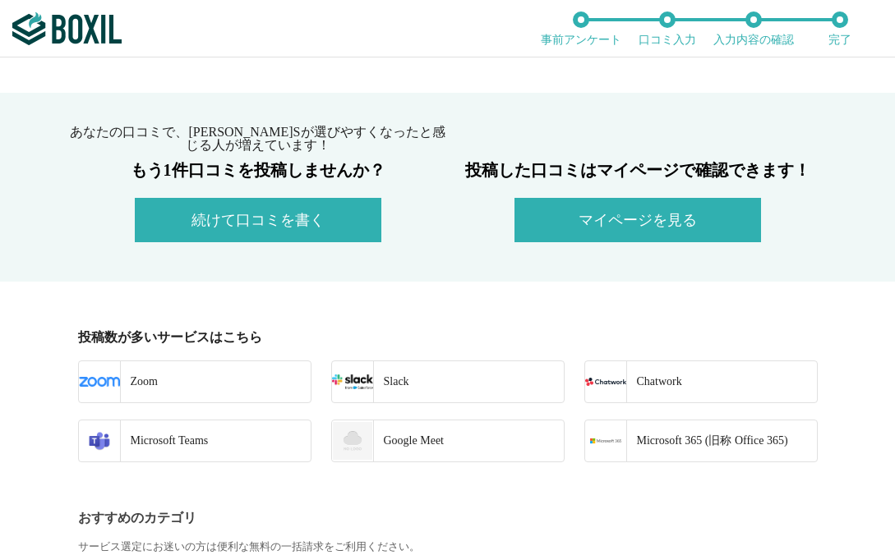
click at [563, 229] on button "マイページを見る" at bounding box center [637, 220] width 246 height 44
